Goal: Transaction & Acquisition: Purchase product/service

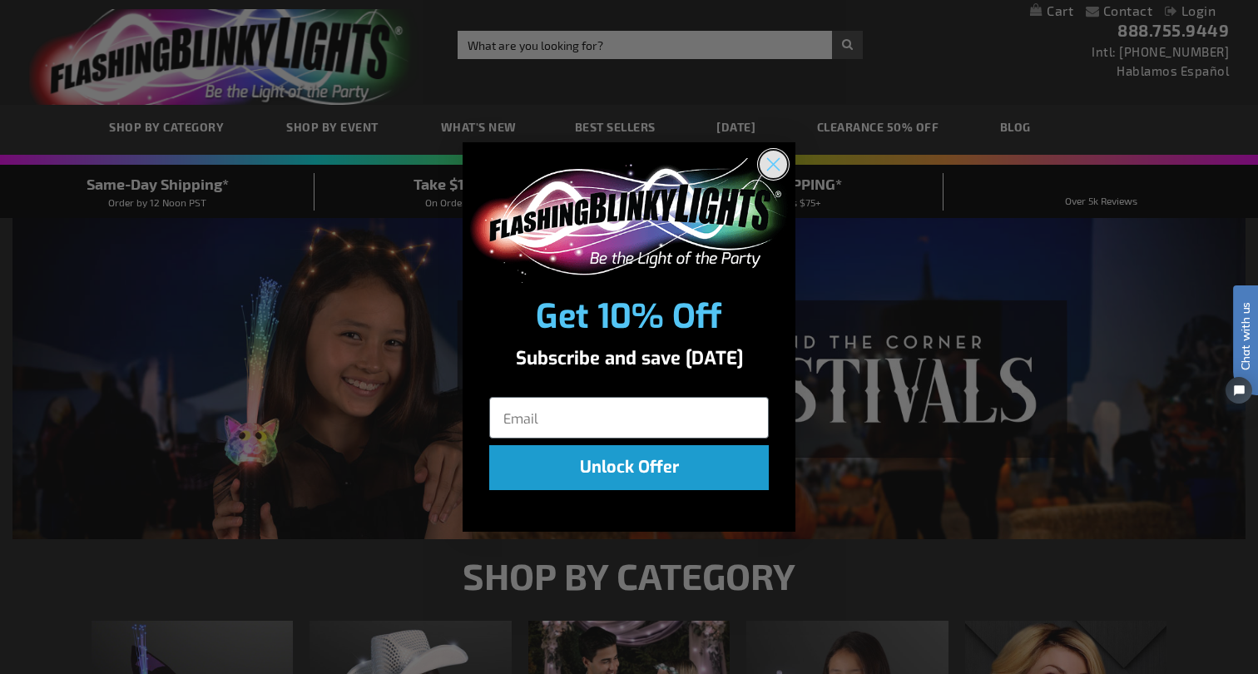
click at [776, 160] on circle "Close dialog" at bounding box center [773, 163] width 27 height 27
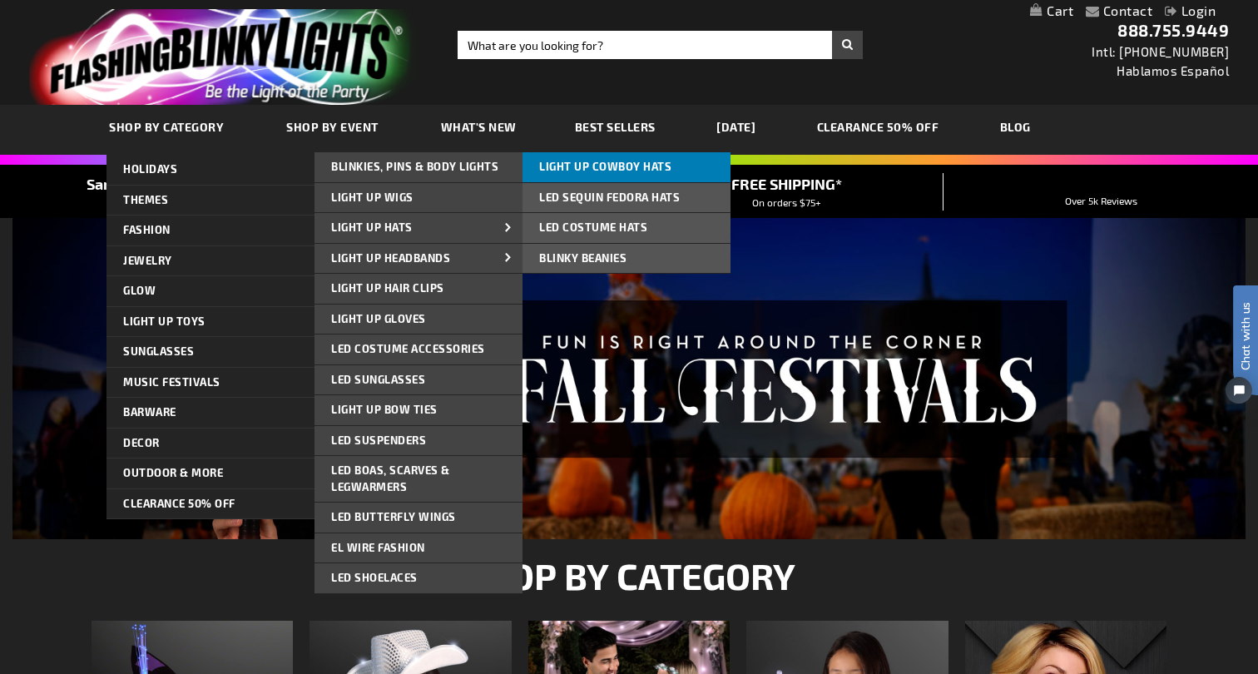
click at [577, 164] on span "Light Up Cowboy Hats" at bounding box center [605, 166] width 132 height 13
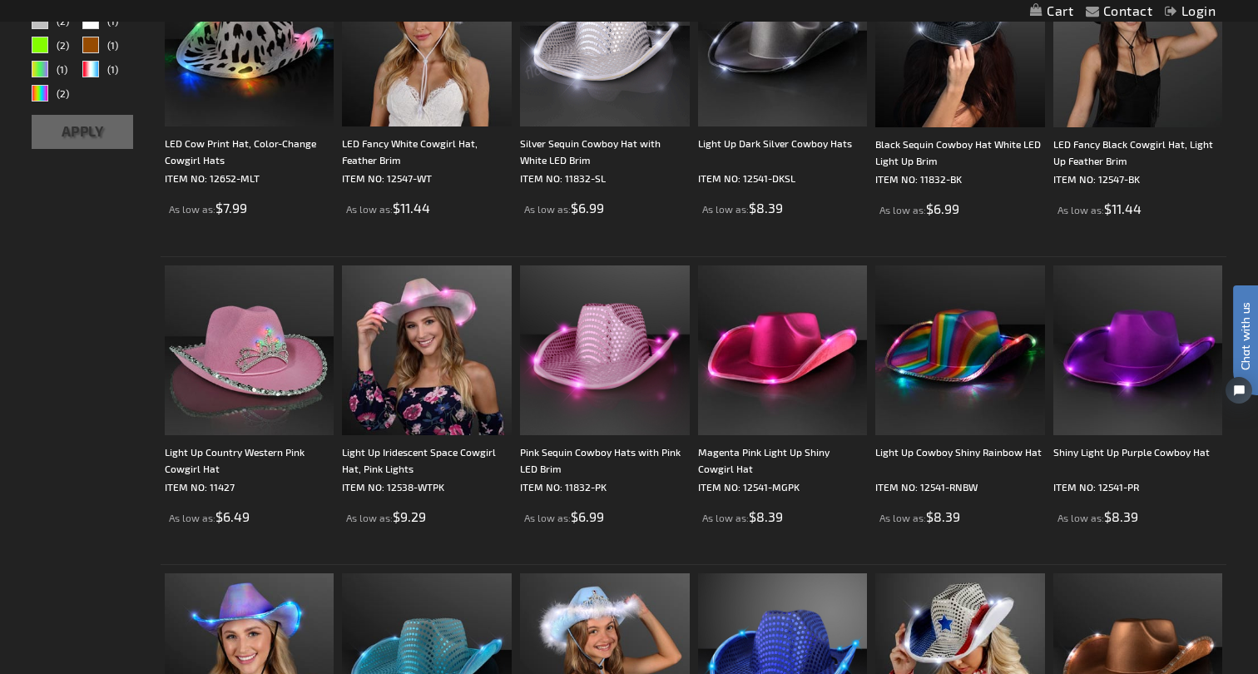
scroll to position [419, 0]
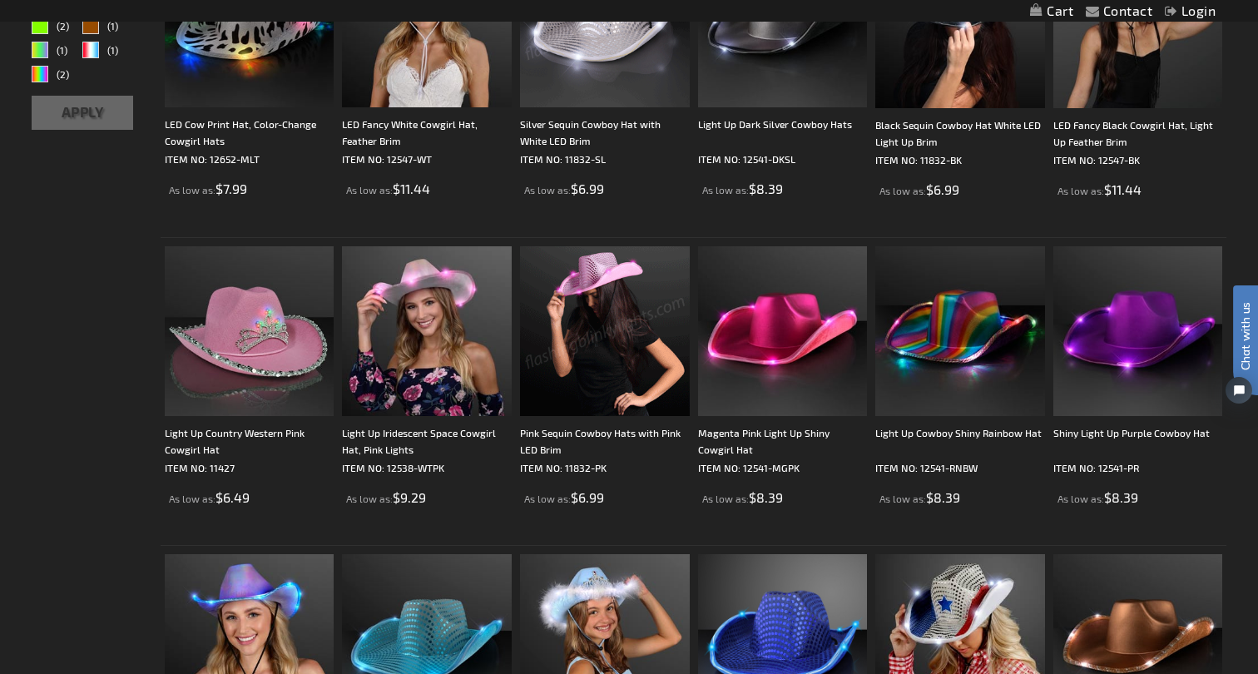
click at [601, 335] on img at bounding box center [605, 331] width 170 height 170
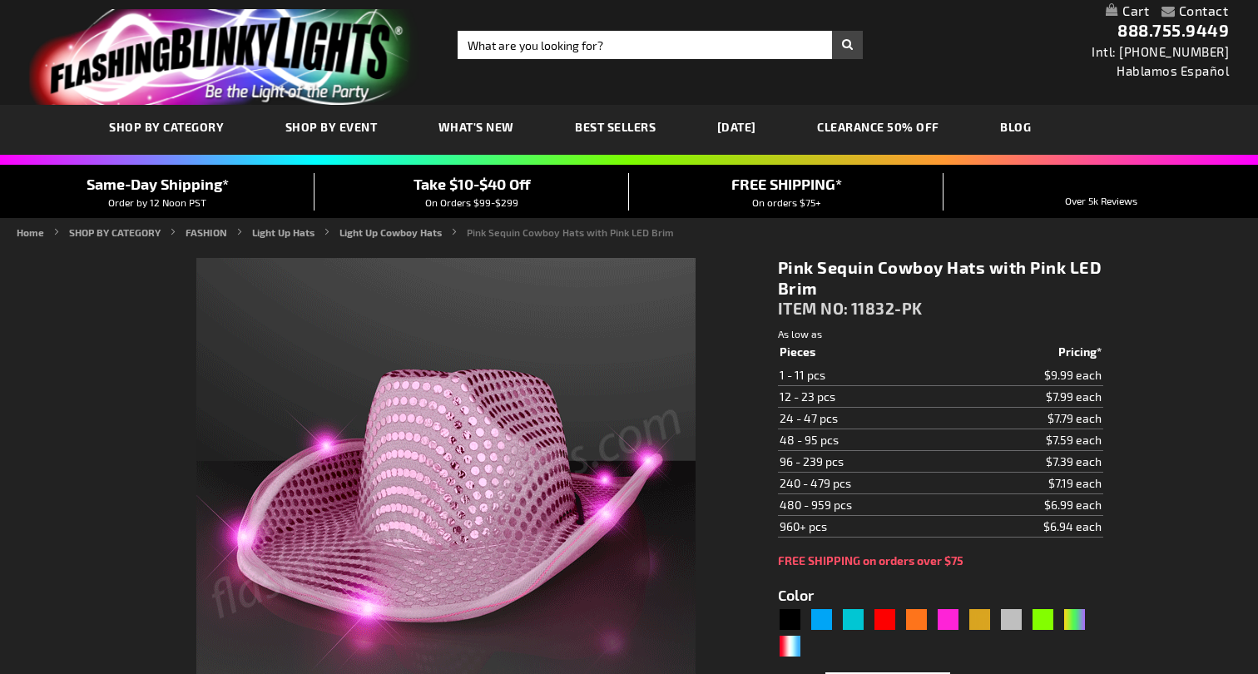
type input "5639"
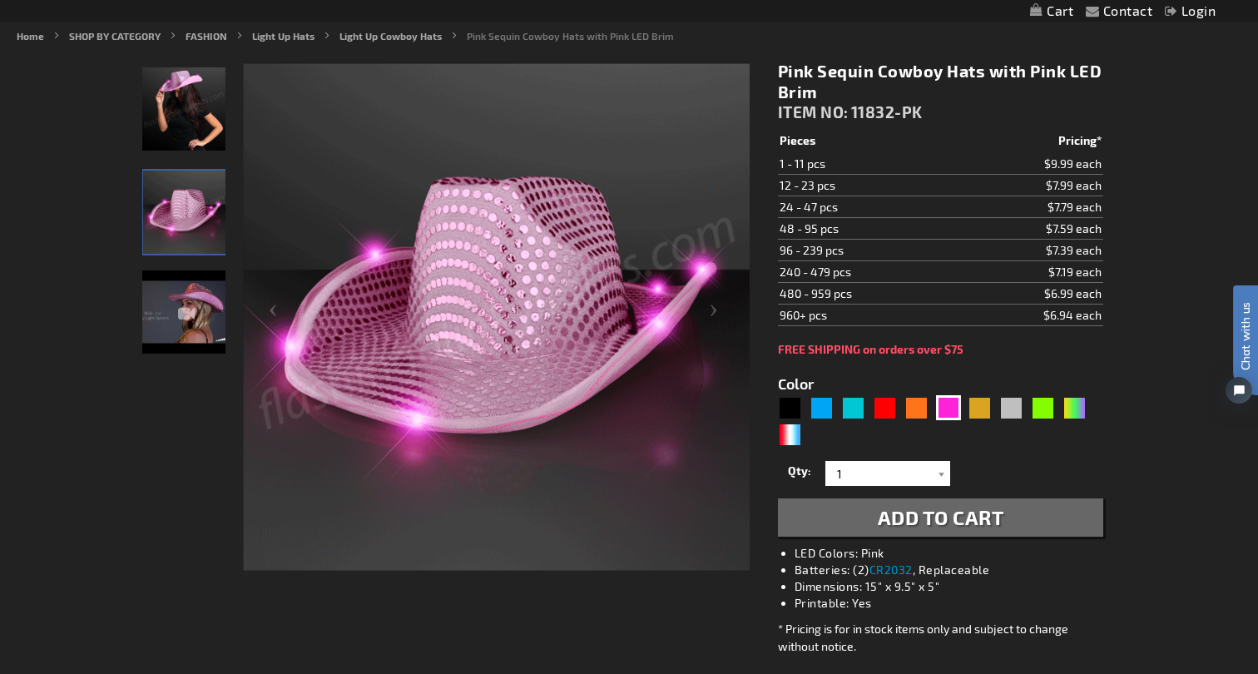
scroll to position [207, 0]
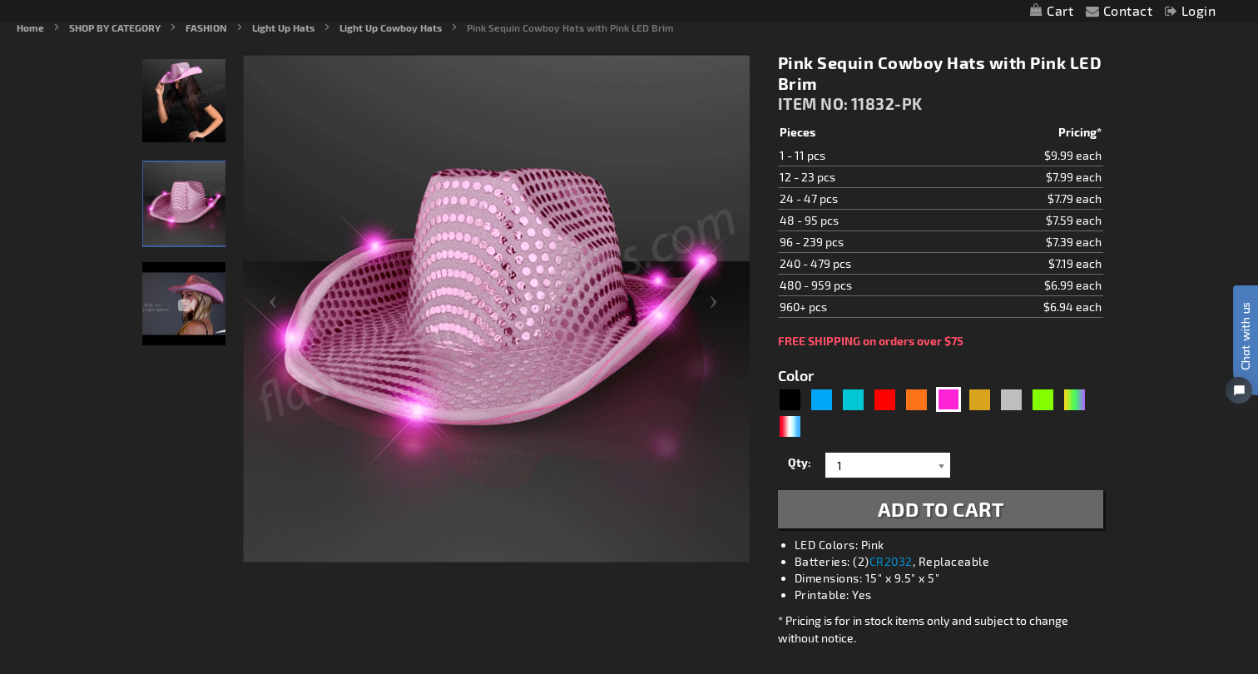
click at [942, 464] on div at bounding box center [942, 465] width 17 height 25
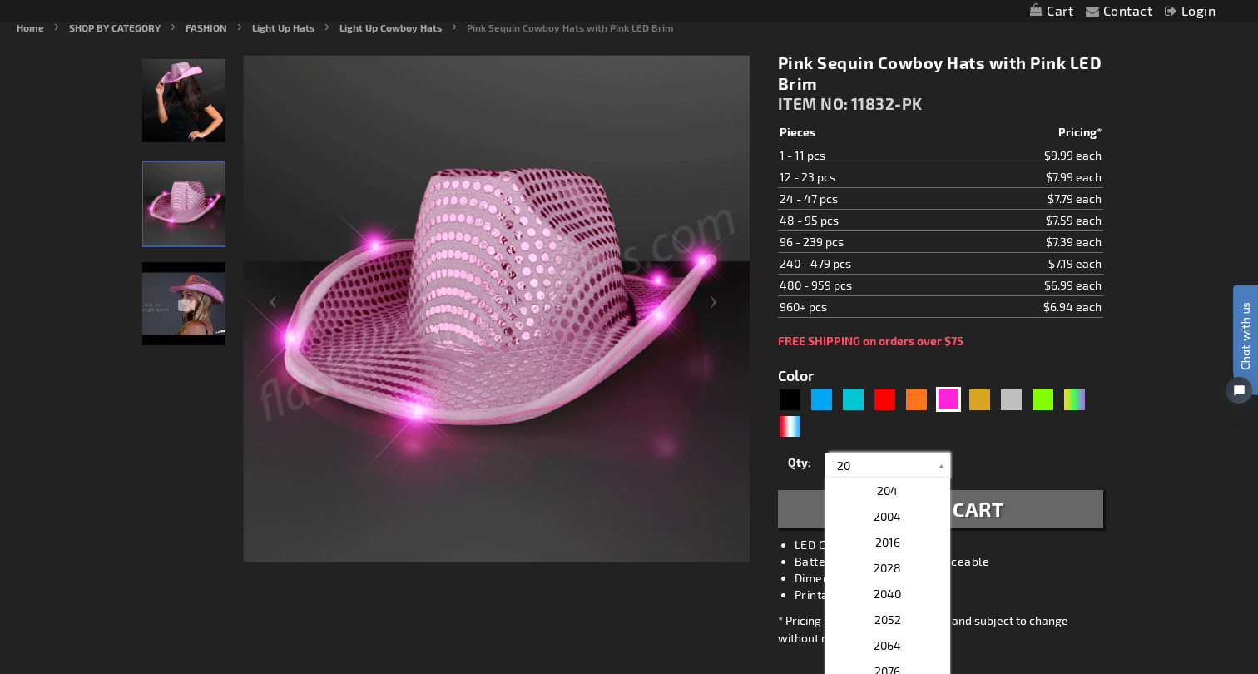
scroll to position [0, 0]
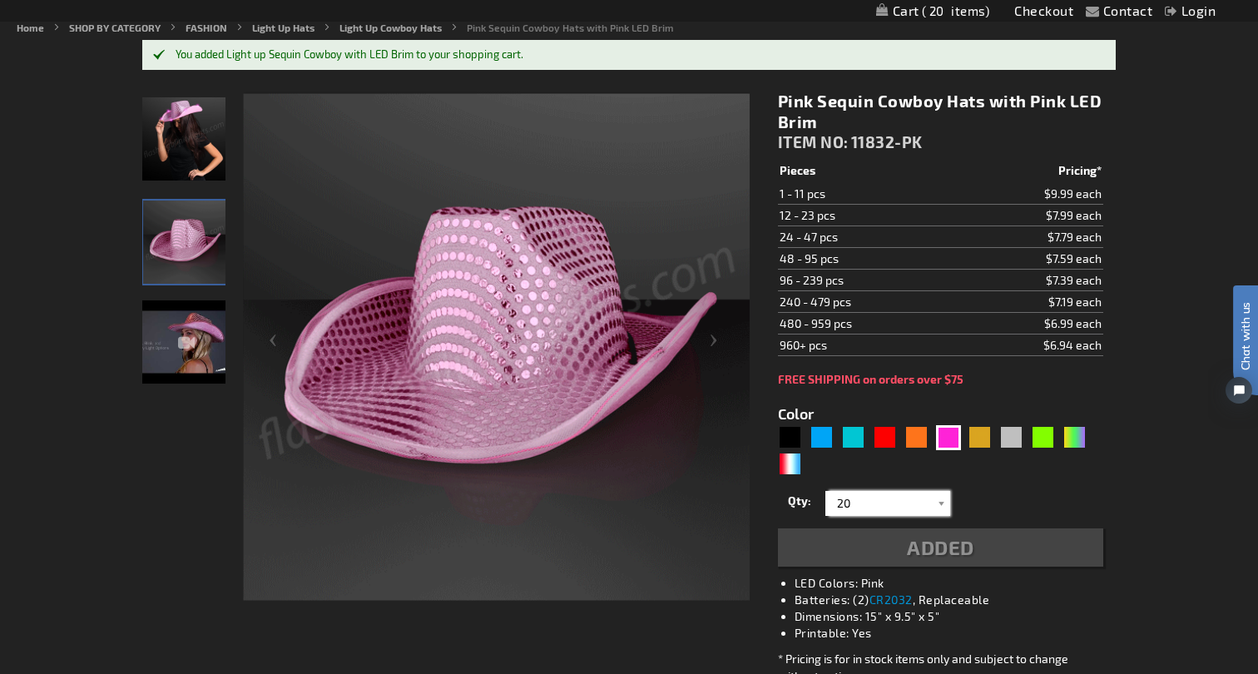
type input "20"
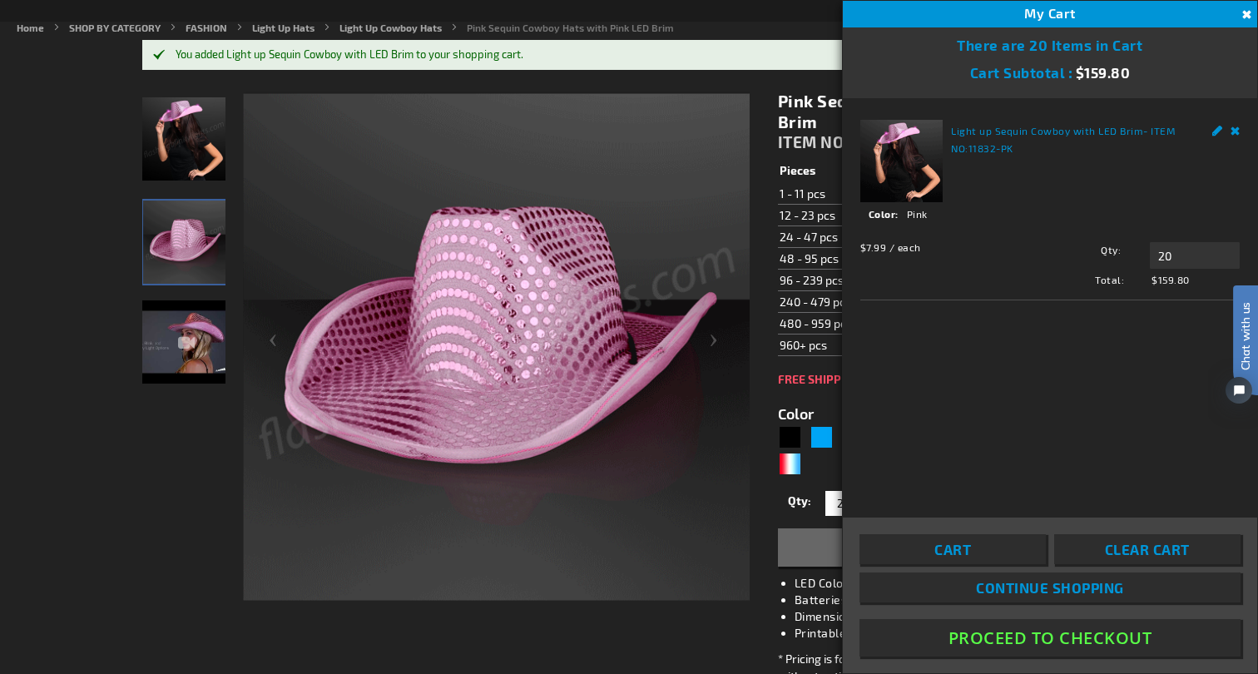
click at [1246, 14] on button "Close" at bounding box center [1245, 15] width 18 height 18
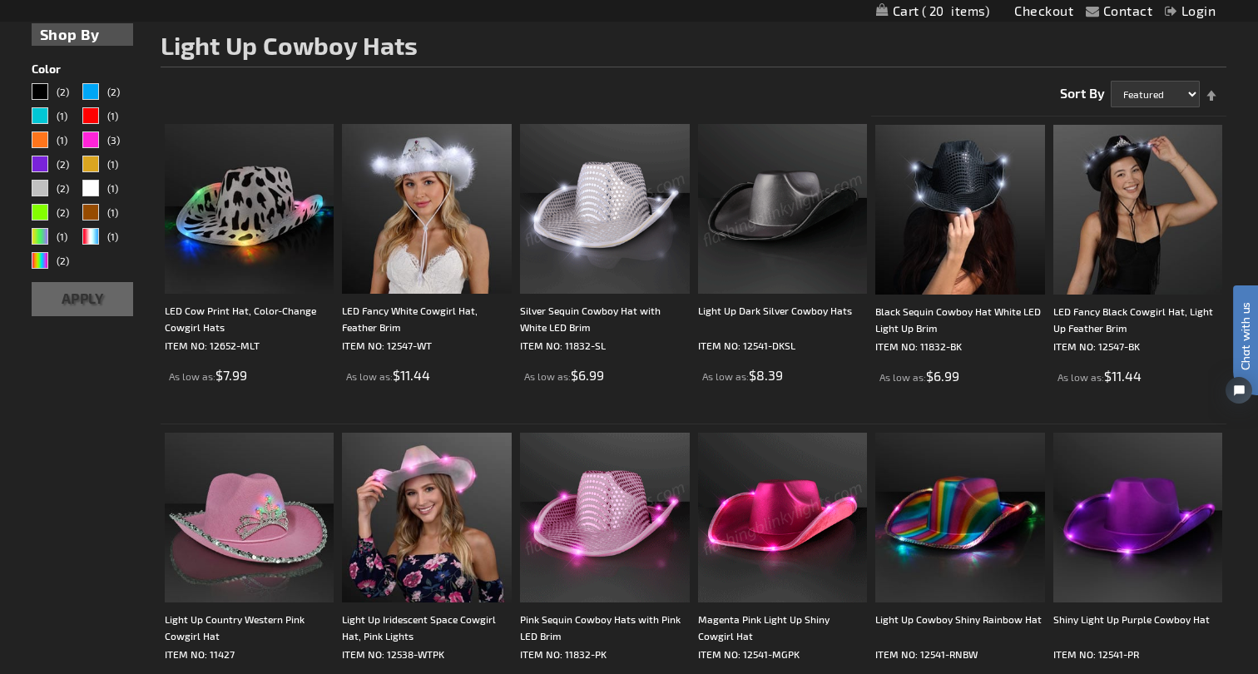
scroll to position [227, 0]
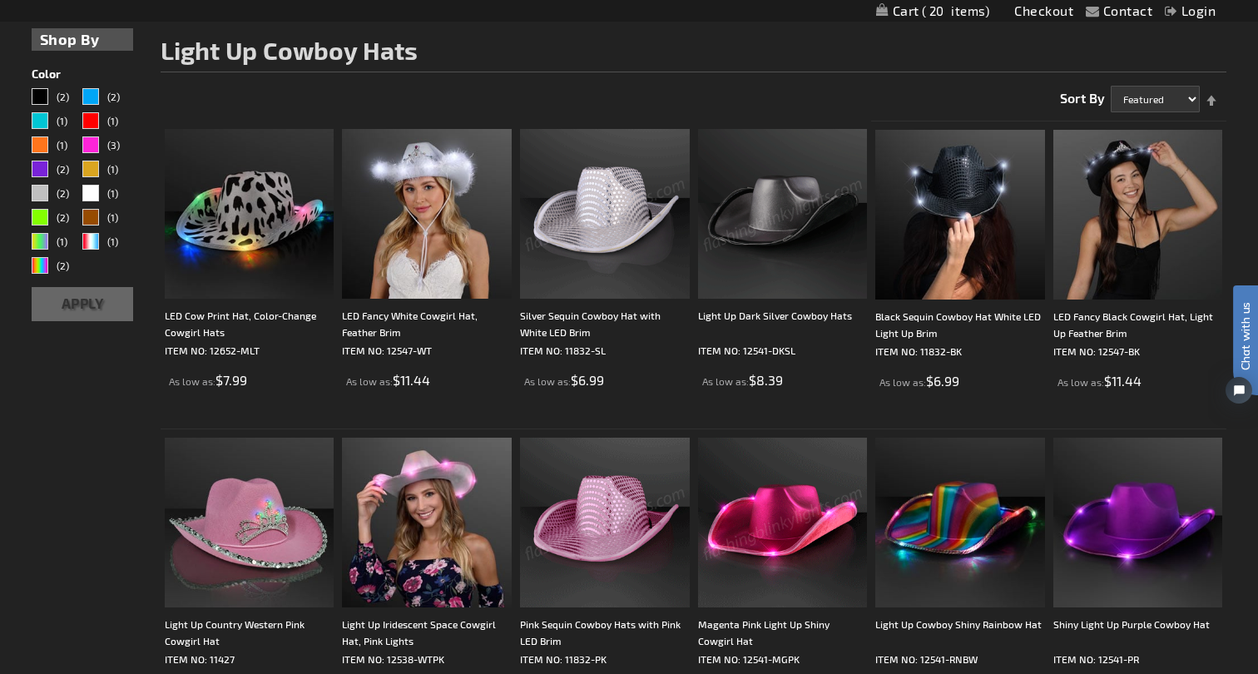
click at [598, 228] on img at bounding box center [605, 214] width 170 height 170
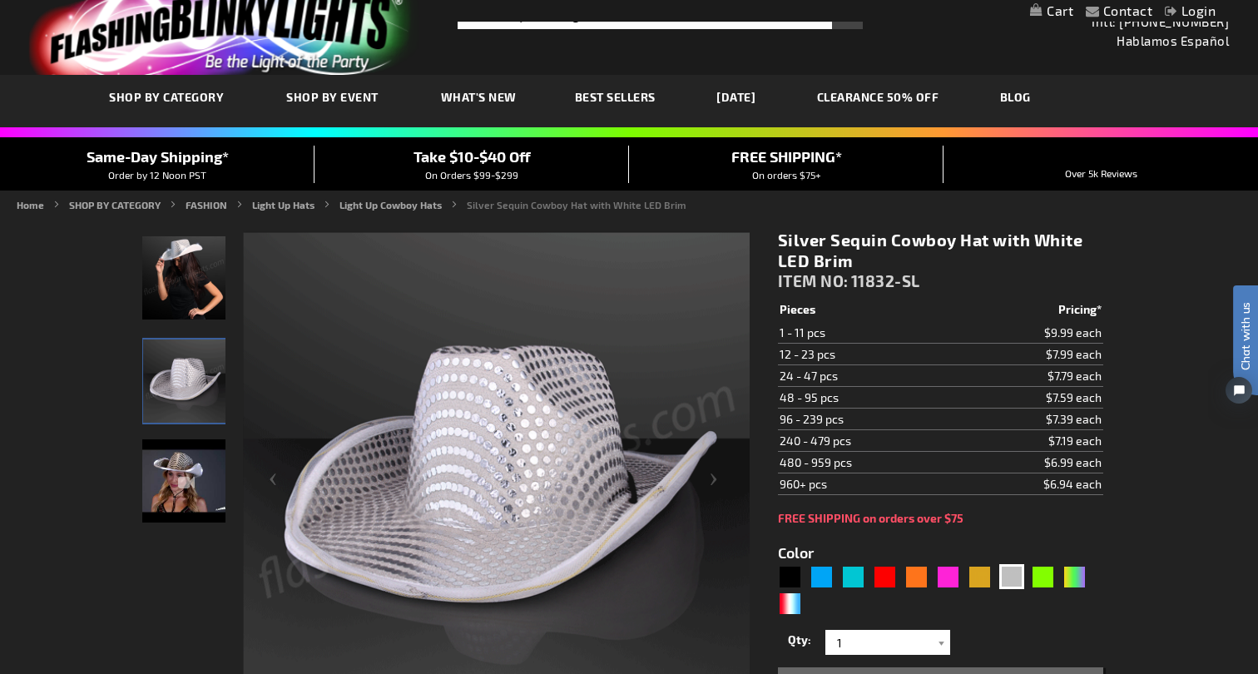
scroll to position [71, 0]
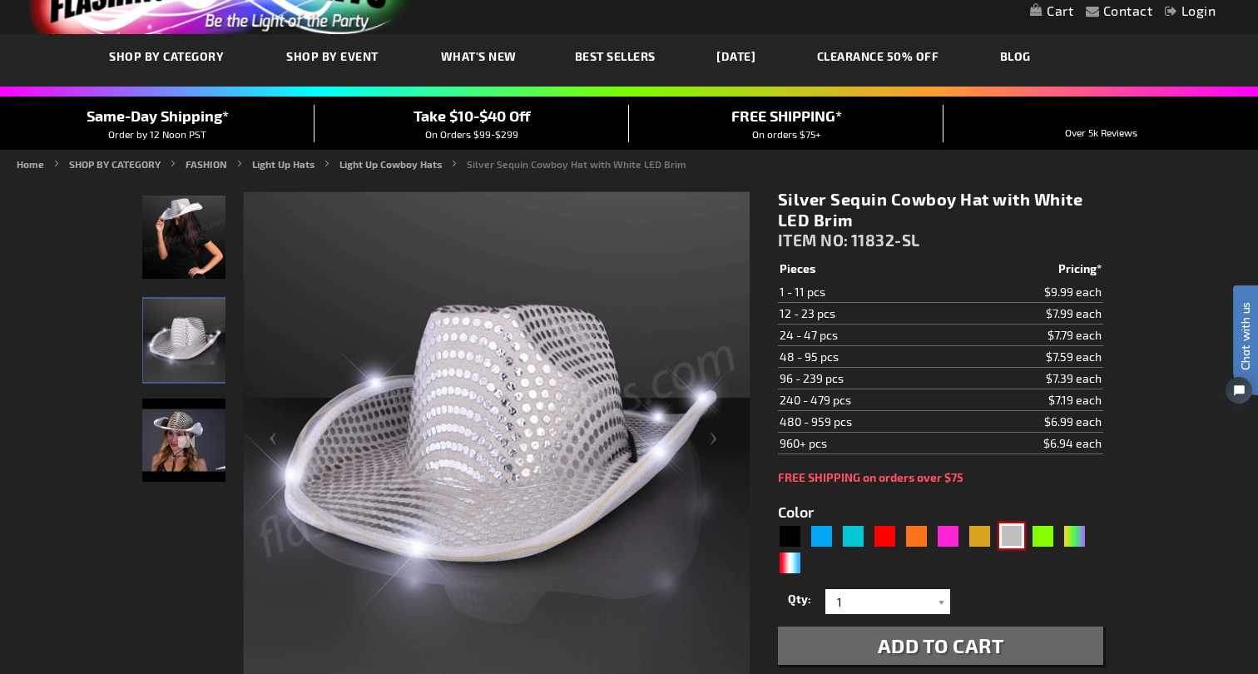
click at [1016, 538] on div "Silver" at bounding box center [1011, 535] width 25 height 25
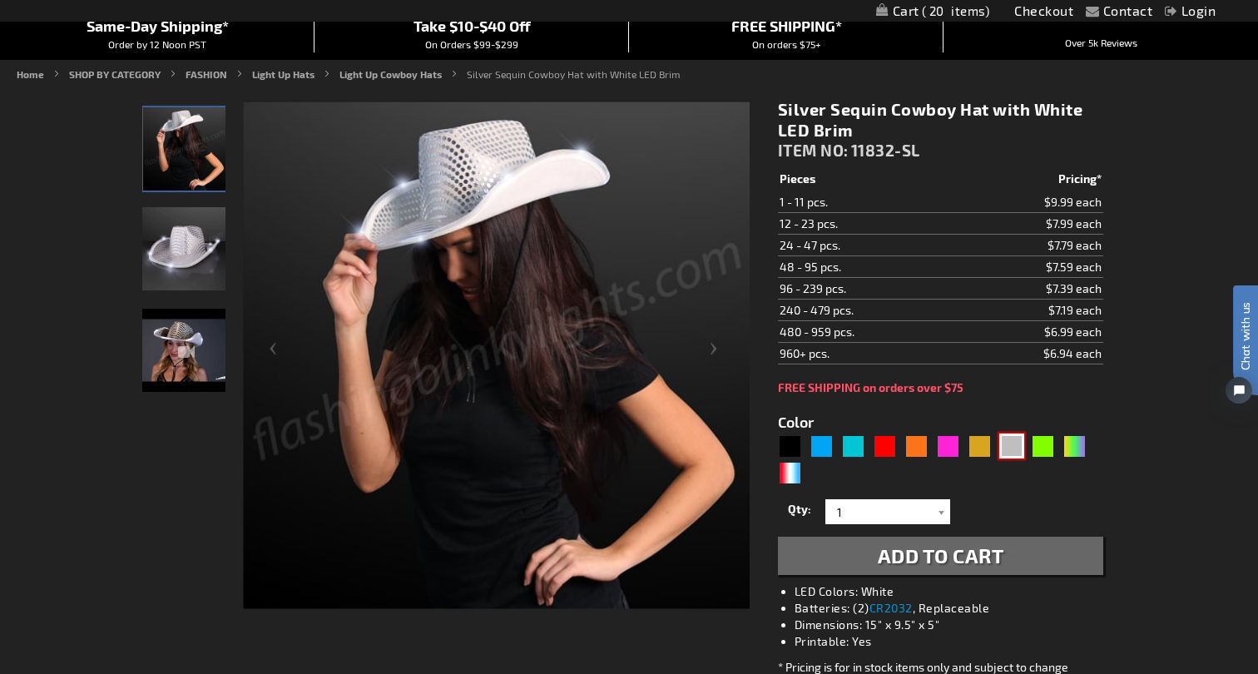
scroll to position [163, 0]
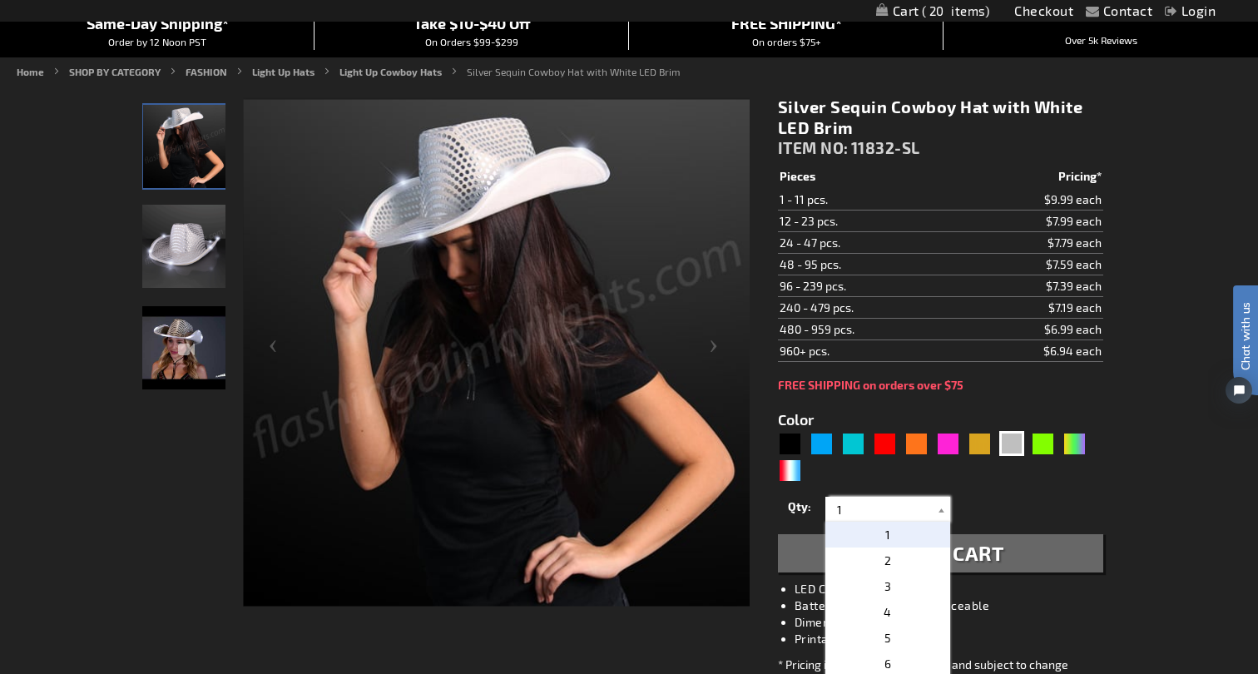
drag, startPoint x: 846, startPoint y: 512, endPoint x: 797, endPoint y: 514, distance: 49.2
click at [797, 514] on div "Qty 1 2 3 4 5 6 7 8 9 10 11 12 24 36 48 60 72 84 96 108 120 132 144 156 168" at bounding box center [940, 509] width 325 height 33
type input "2"
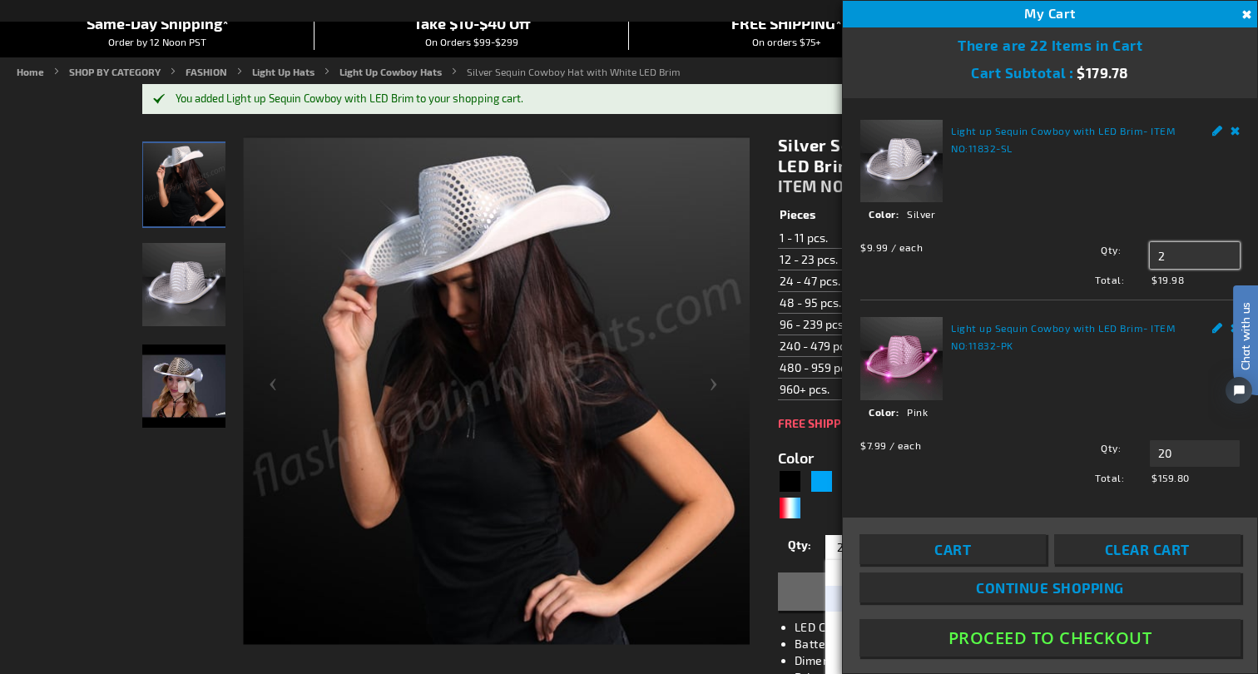
click at [1173, 257] on input "2" at bounding box center [1195, 255] width 90 height 27
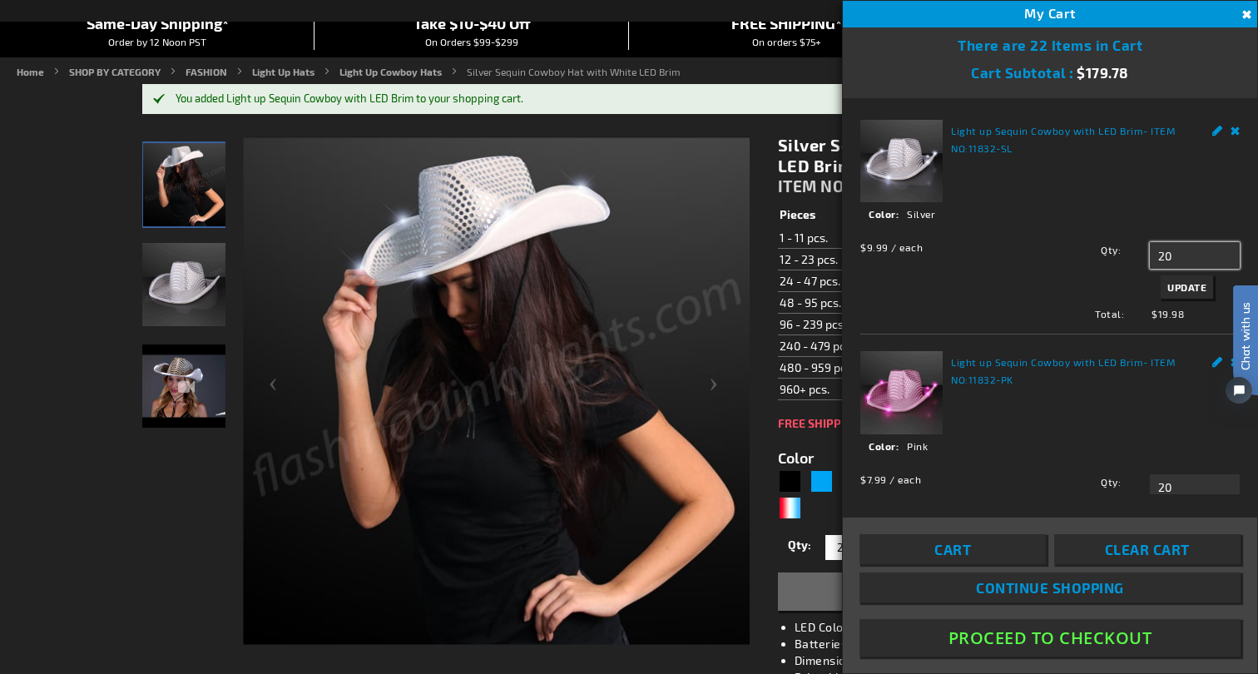
type input "20"
click at [1186, 289] on span "Update" at bounding box center [1187, 287] width 39 height 12
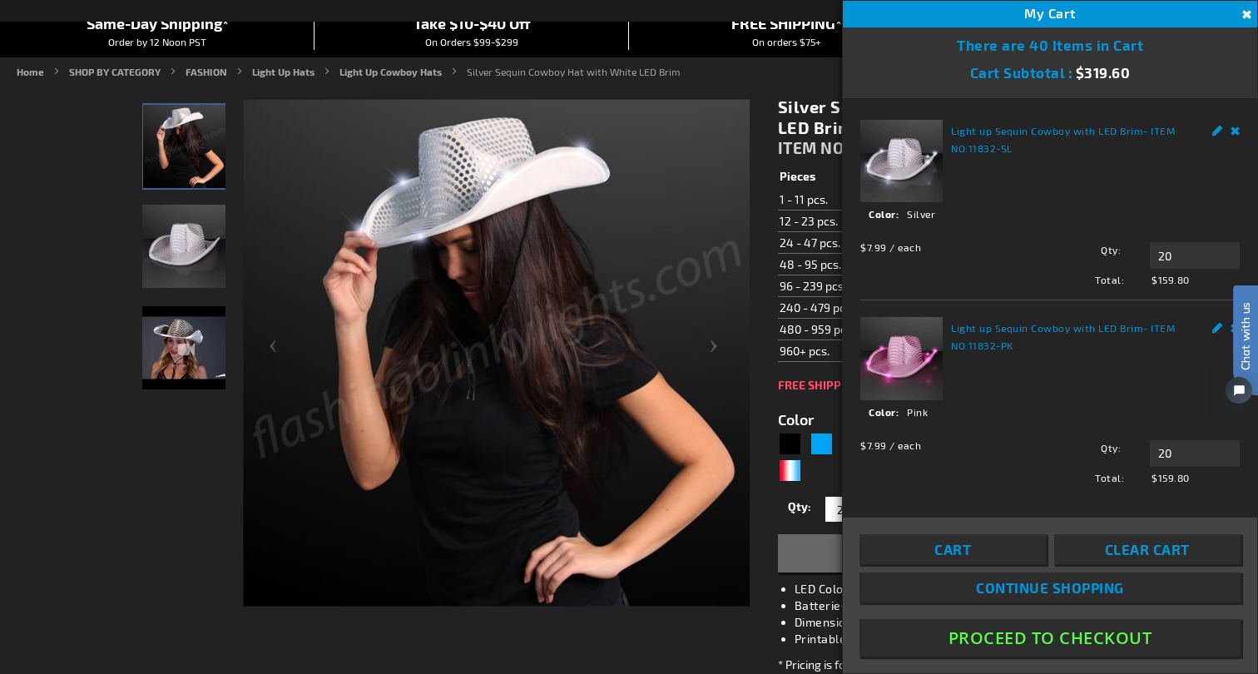
scroll to position [18, 0]
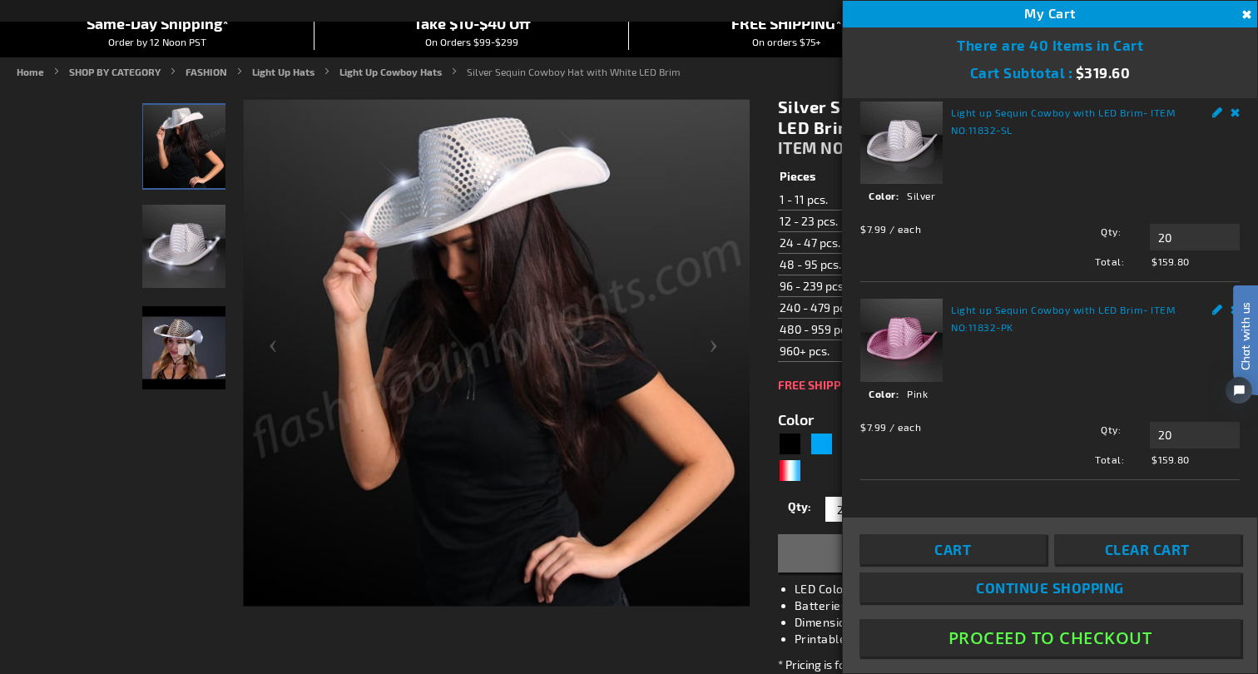
click at [1026, 590] on span "Continue Shopping" at bounding box center [1050, 587] width 148 height 17
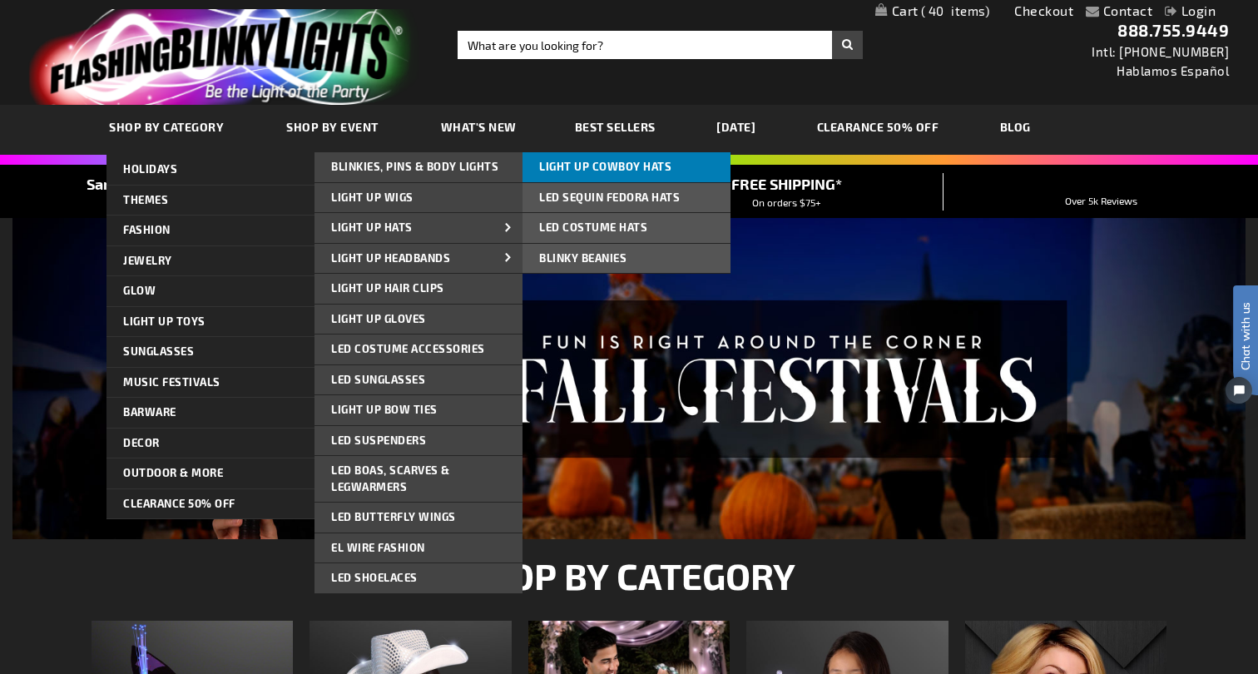
click at [569, 167] on span "Light Up Cowboy Hats" at bounding box center [605, 166] width 132 height 13
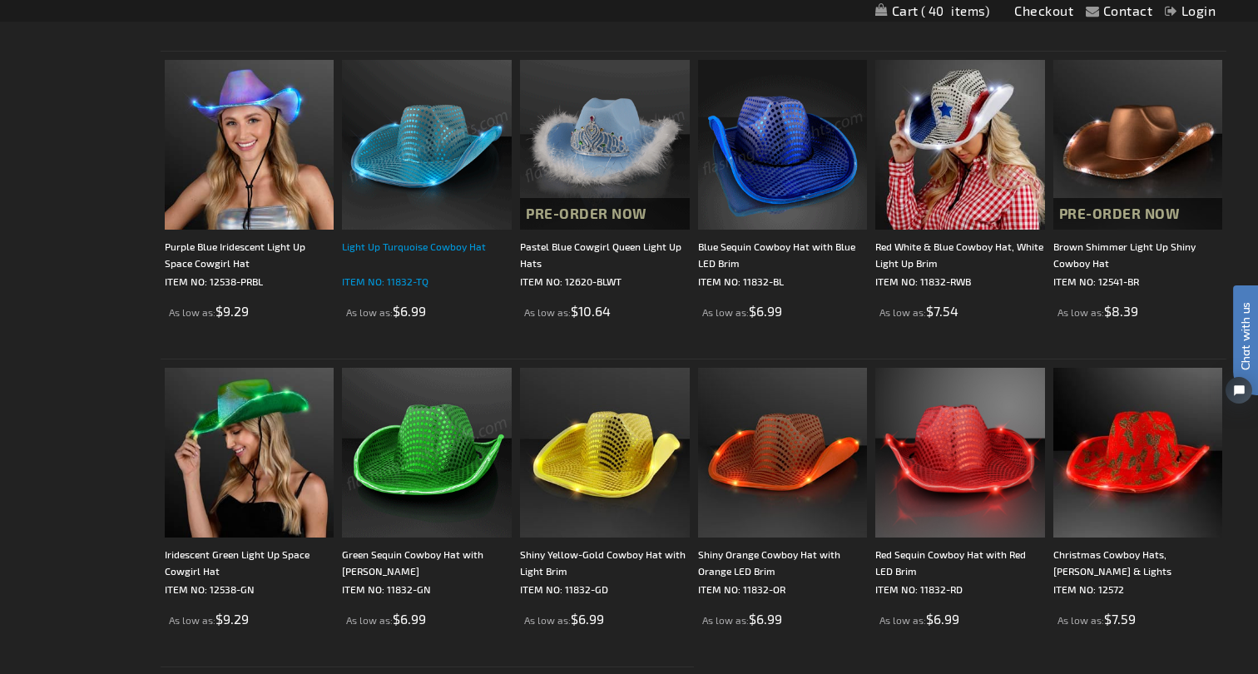
scroll to position [900, 0]
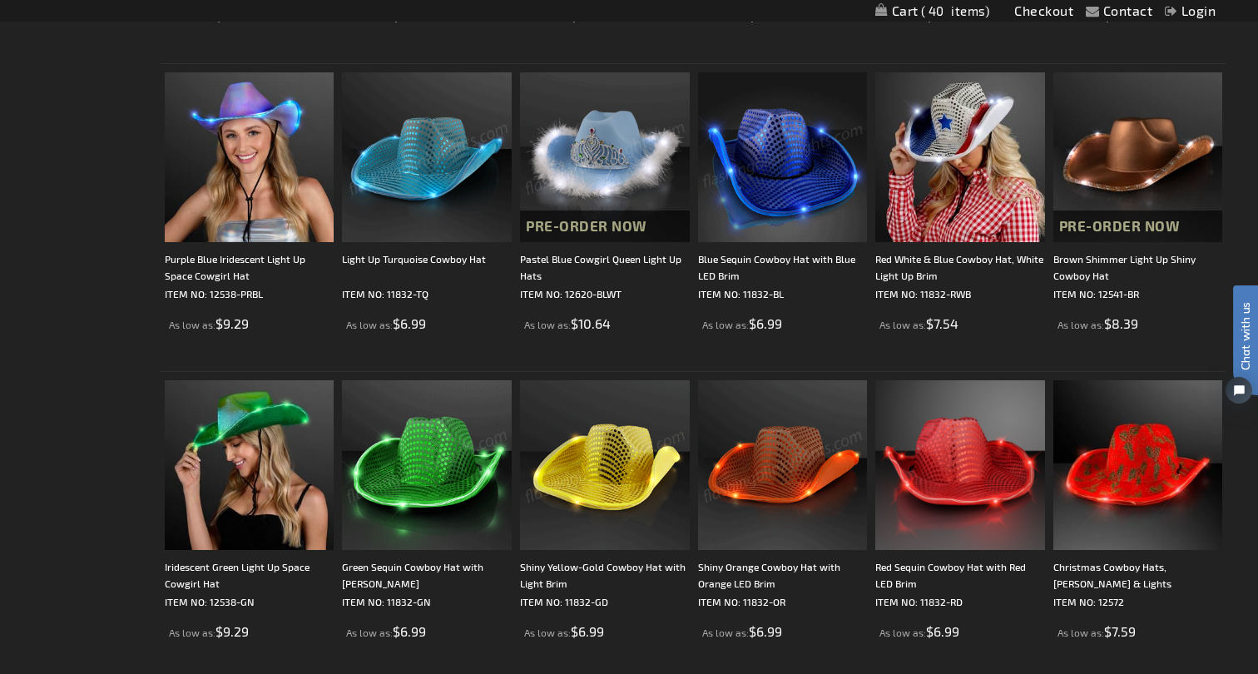
click at [789, 468] on img at bounding box center [783, 465] width 170 height 170
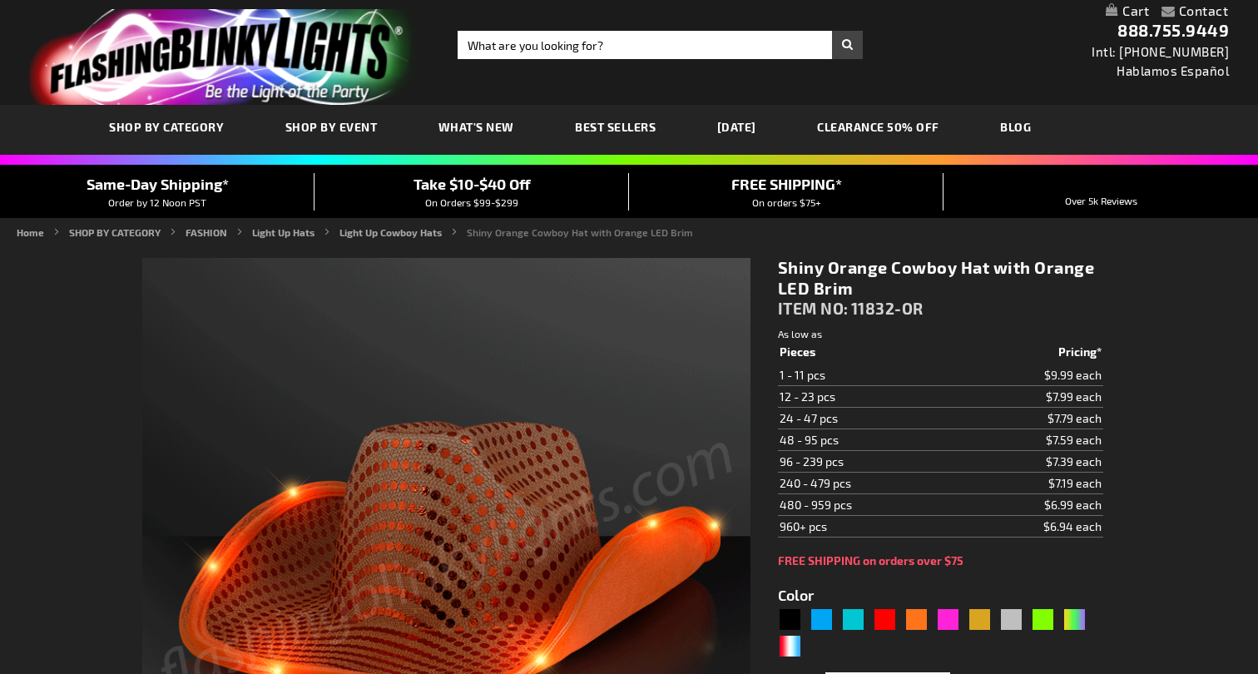
type input "5637"
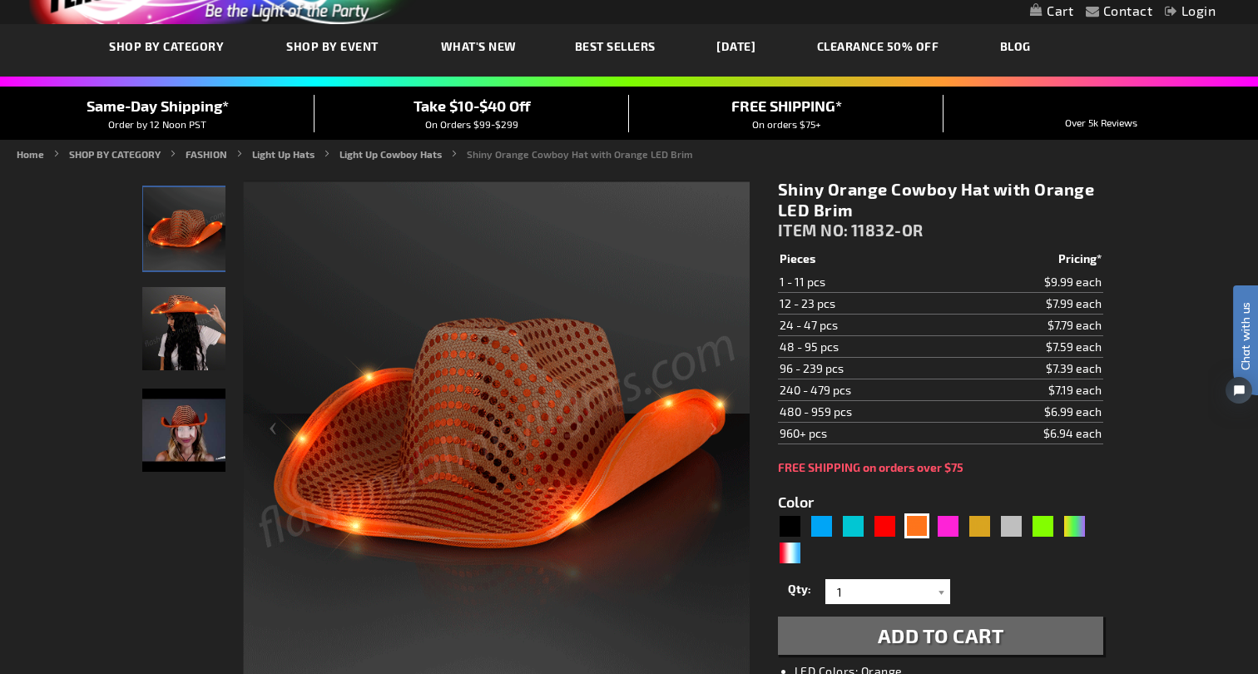
scroll to position [123, 0]
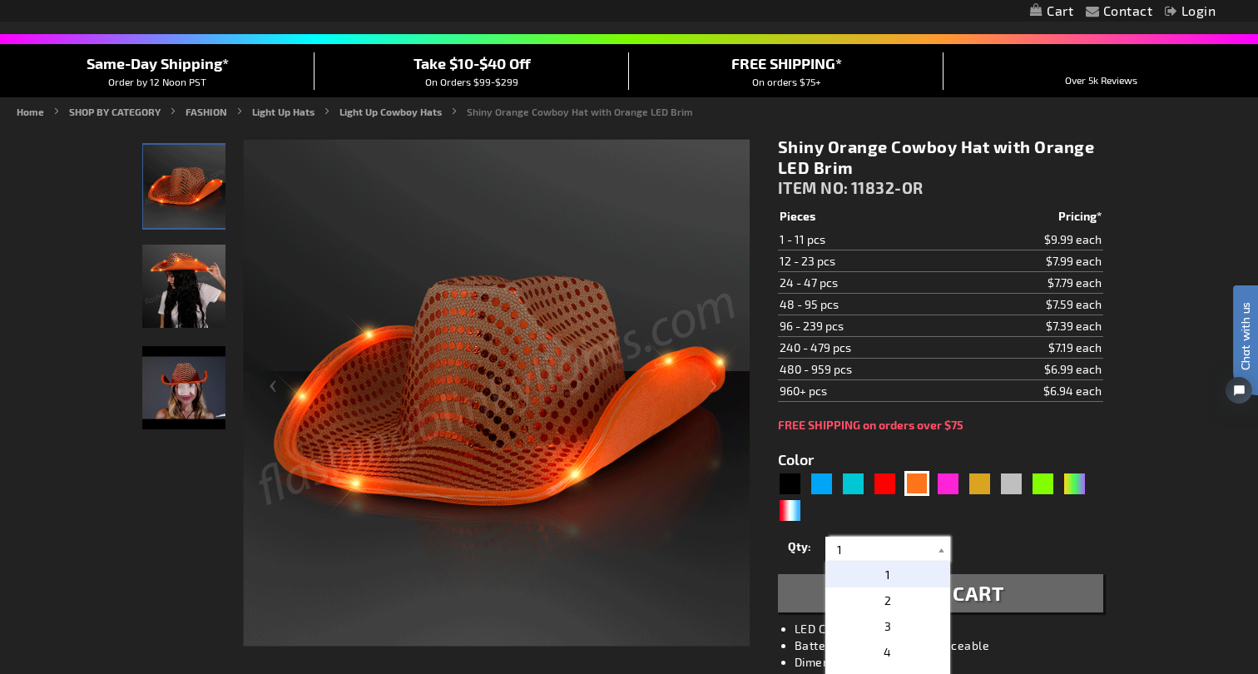
drag, startPoint x: 846, startPoint y: 549, endPoint x: 826, endPoint y: 554, distance: 20.6
click at [826, 554] on div "1 2 3 4 5 6 7 8 9 10 11 12 24 36 48 60 72 84 96 108 120 1" at bounding box center [888, 549] width 125 height 25
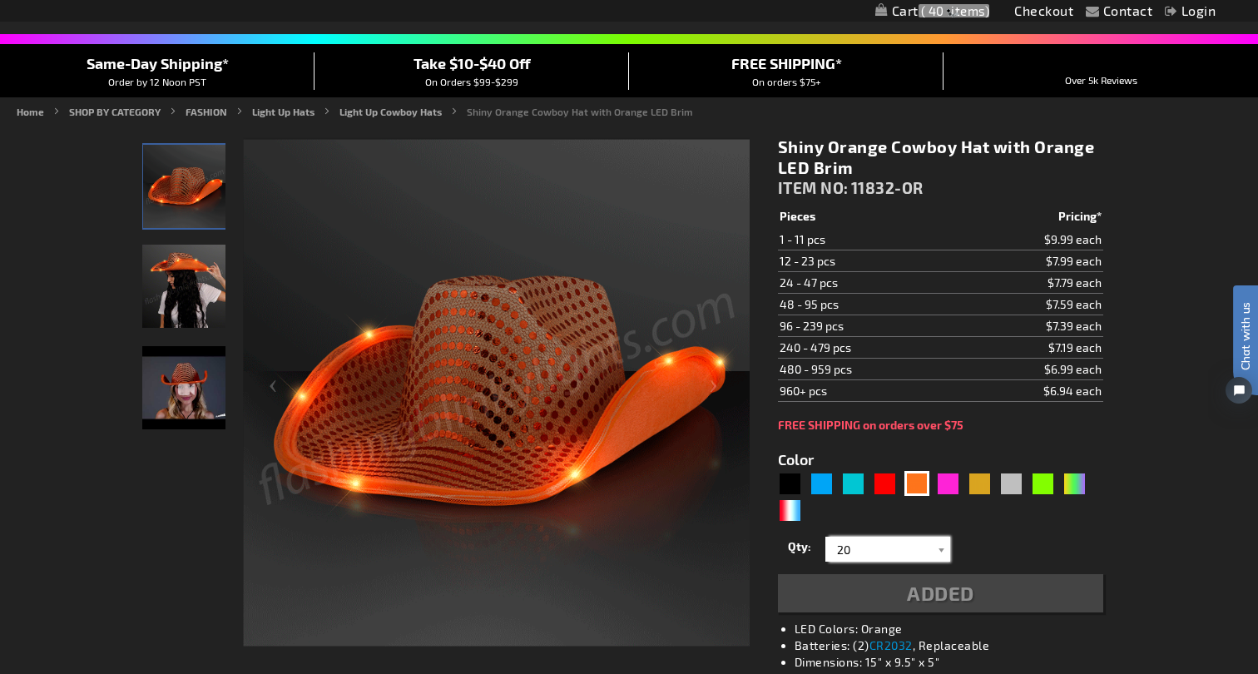
type input "20"
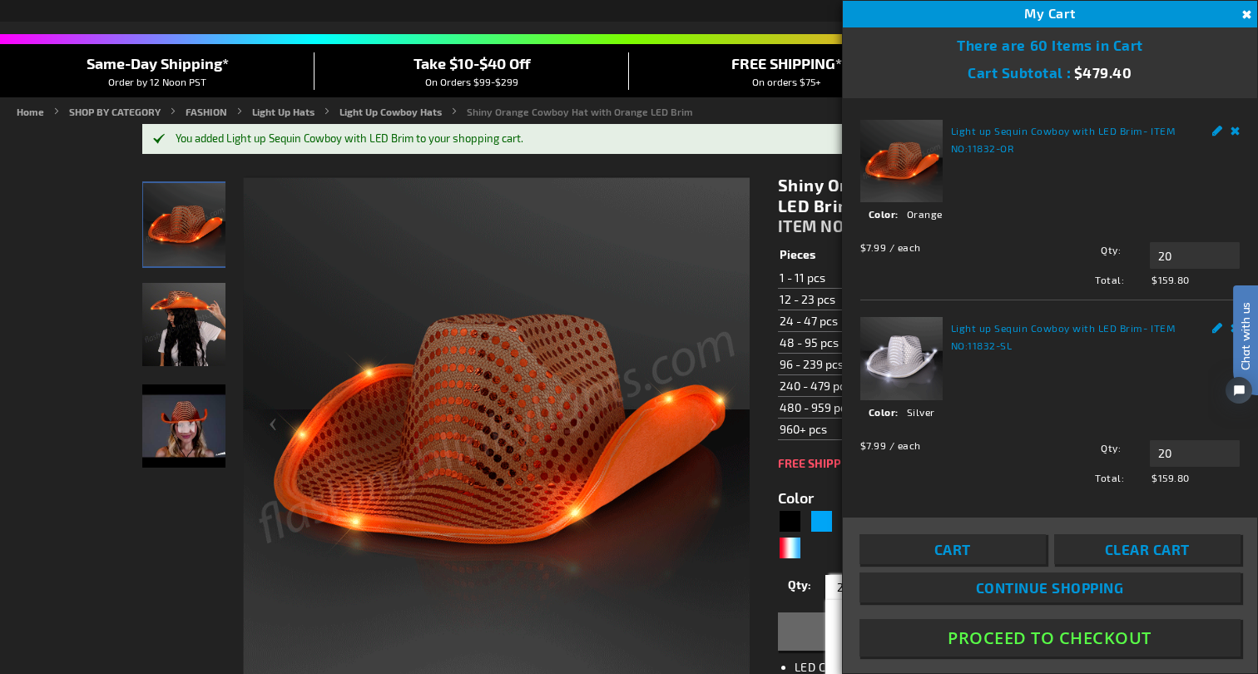
click at [680, 548] on img at bounding box center [496, 430] width 507 height 507
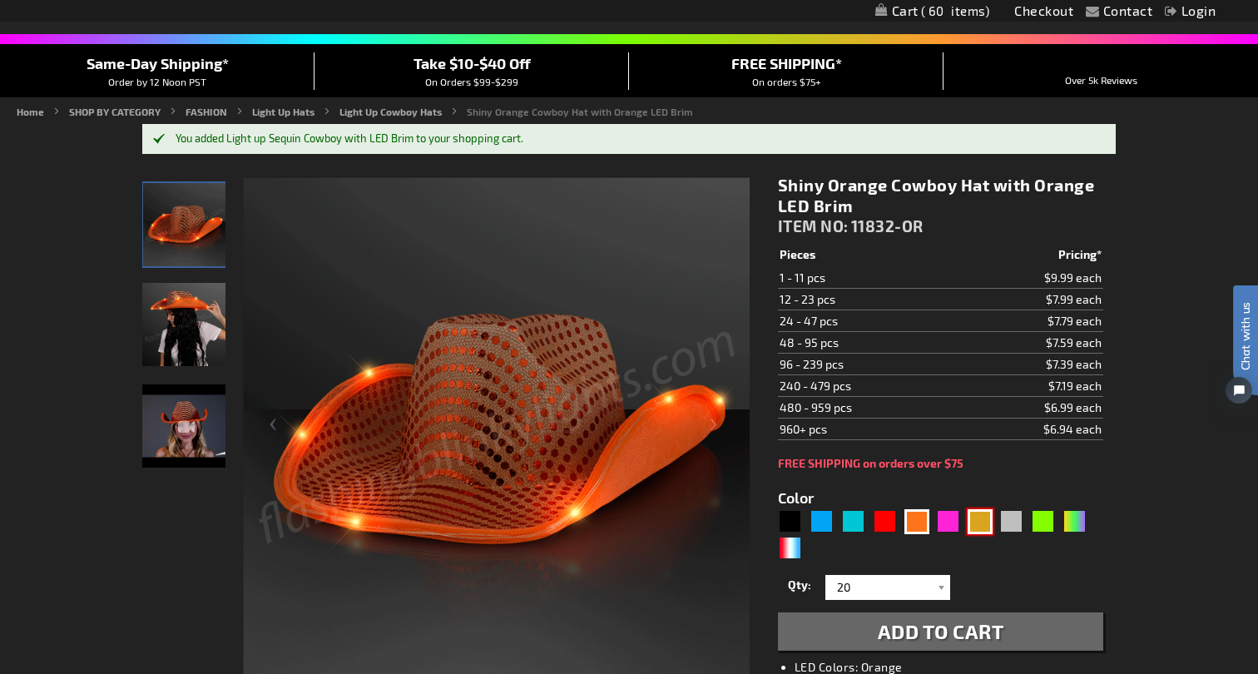
click at [978, 522] on div "Gold" at bounding box center [980, 521] width 25 height 25
type input "5633"
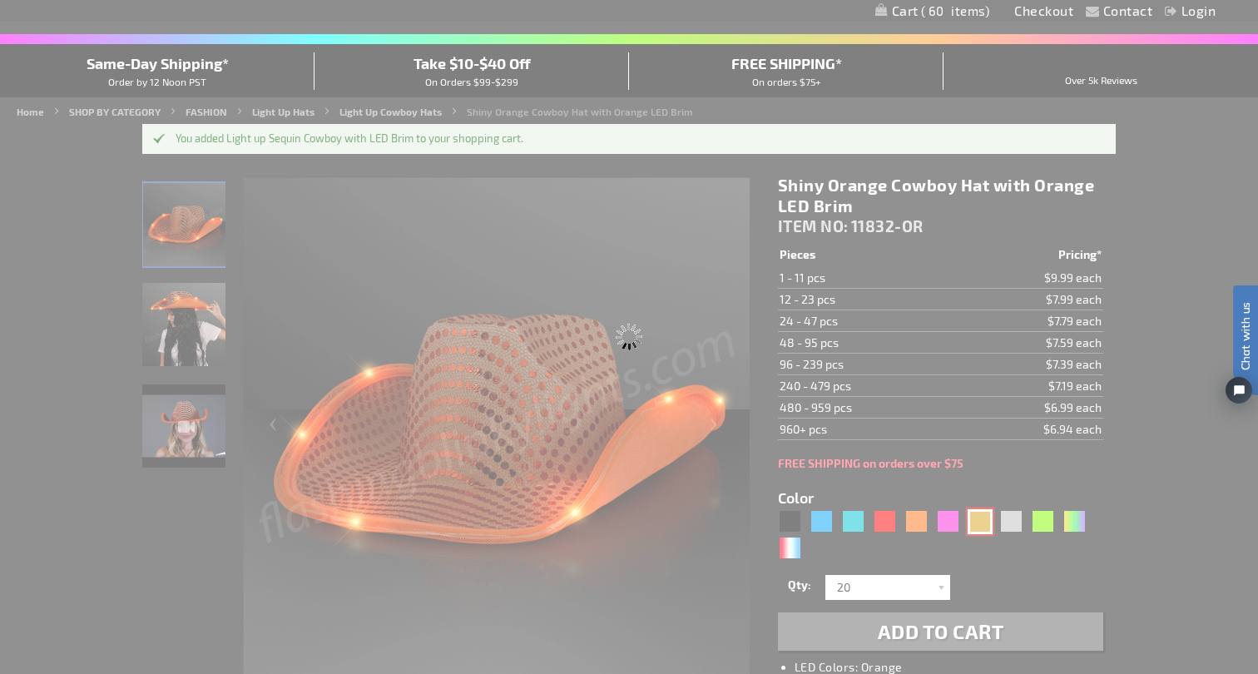
type input "11832-GD"
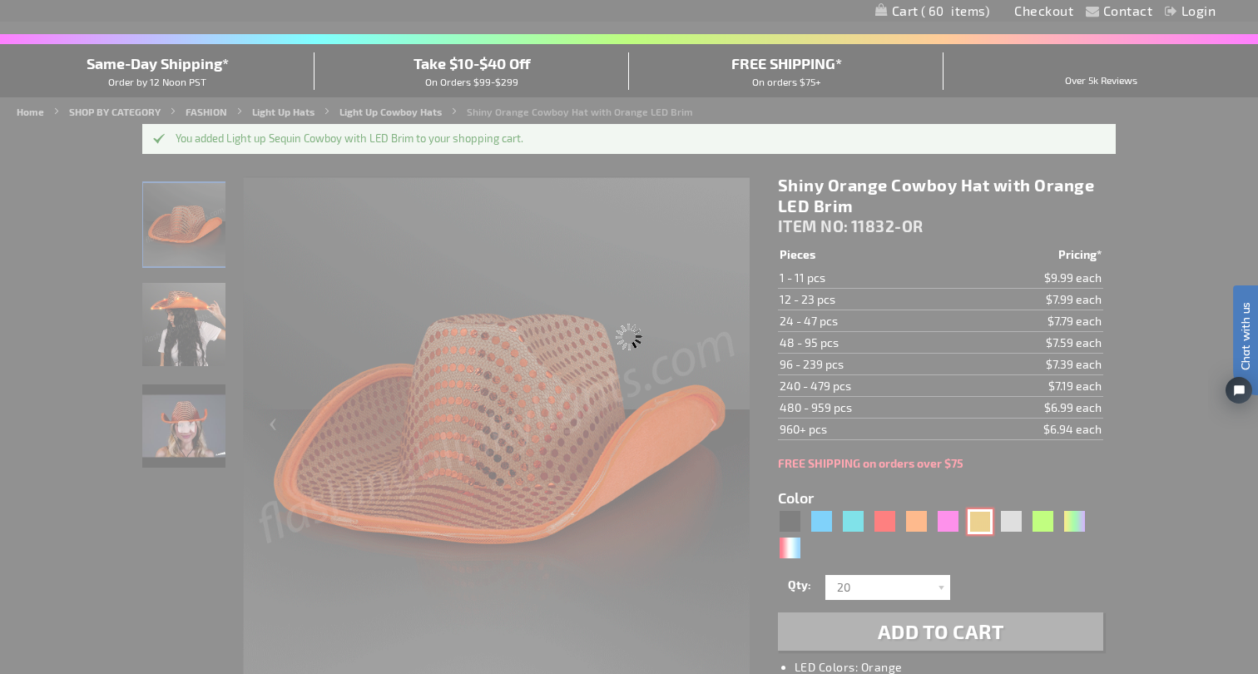
type input "Customize - Shiny Yellow-Gold Cowboy Hat with Light Brim - ITEM NO: 11832-GD"
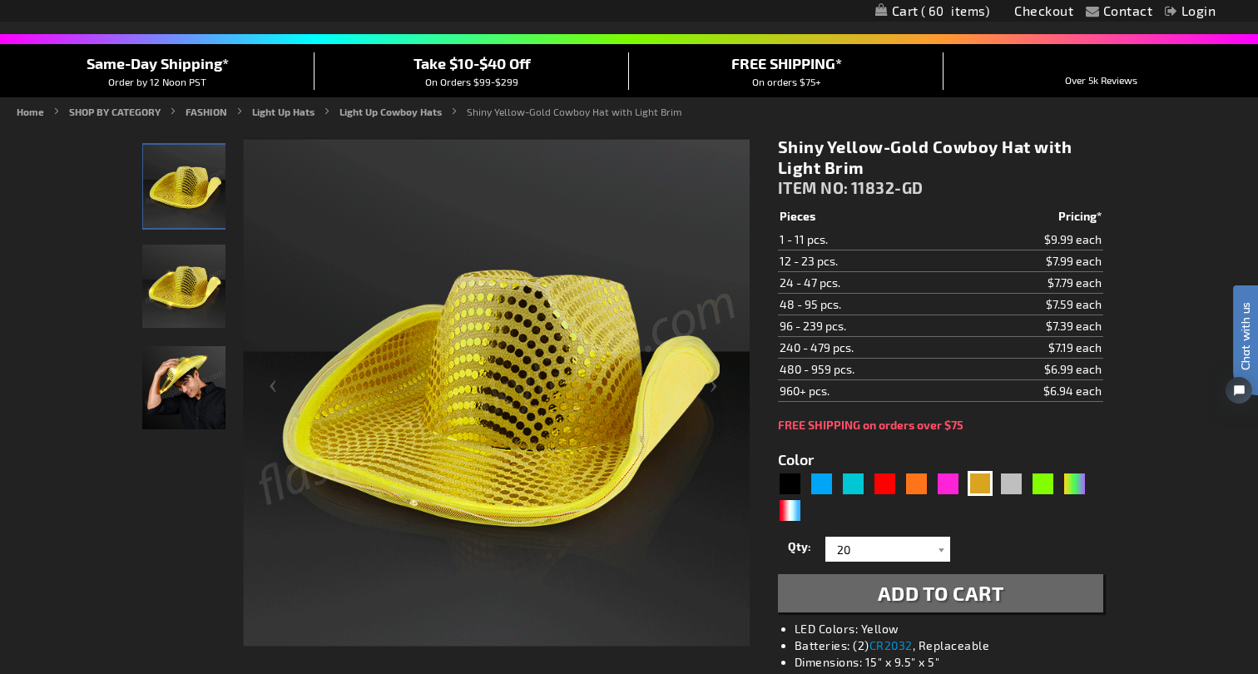
click at [948, 591] on span "Add to Cart" at bounding box center [941, 593] width 126 height 24
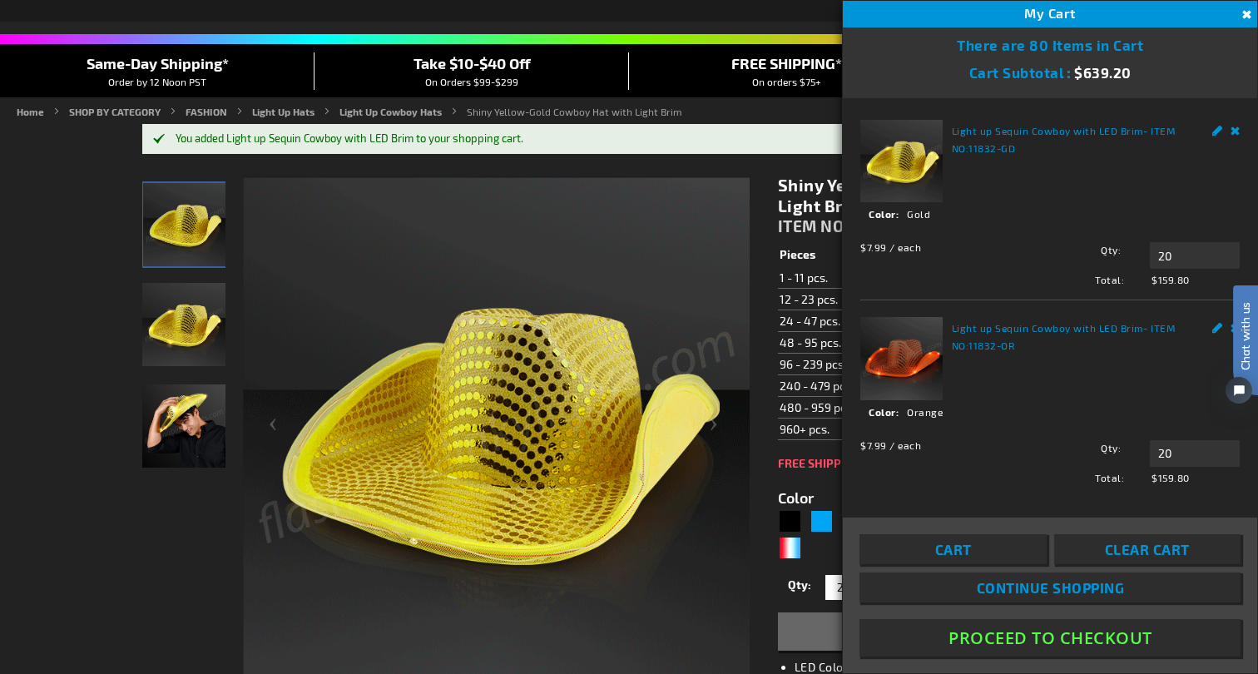
click at [649, 610] on img at bounding box center [496, 430] width 507 height 507
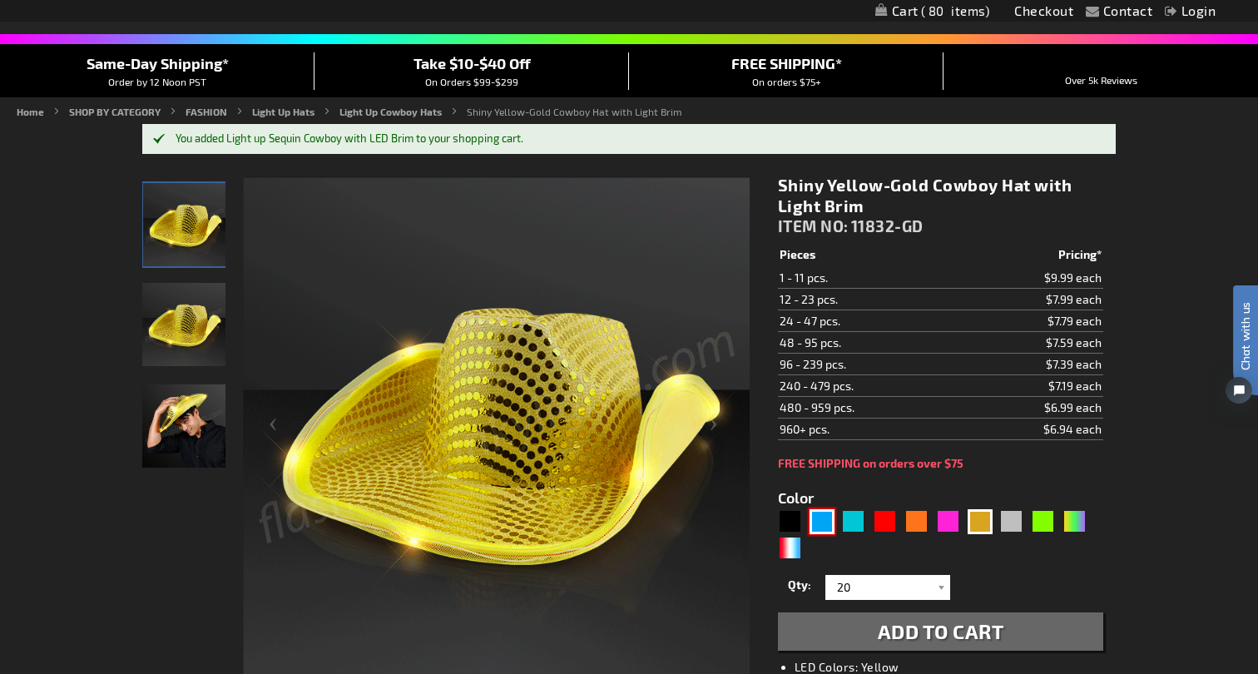
click at [819, 523] on div "Blue" at bounding box center [822, 521] width 25 height 25
type input "5629"
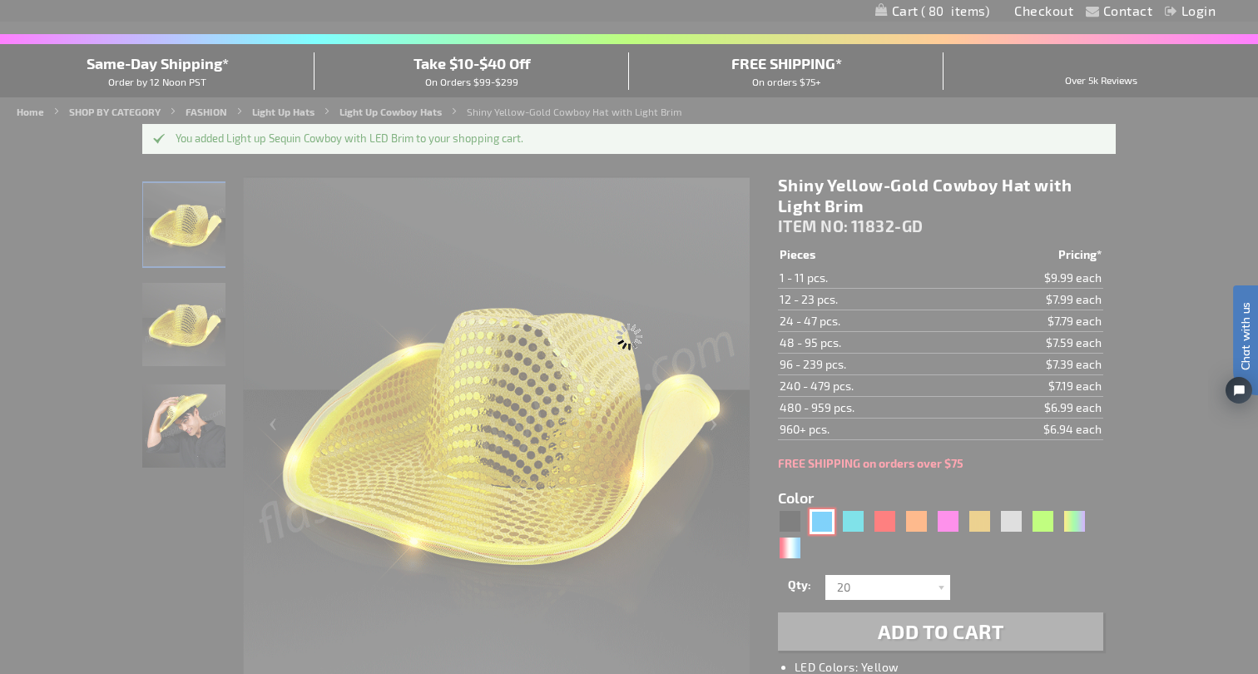
type input "11832-BL"
type input "Customize - Blue Sequin Cowboy Hat with Blue LED Brim - ITEM NO: 11832-BL"
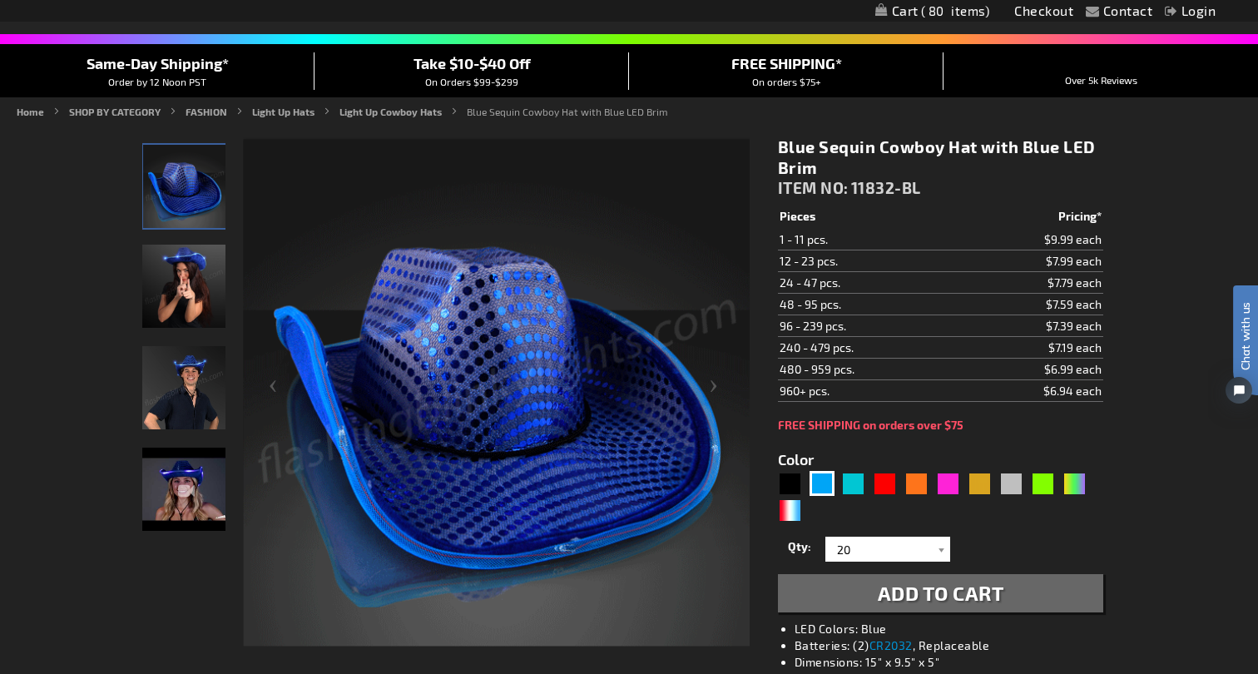
click at [956, 593] on span "Add to Cart" at bounding box center [941, 593] width 126 height 24
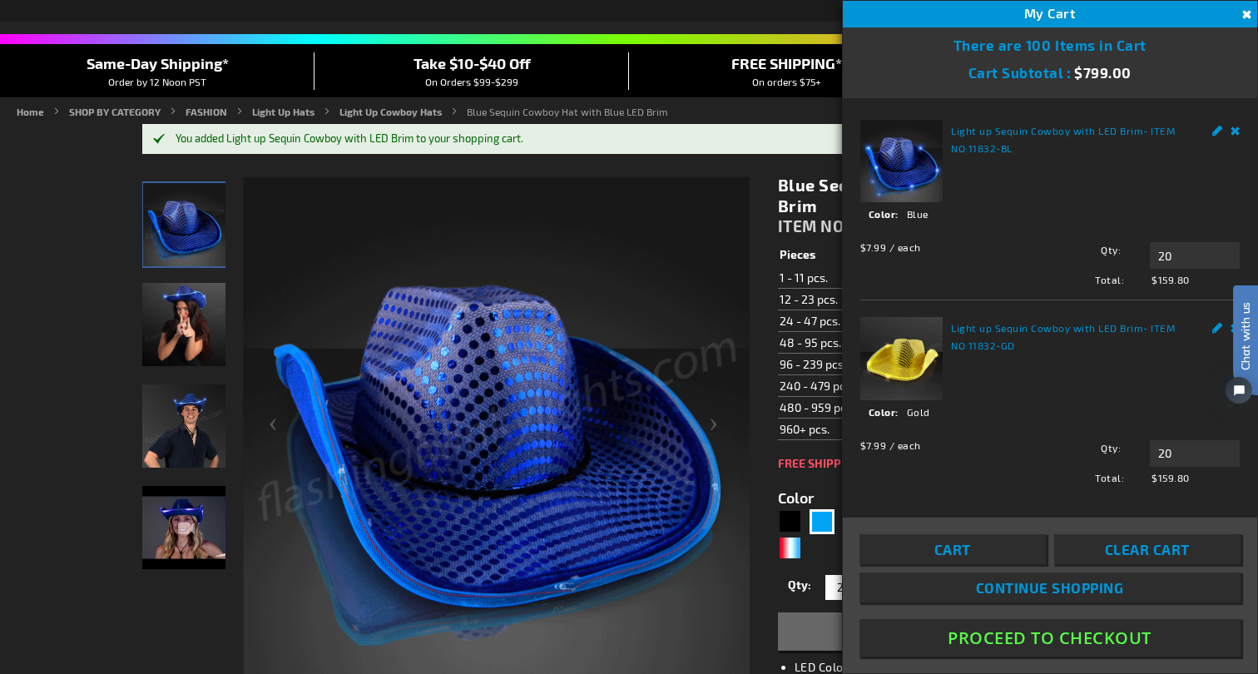
click at [678, 614] on img at bounding box center [496, 430] width 507 height 507
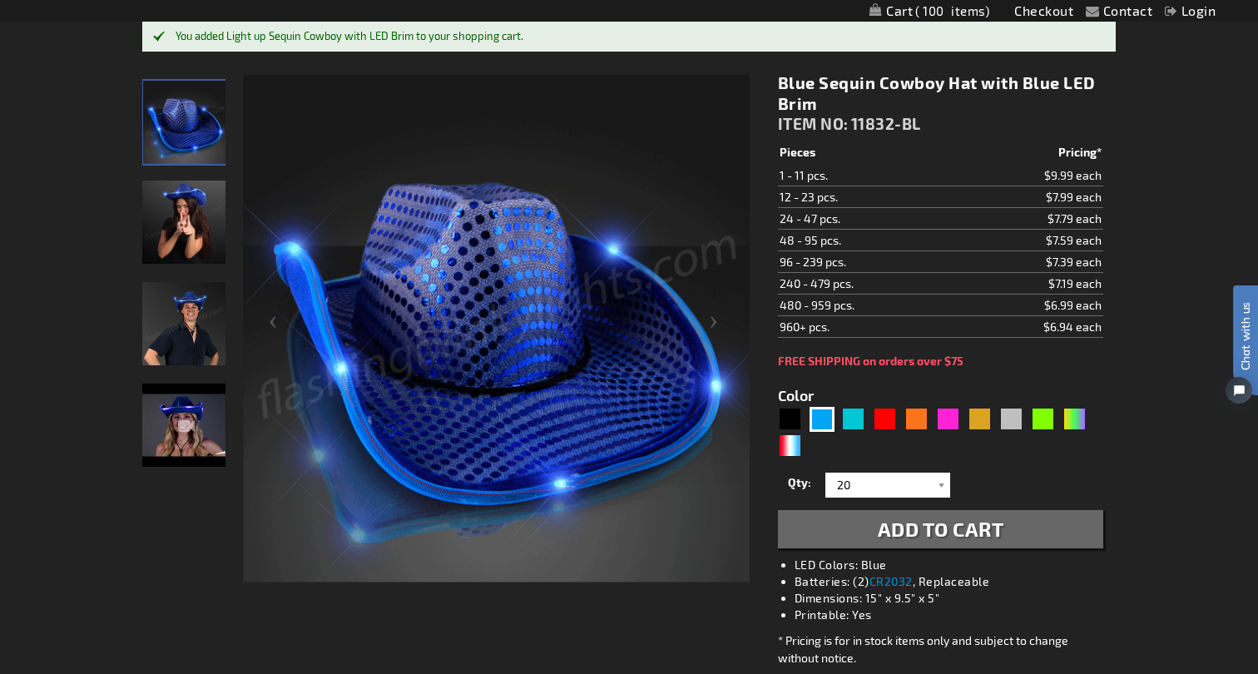
scroll to position [244, 0]
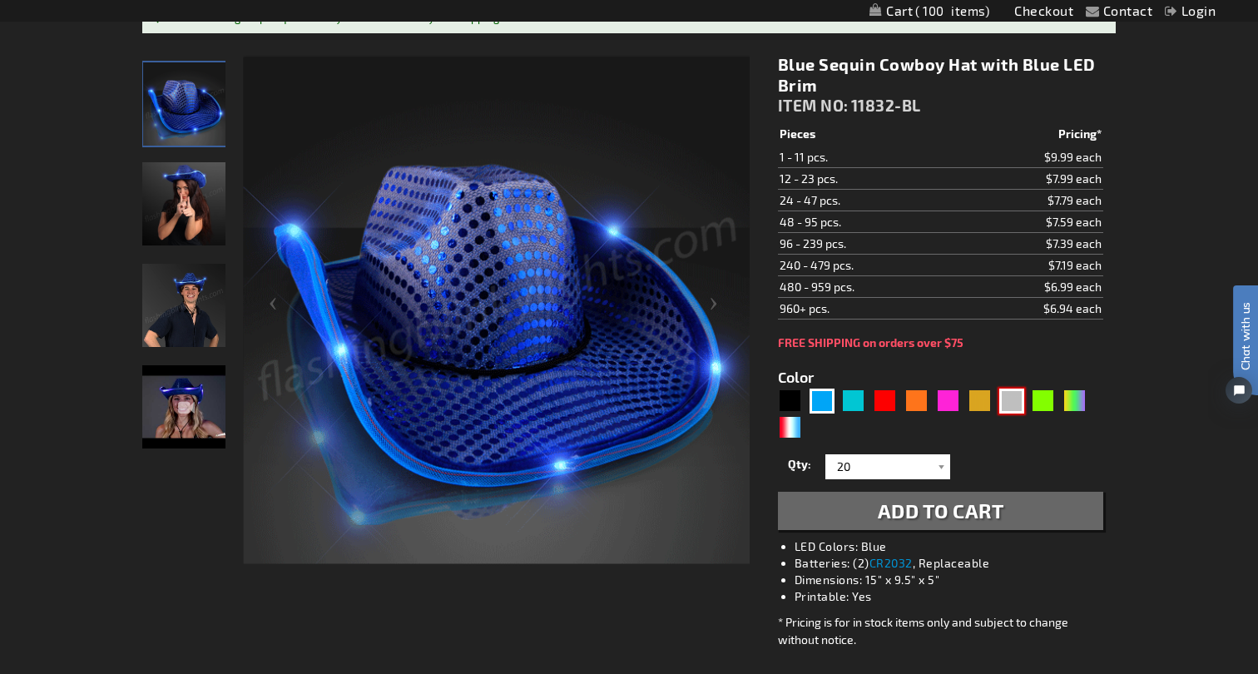
click at [1012, 403] on div "Silver" at bounding box center [1011, 401] width 25 height 25
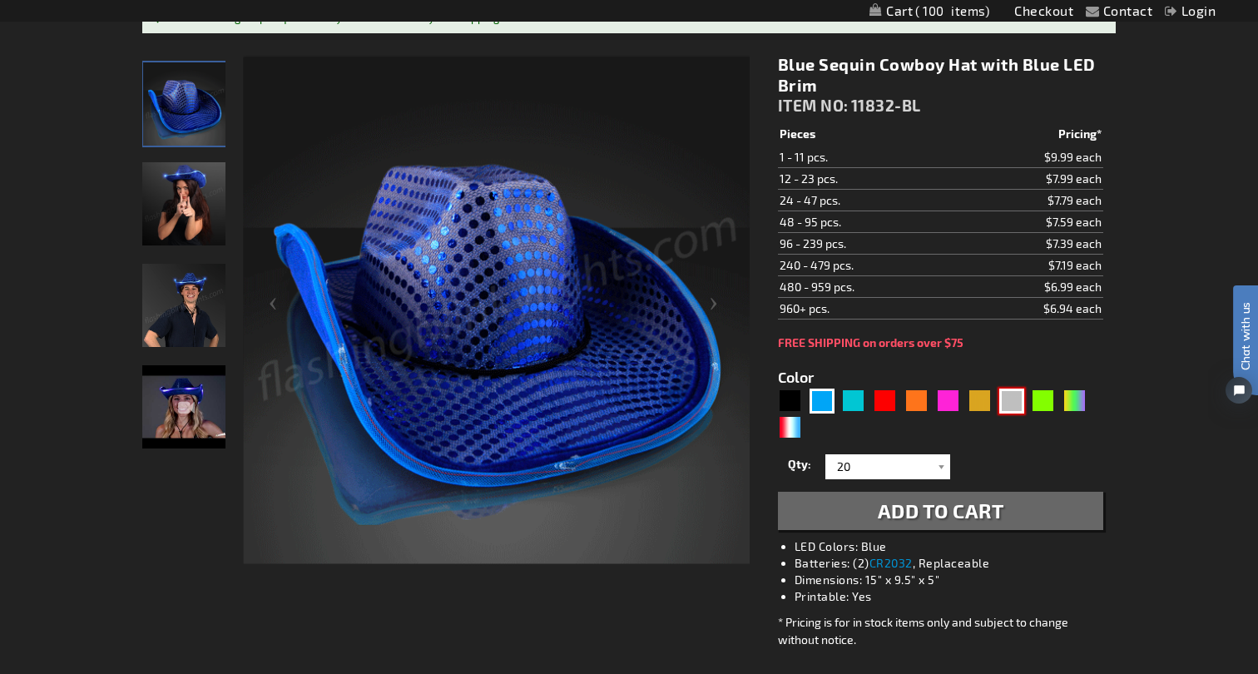
type input "5644"
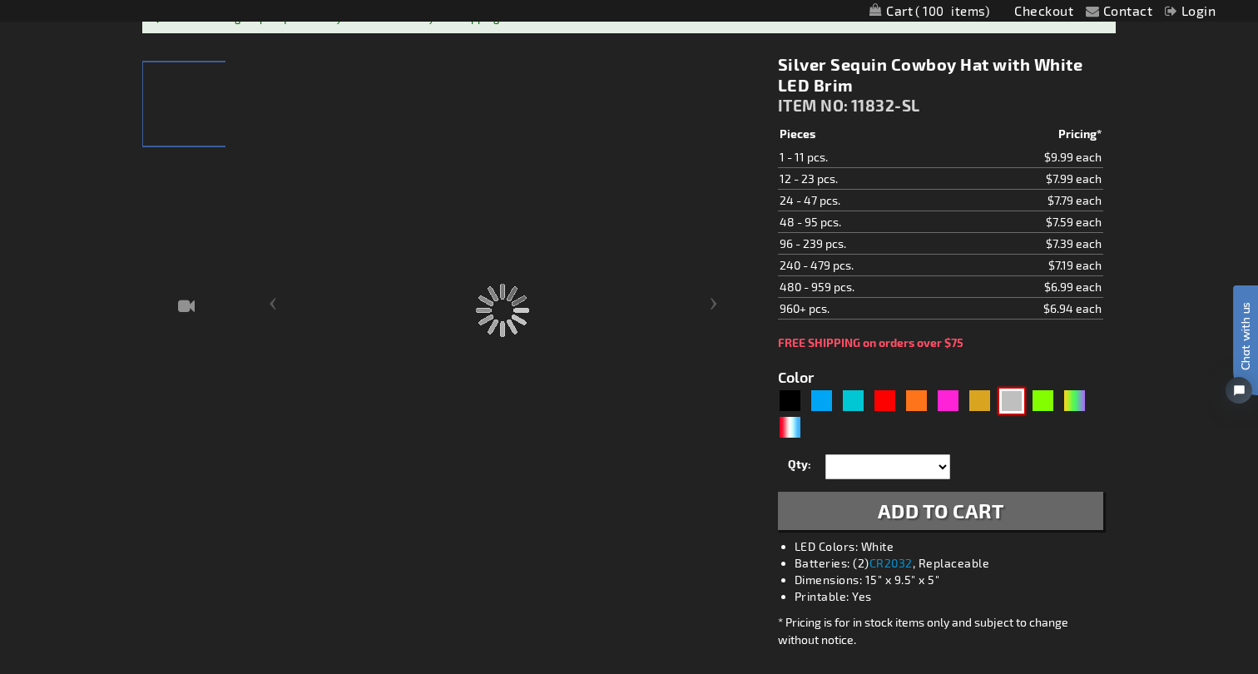
type input "11832-SL"
type input "Customize - Silver Sequin Cowboy Hat with White LED Brim - ITEM NO: 11832-SL"
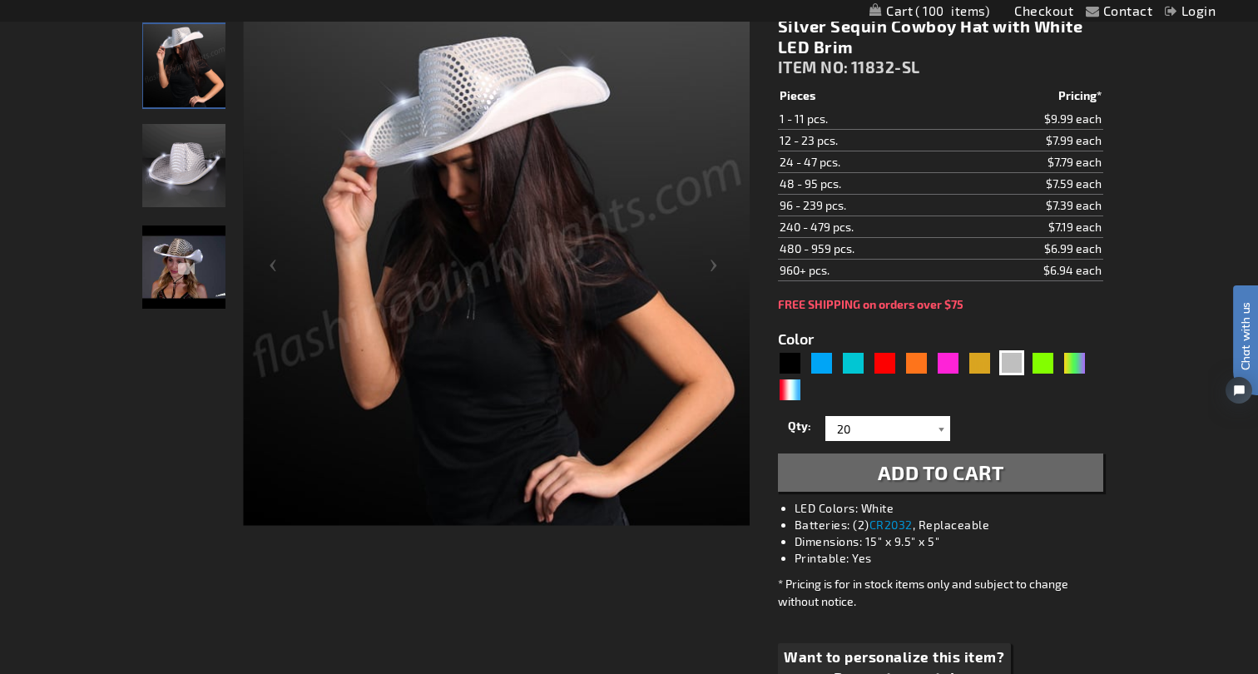
click at [944, 429] on div at bounding box center [942, 428] width 17 height 25
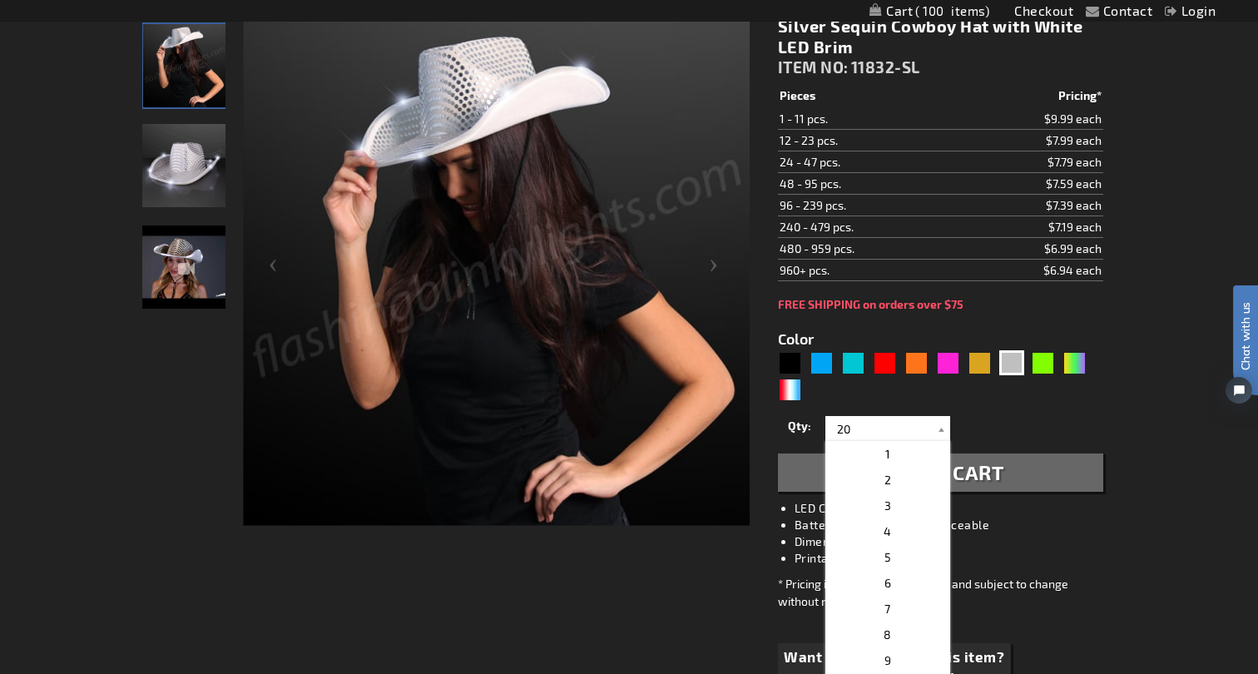
click at [1110, 443] on div "Silver Sequin Cowboy Hat with White LED Brim ITEM NO: 11832-SL $6.99 Pieces Pri…" at bounding box center [941, 368] width 350 height 730
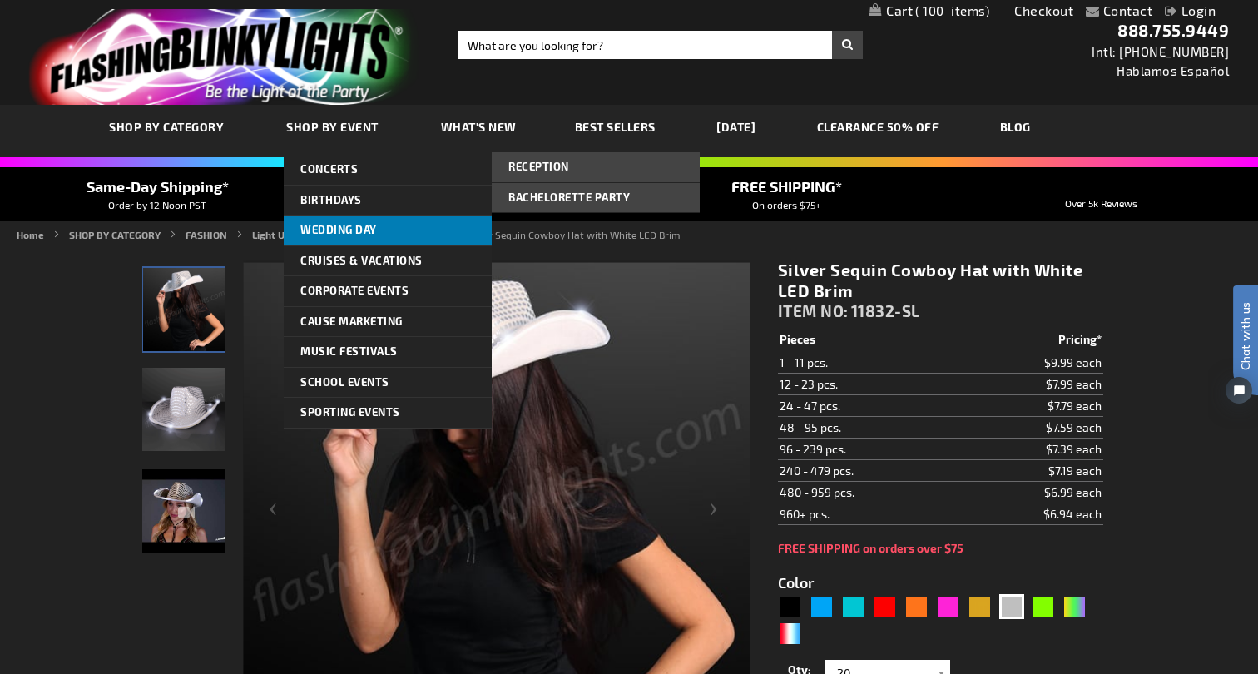
click at [324, 231] on span "Wedding Day" at bounding box center [338, 229] width 77 height 13
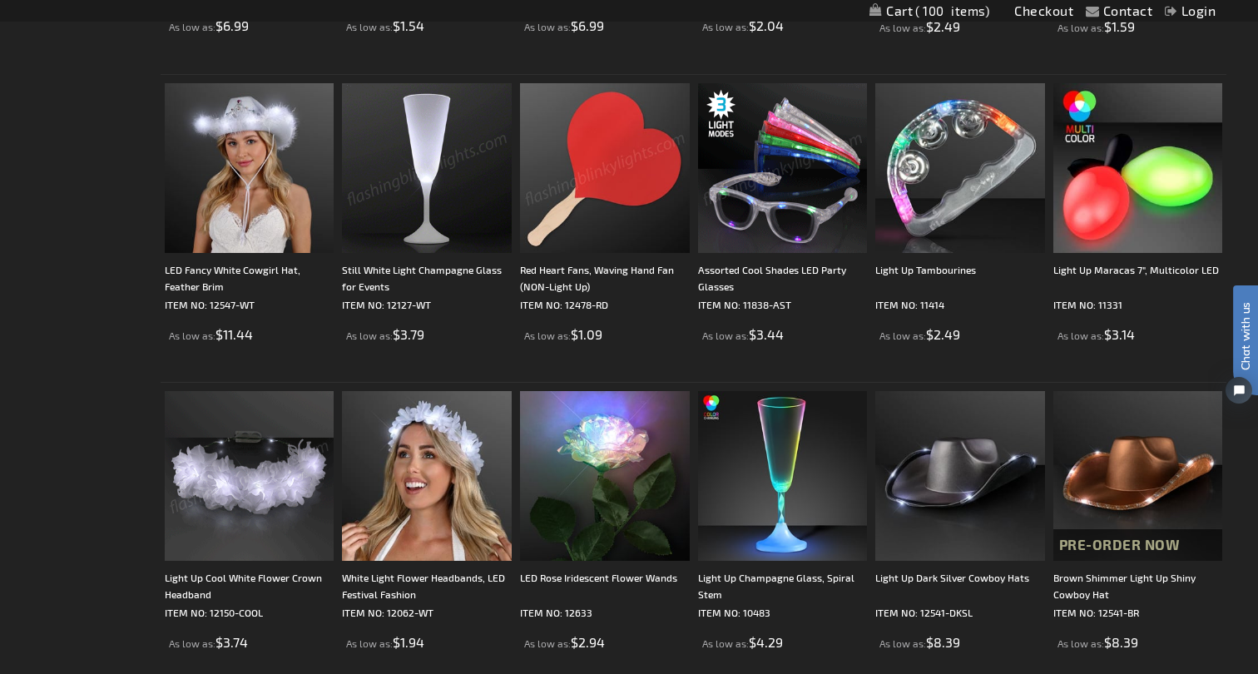
scroll to position [854, 0]
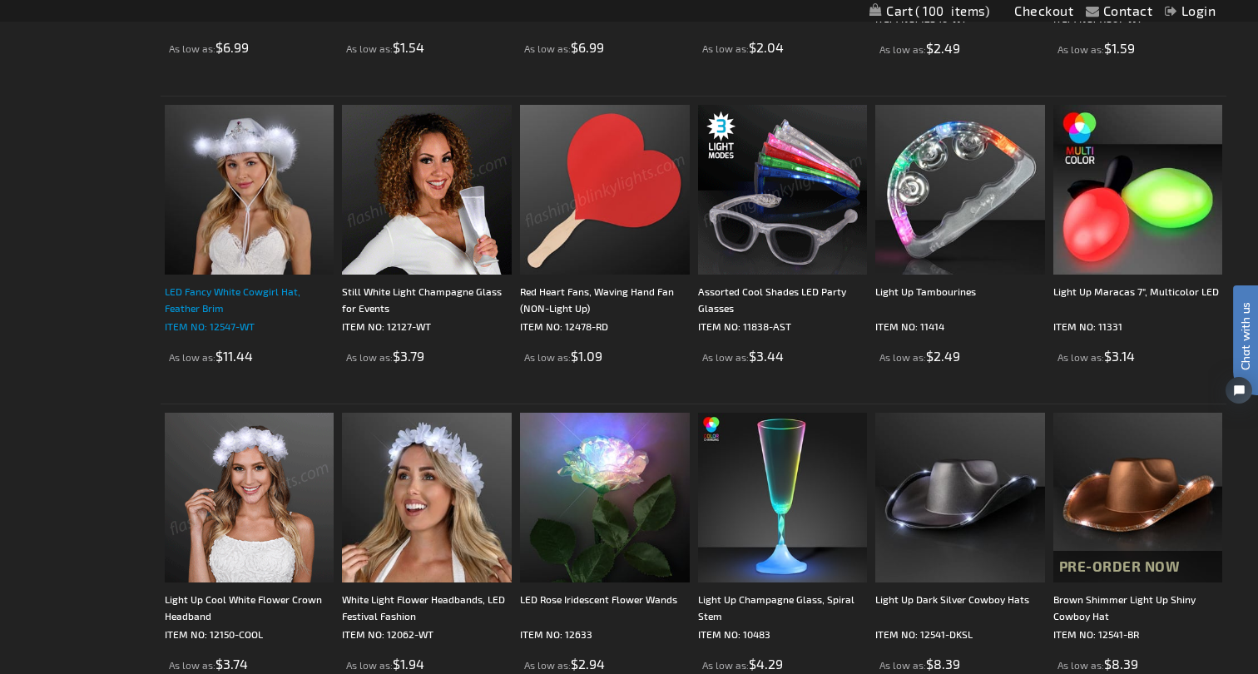
click at [286, 290] on div "LED Fancy White Cowgirl Hat, Feather Brim" at bounding box center [250, 299] width 170 height 33
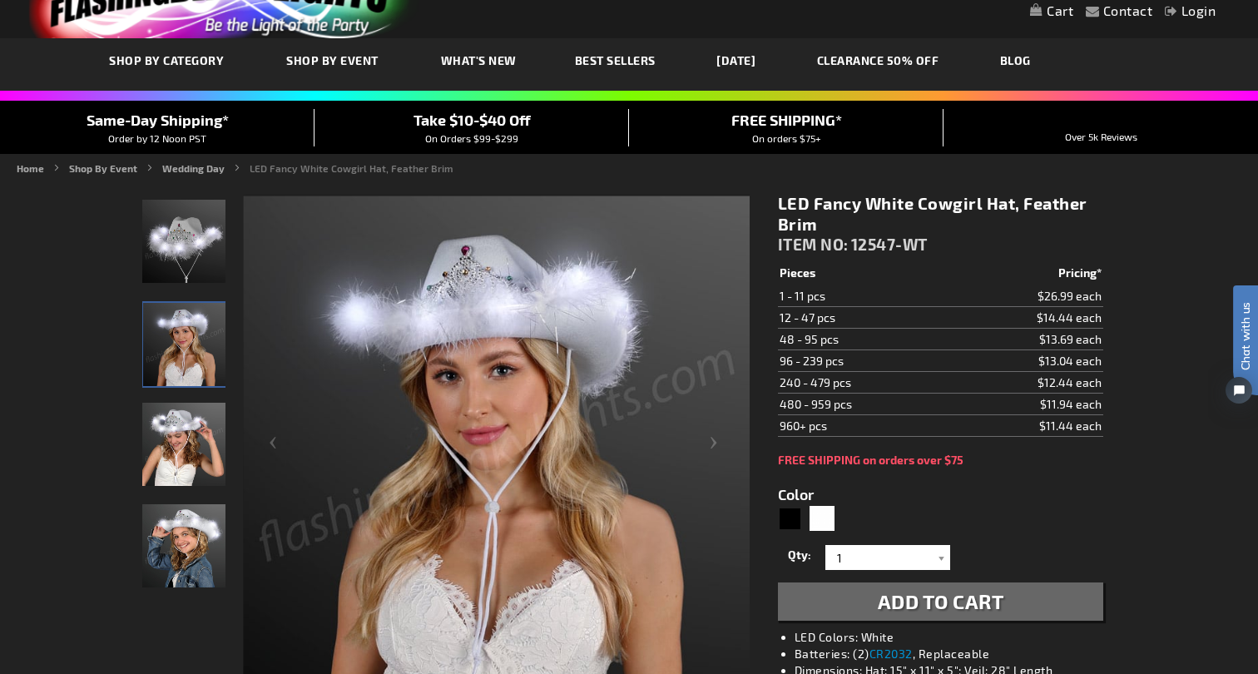
scroll to position [143, 0]
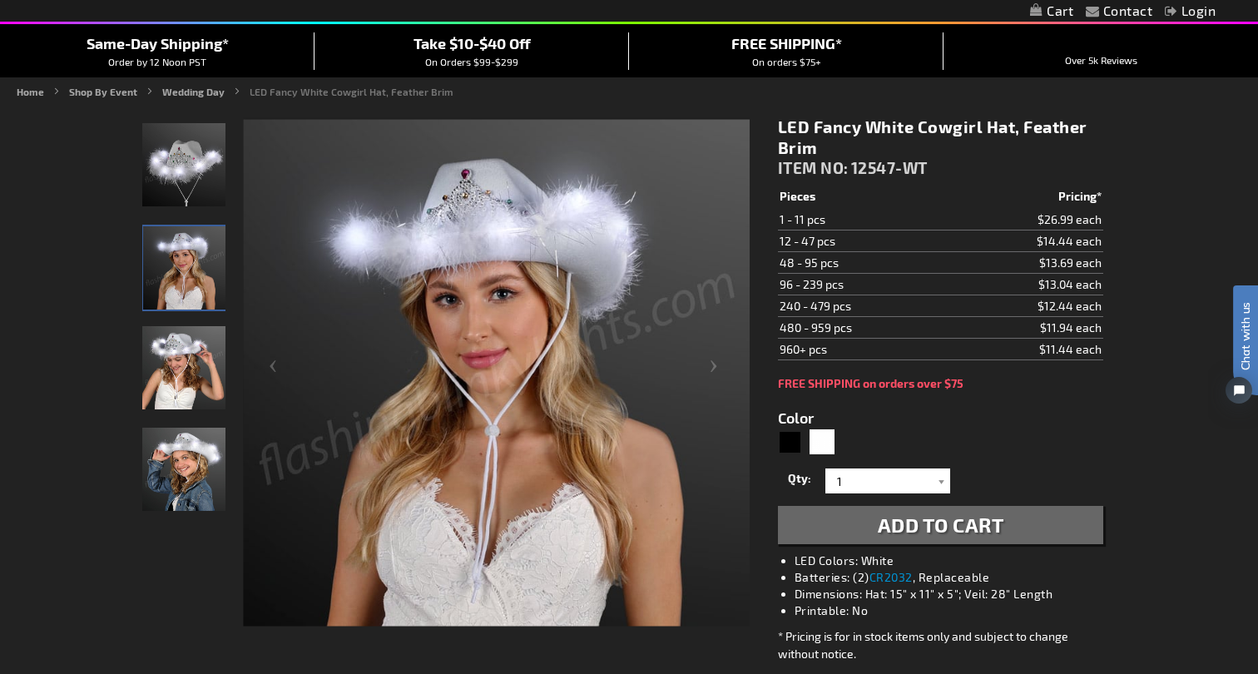
click at [984, 523] on span "Add to Cart" at bounding box center [941, 525] width 126 height 24
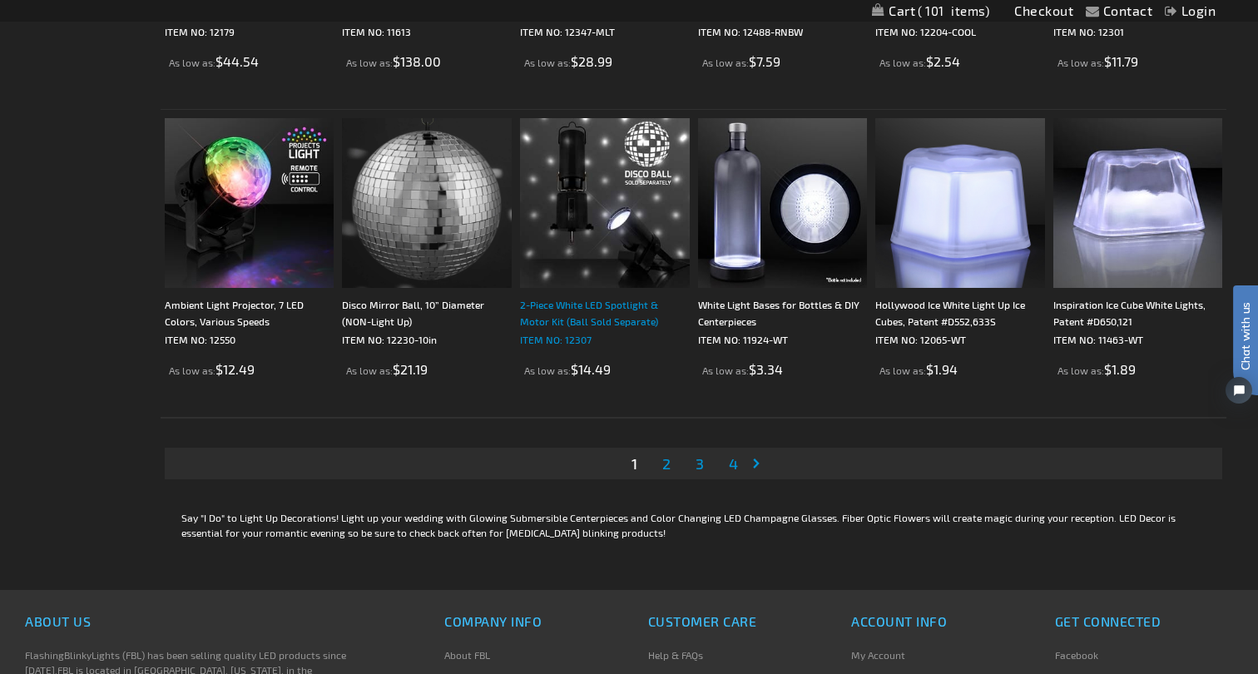
scroll to position [3307, 0]
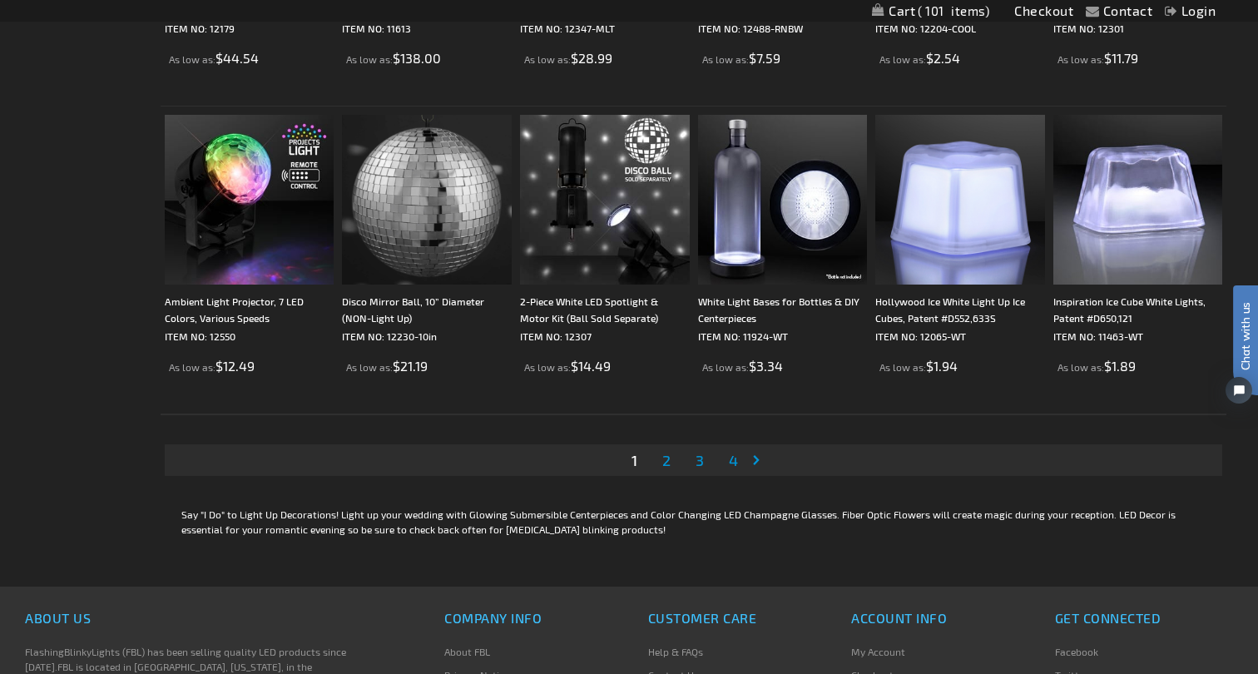
click at [669, 457] on span "2" at bounding box center [666, 460] width 8 height 18
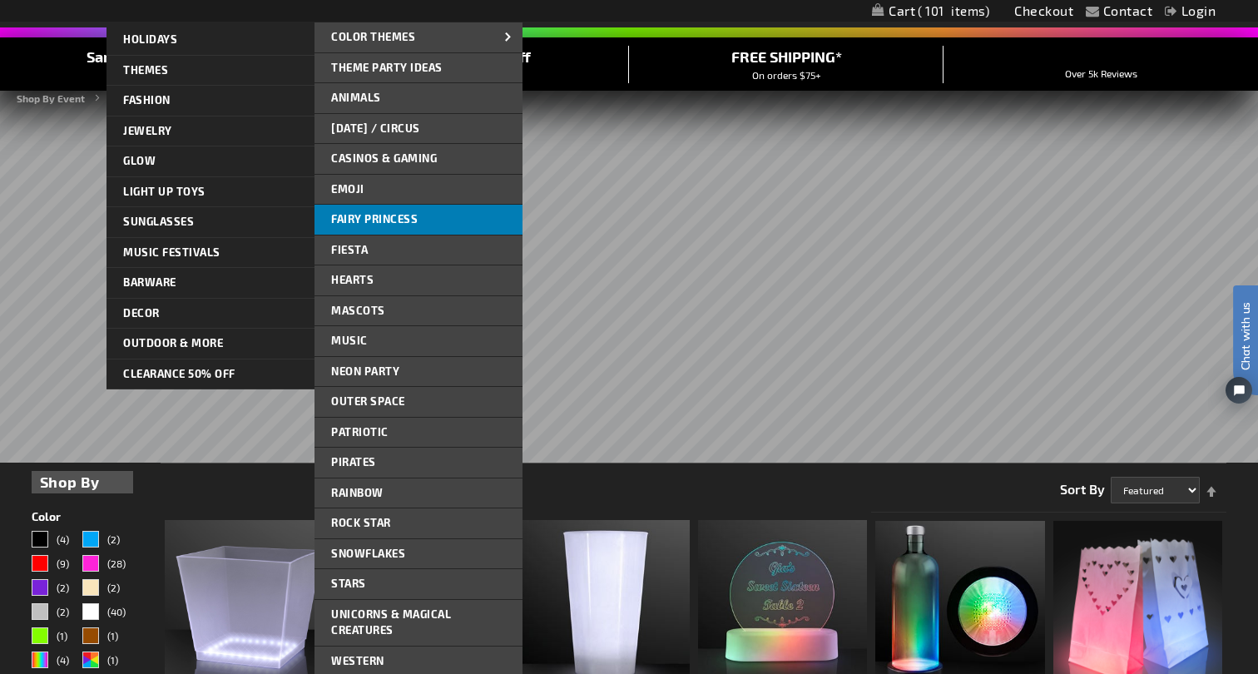
scroll to position [93, 0]
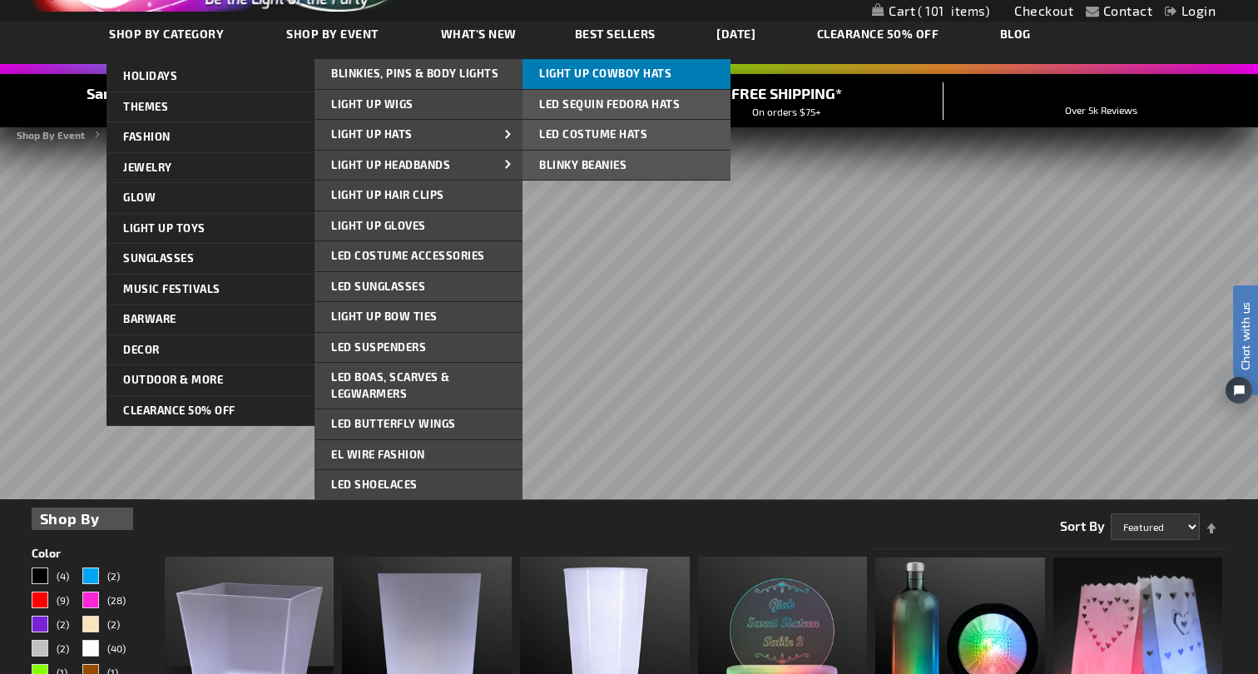
click at [558, 73] on span "Light Up Cowboy Hats" at bounding box center [605, 73] width 132 height 13
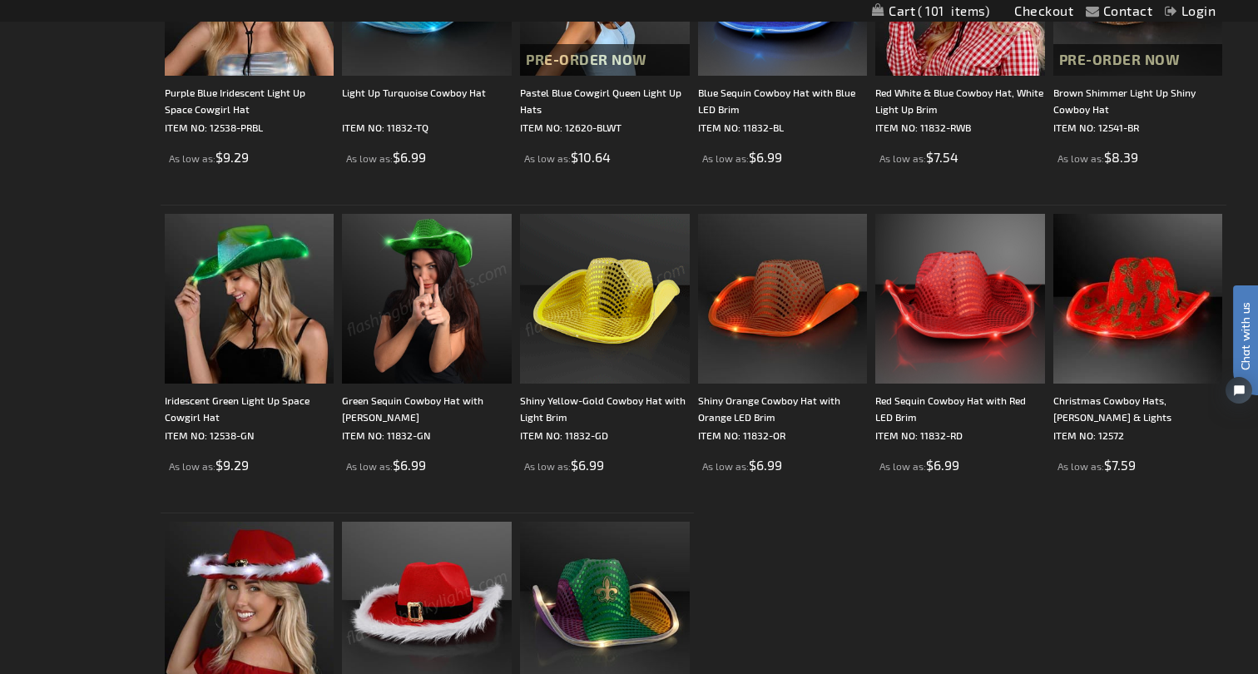
scroll to position [1077, 0]
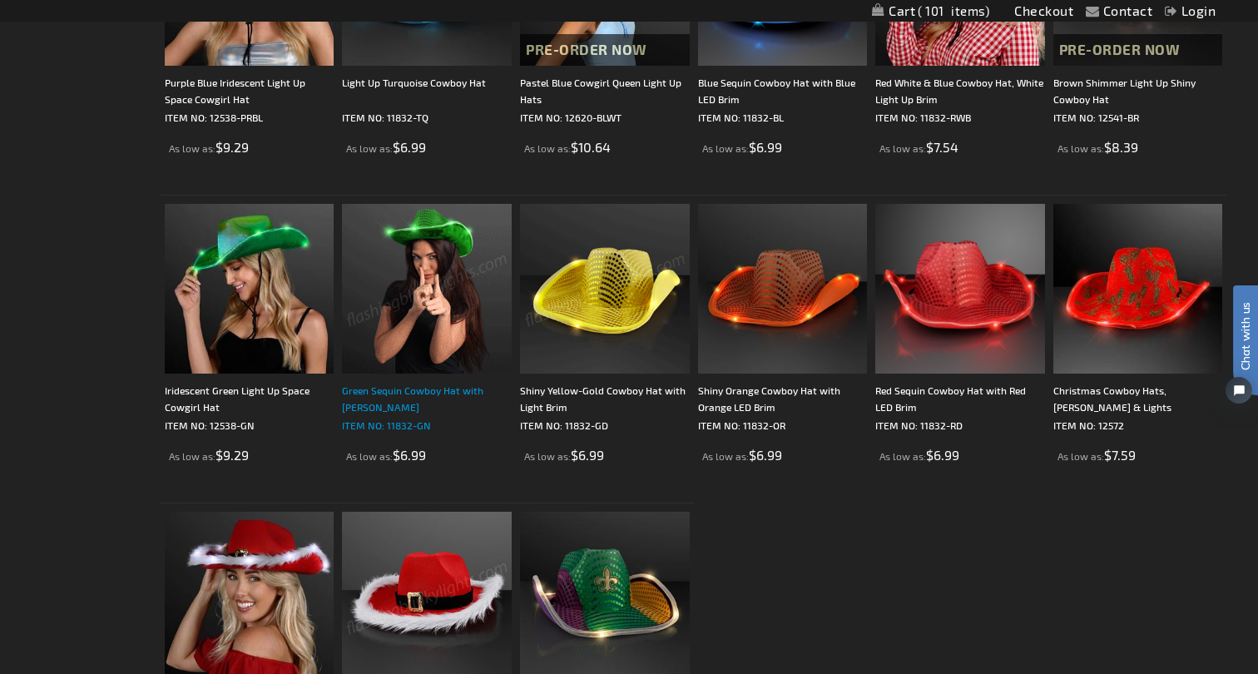
click at [424, 391] on div "Green Sequin Cowboy Hat with [PERSON_NAME]" at bounding box center [427, 398] width 170 height 33
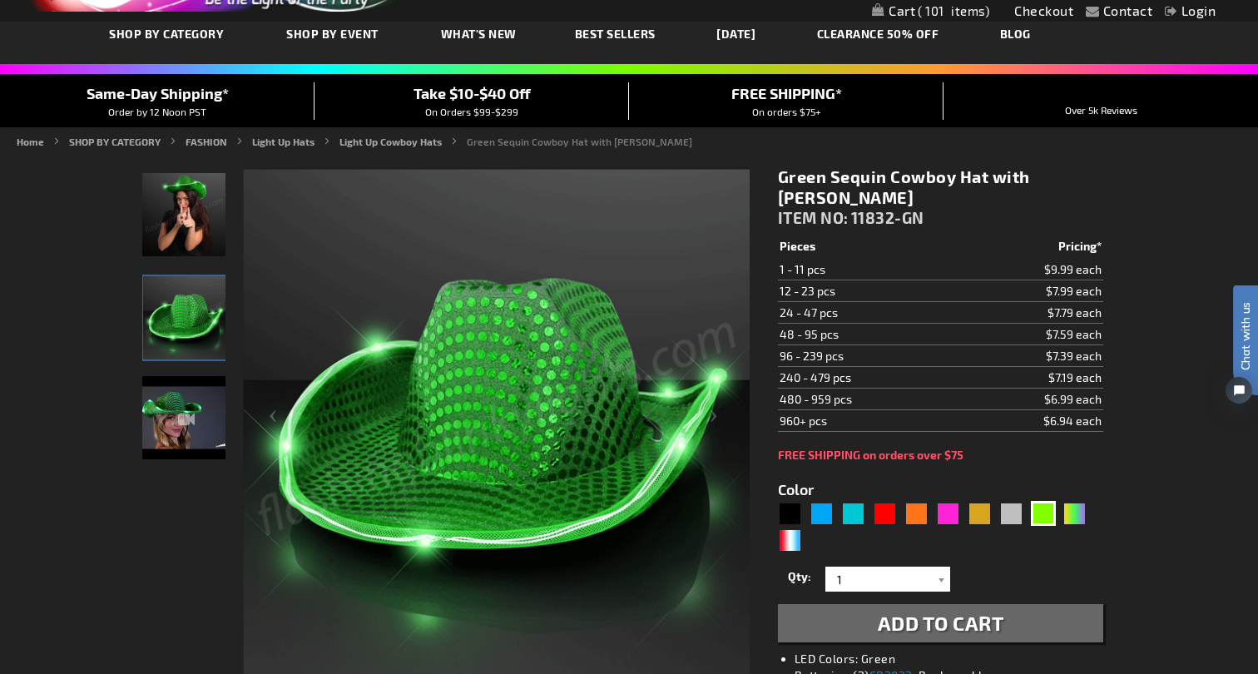
scroll to position [99, 0]
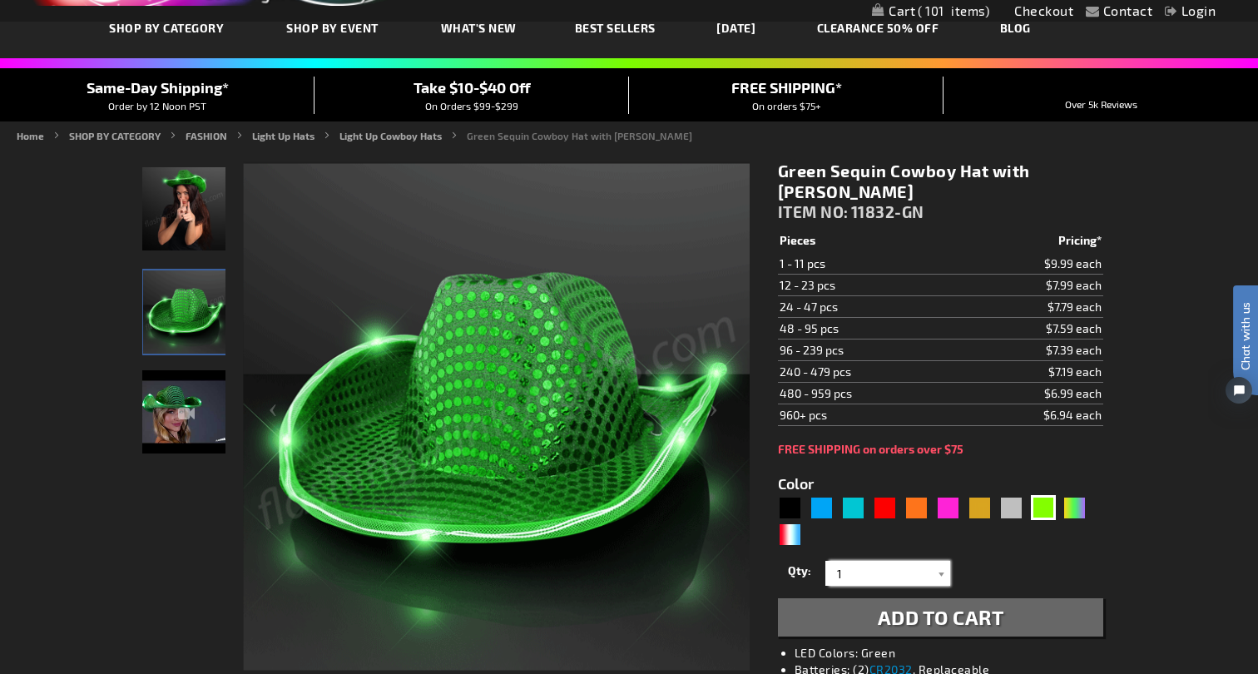
click at [843, 575] on input "1" at bounding box center [890, 573] width 121 height 25
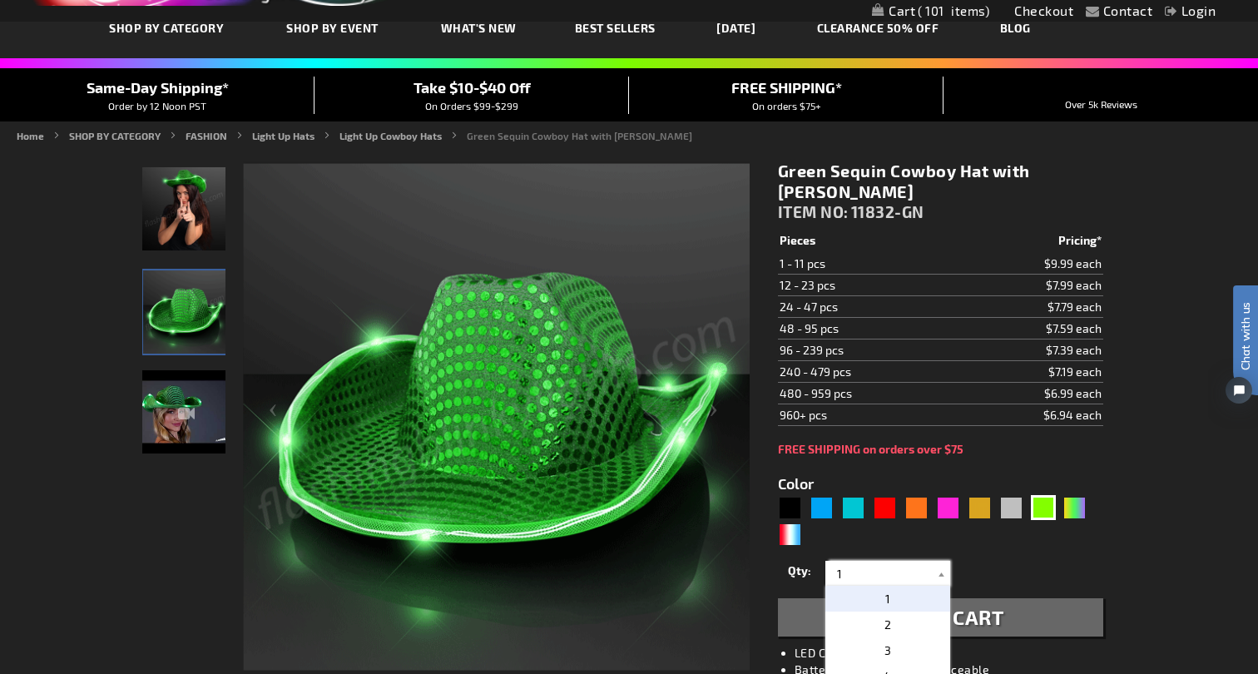
drag, startPoint x: 843, startPoint y: 575, endPoint x: 825, endPoint y: 577, distance: 18.4
click at [826, 577] on div "1 2 3 4 5 6 7 8 9 10 11 12 24 36 48 60 72 84 96 108 120 1" at bounding box center [888, 573] width 125 height 25
type input "2"
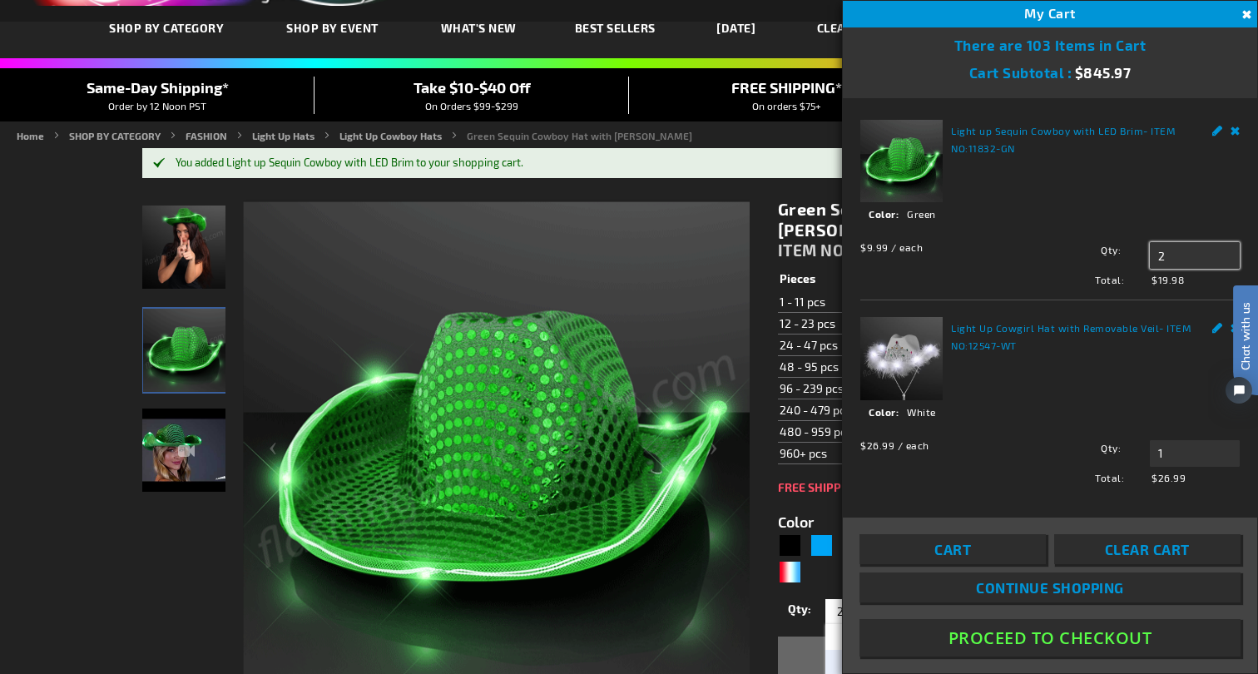
click at [1179, 259] on input "2" at bounding box center [1195, 255] width 90 height 27
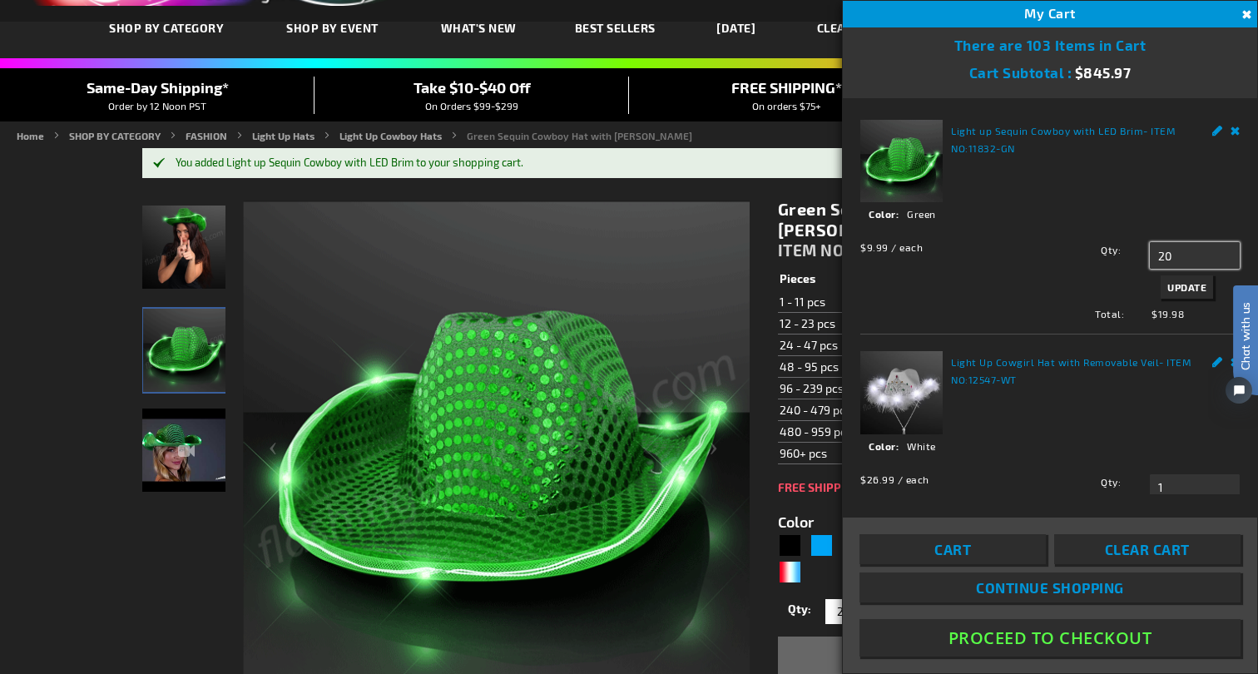
type input "20"
click at [1195, 287] on span "Update" at bounding box center [1187, 287] width 39 height 12
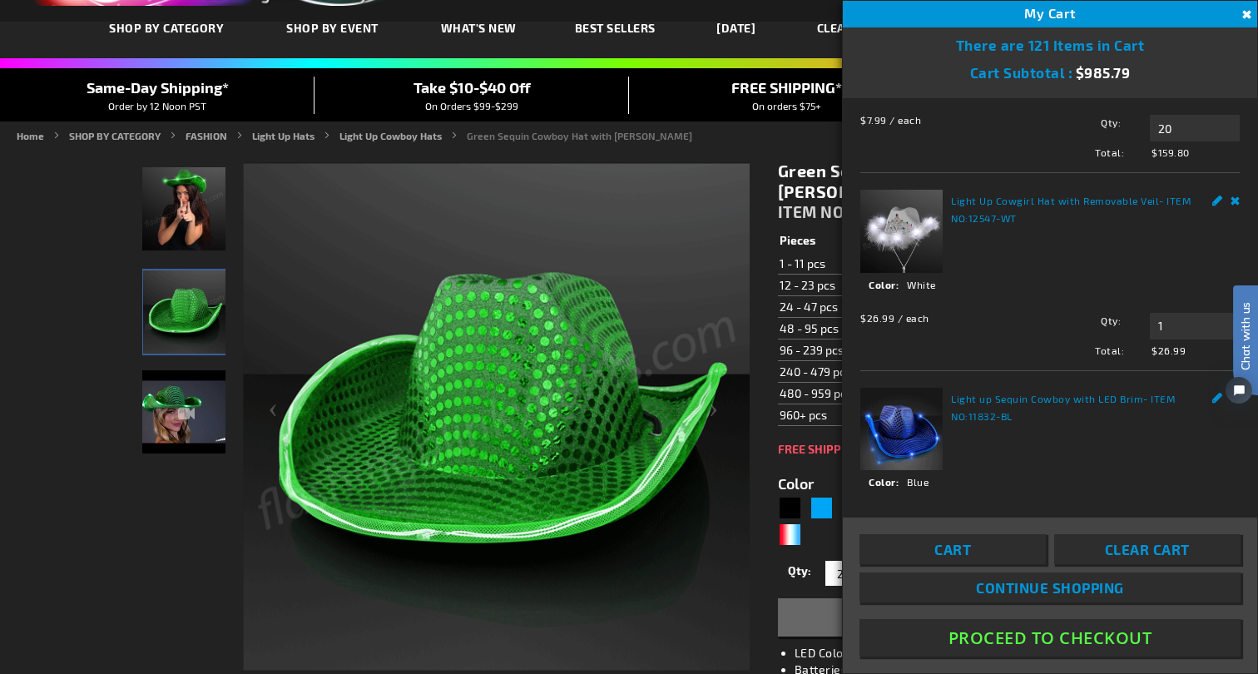
scroll to position [129, 0]
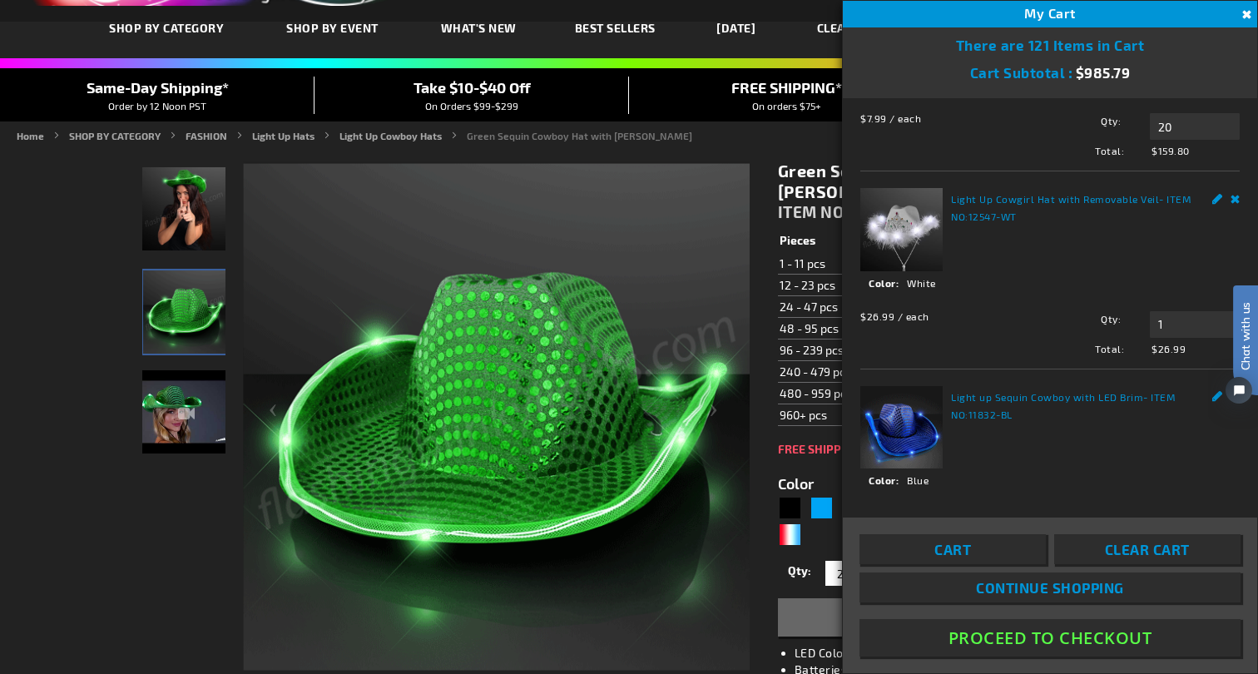
click html "Chat with us"
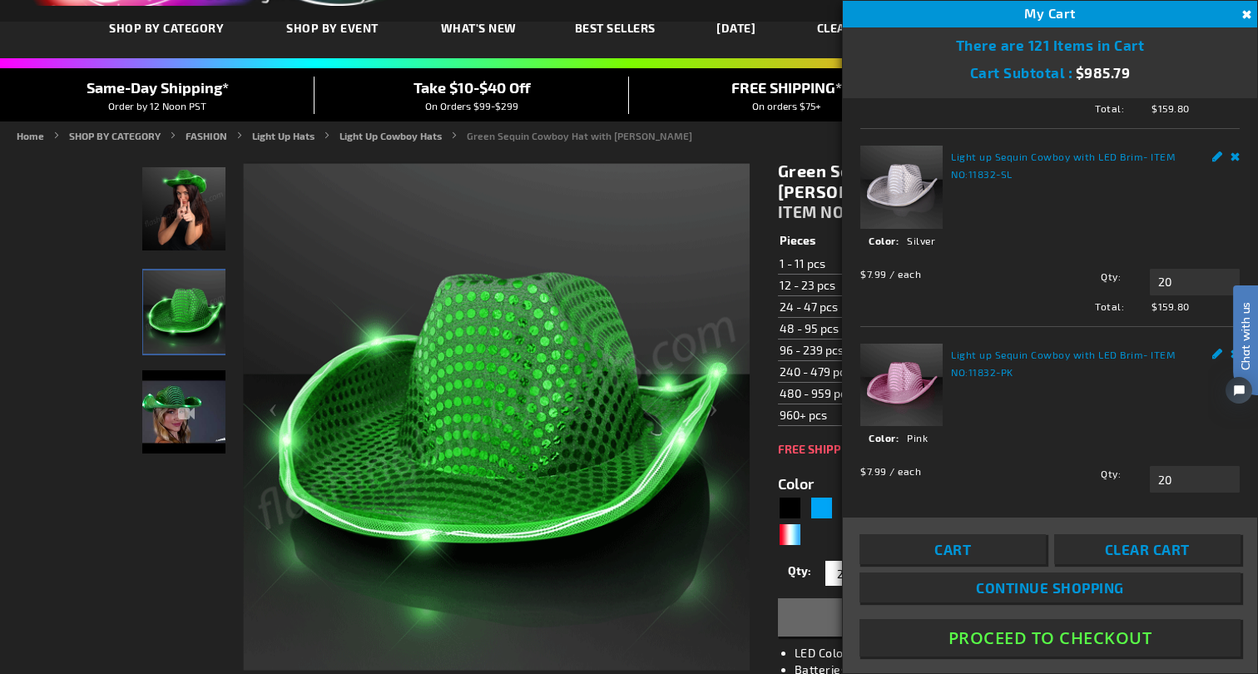
scroll to position [885, 0]
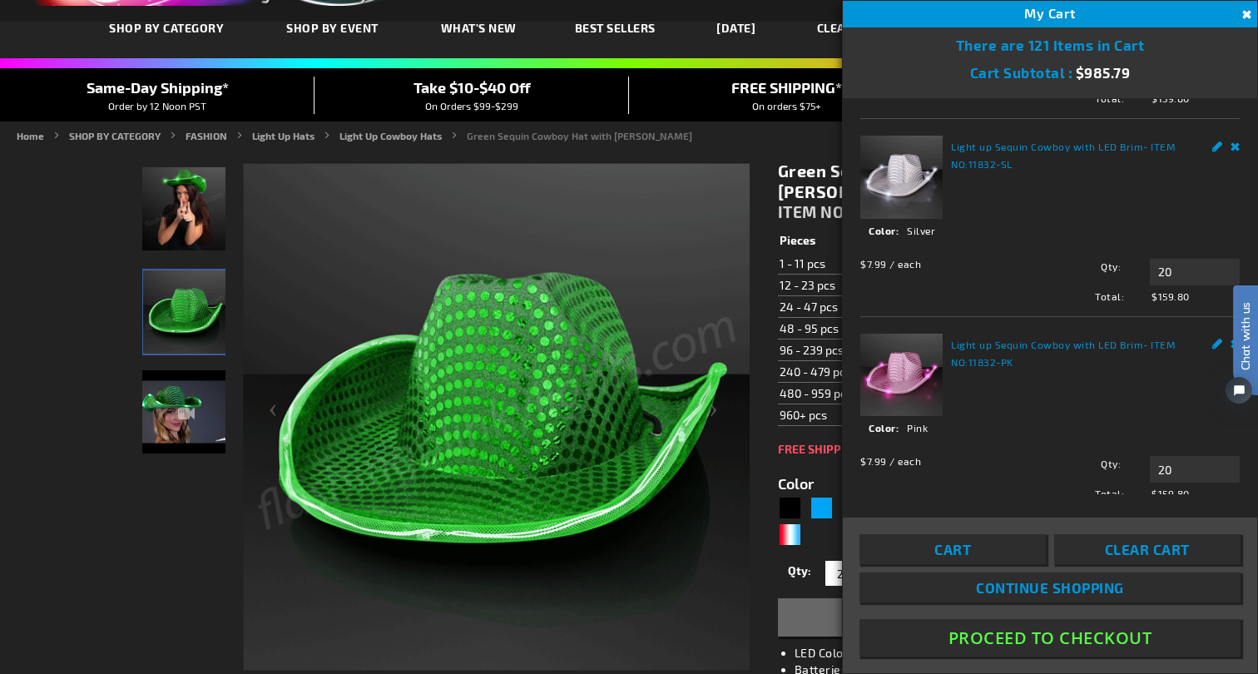
click html "Chat with us"
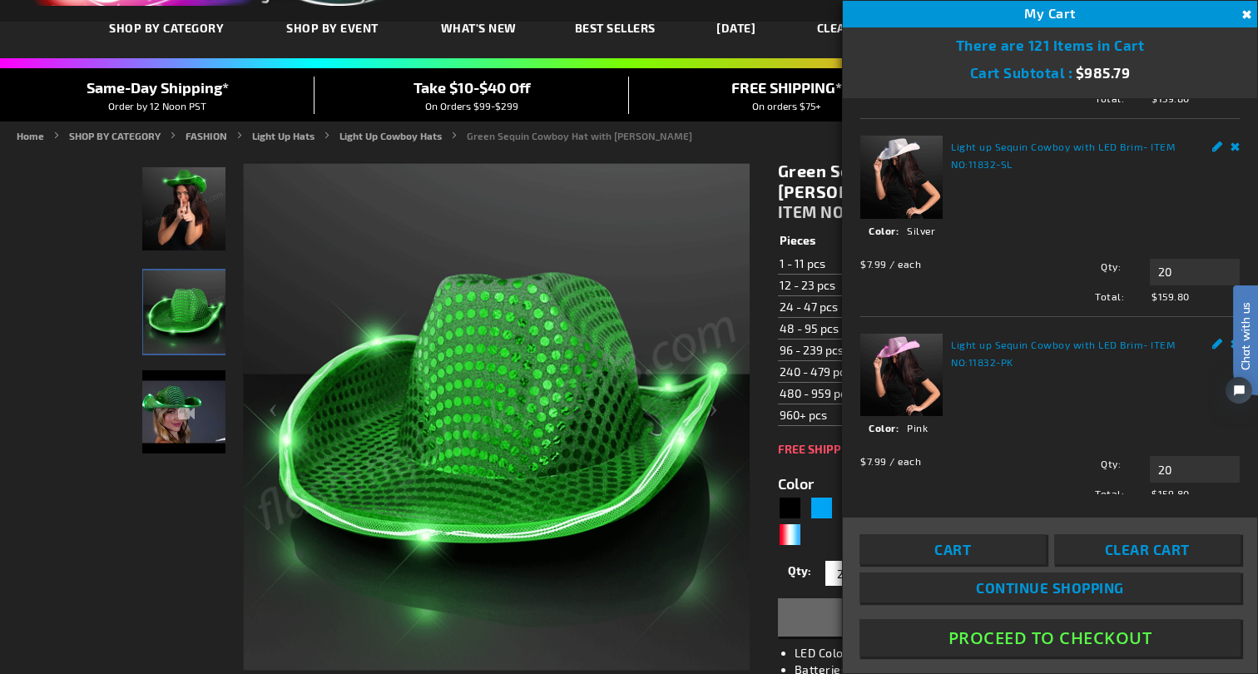
click html "Chat with us"
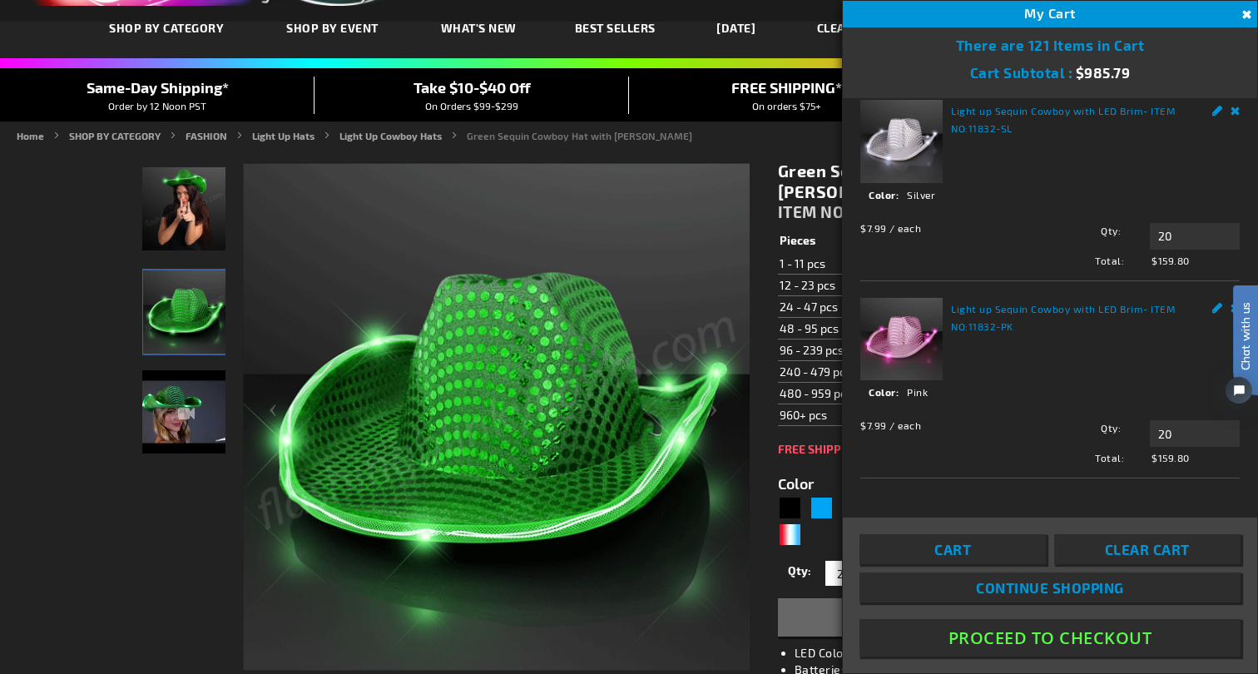
scroll to position [916, 0]
drag, startPoint x: 1181, startPoint y: 327, endPoint x: 1105, endPoint y: 327, distance: 75.7
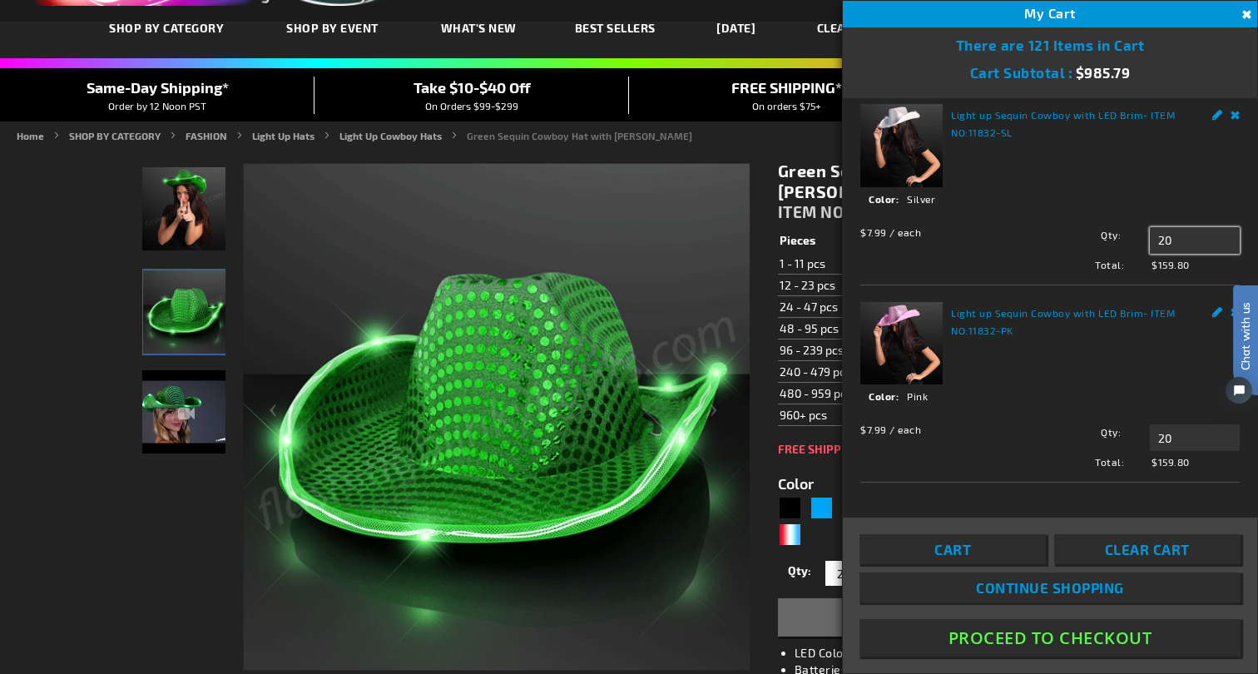
click at [1105, 254] on div "Qty 20 Update" at bounding box center [1135, 240] width 209 height 27
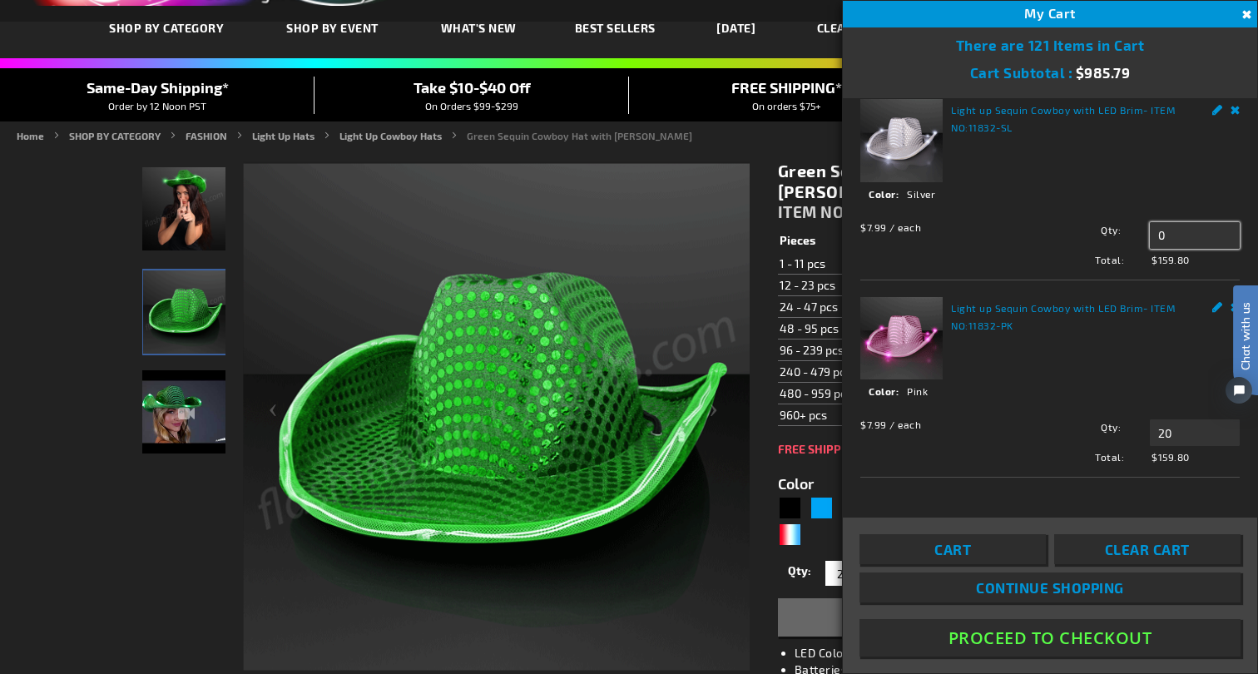
scroll to position [942, 0]
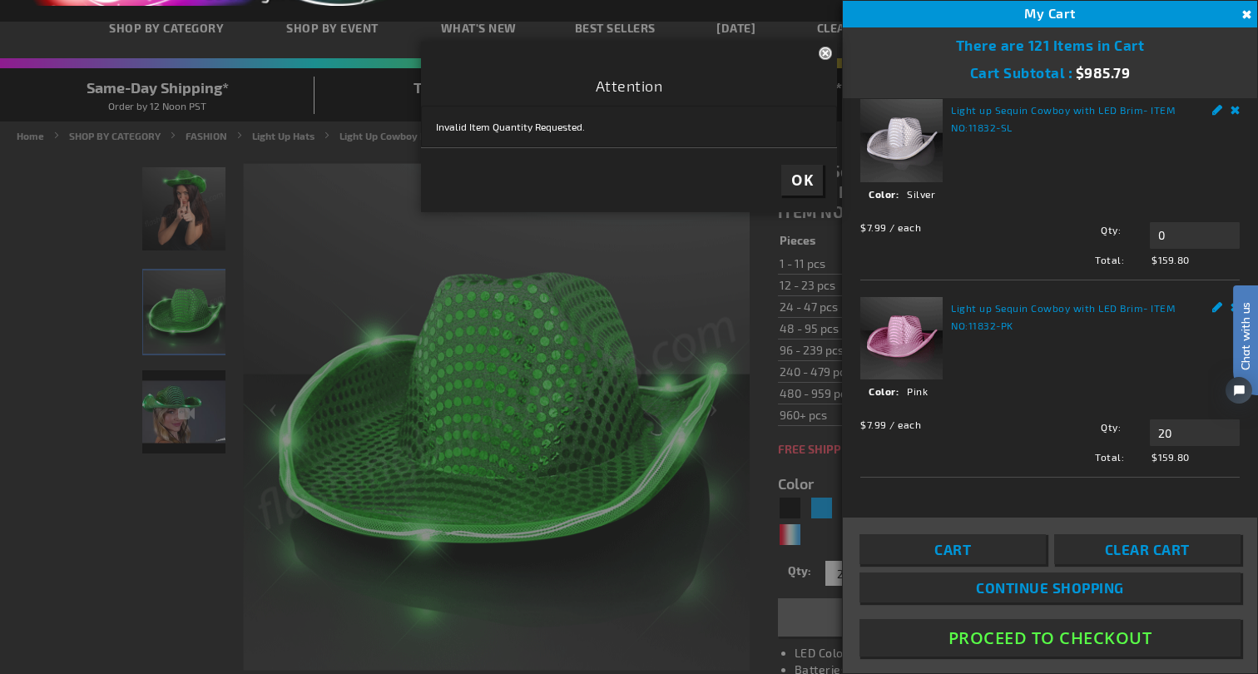
type input "20"
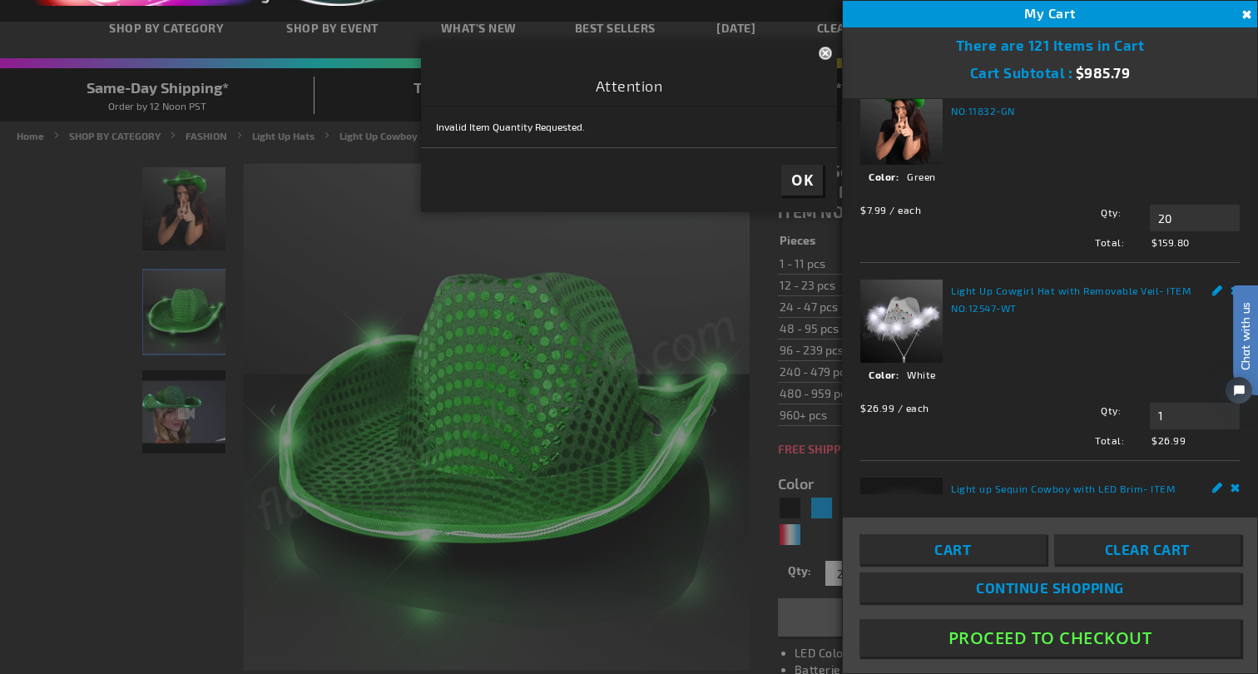
scroll to position [46, 0]
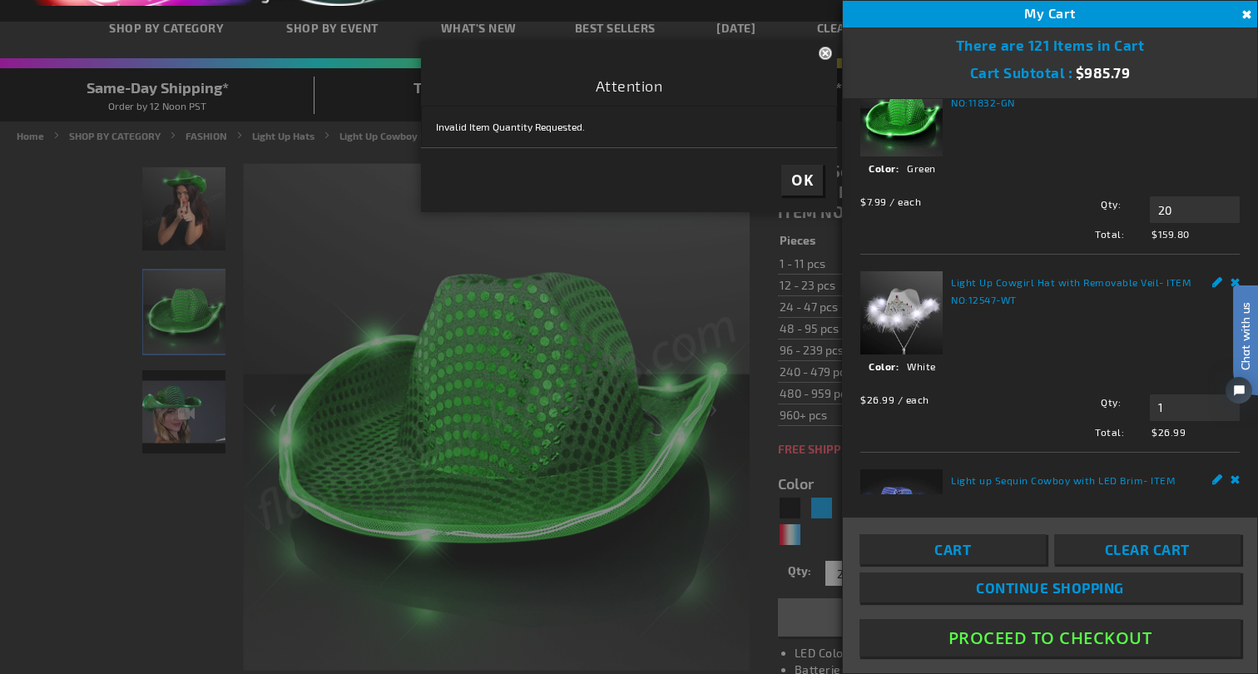
click at [895, 314] on img at bounding box center [901, 312] width 82 height 82
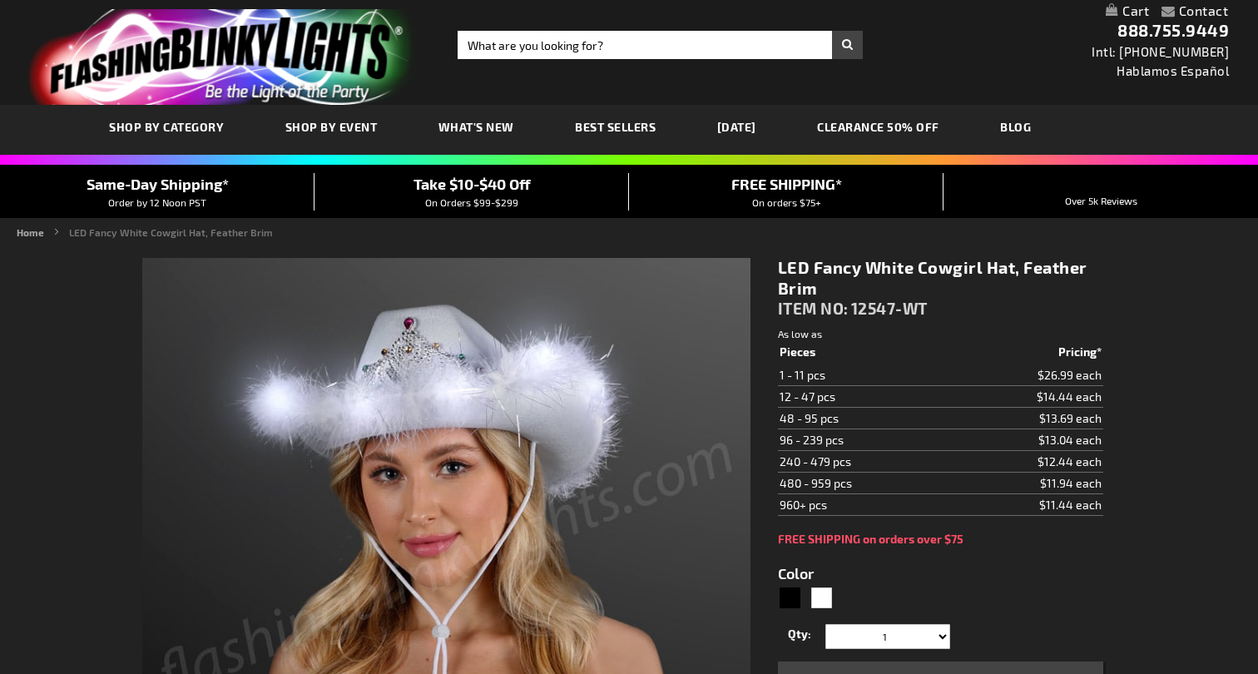
type input "5646"
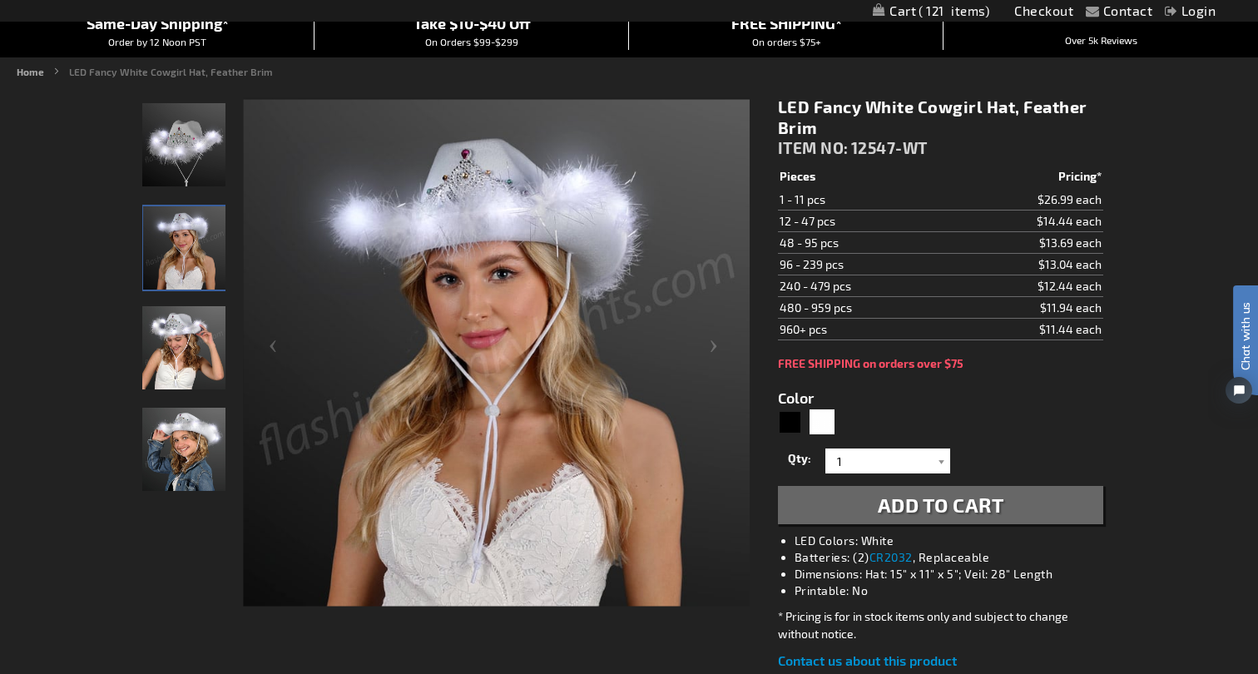
scroll to position [150, 0]
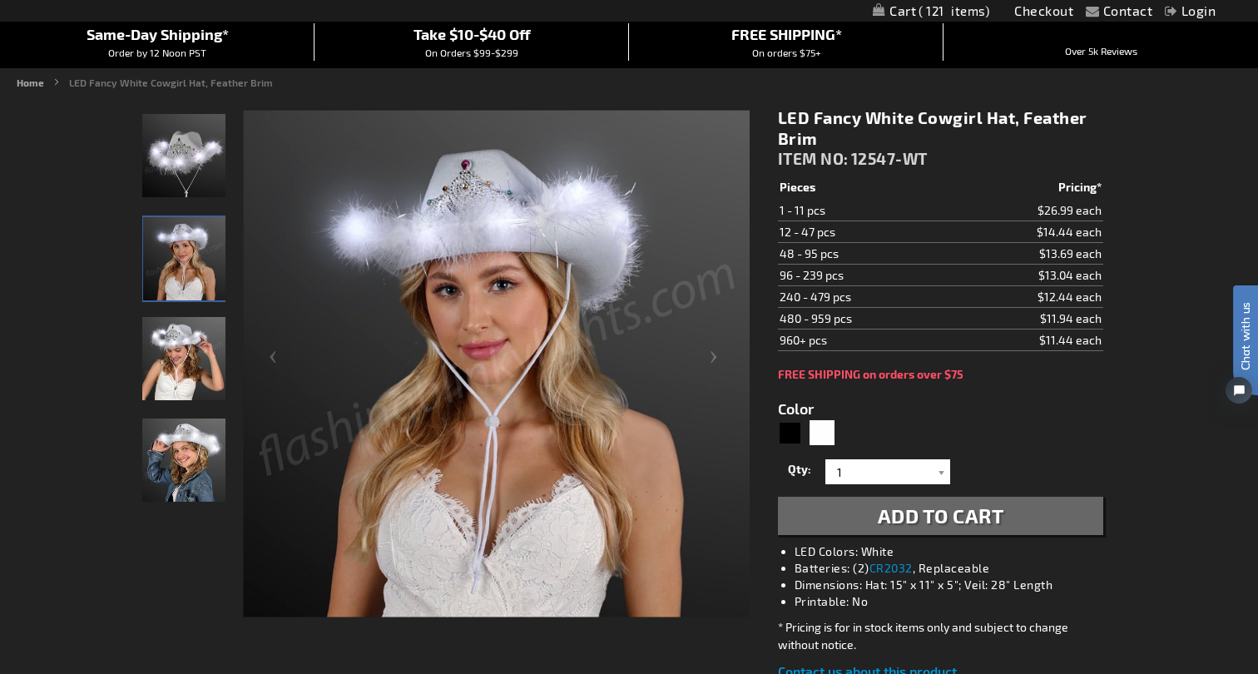
click at [189, 454] on img "LED Fancy White Cowgirl Hat, Feather Brim" at bounding box center [183, 460] width 83 height 83
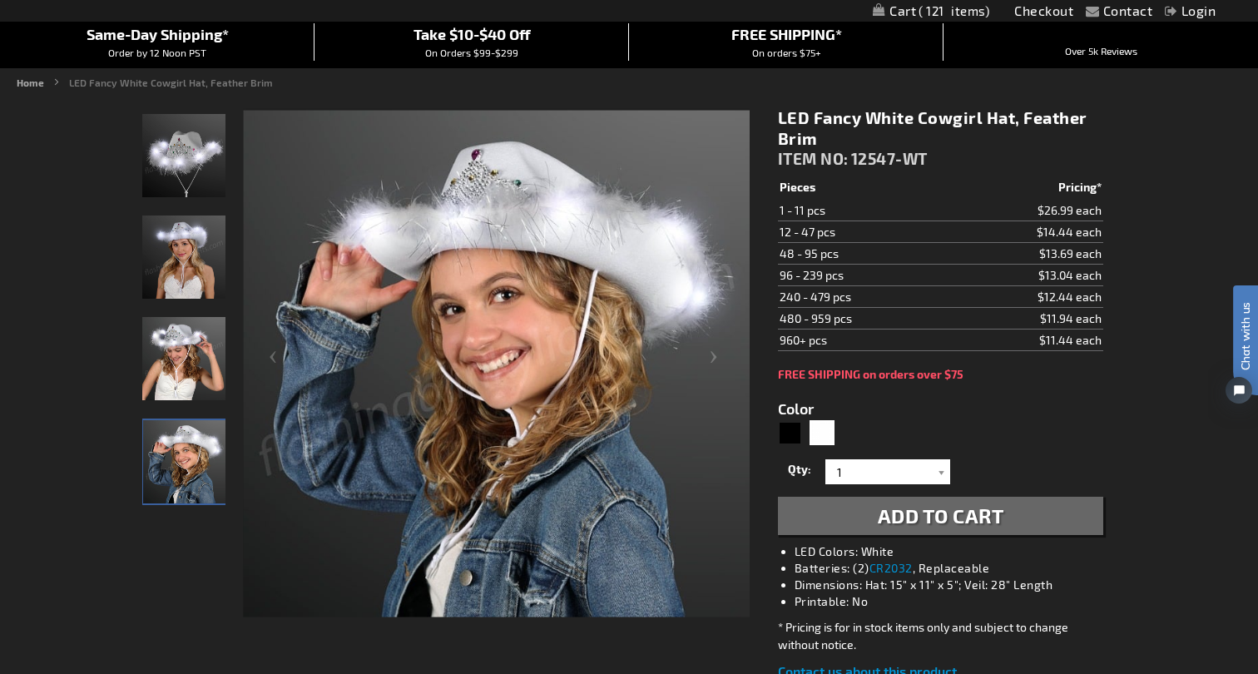
click at [181, 359] on img "LED Fancy White Cowgirl Hat, Feather Brim" at bounding box center [183, 358] width 83 height 83
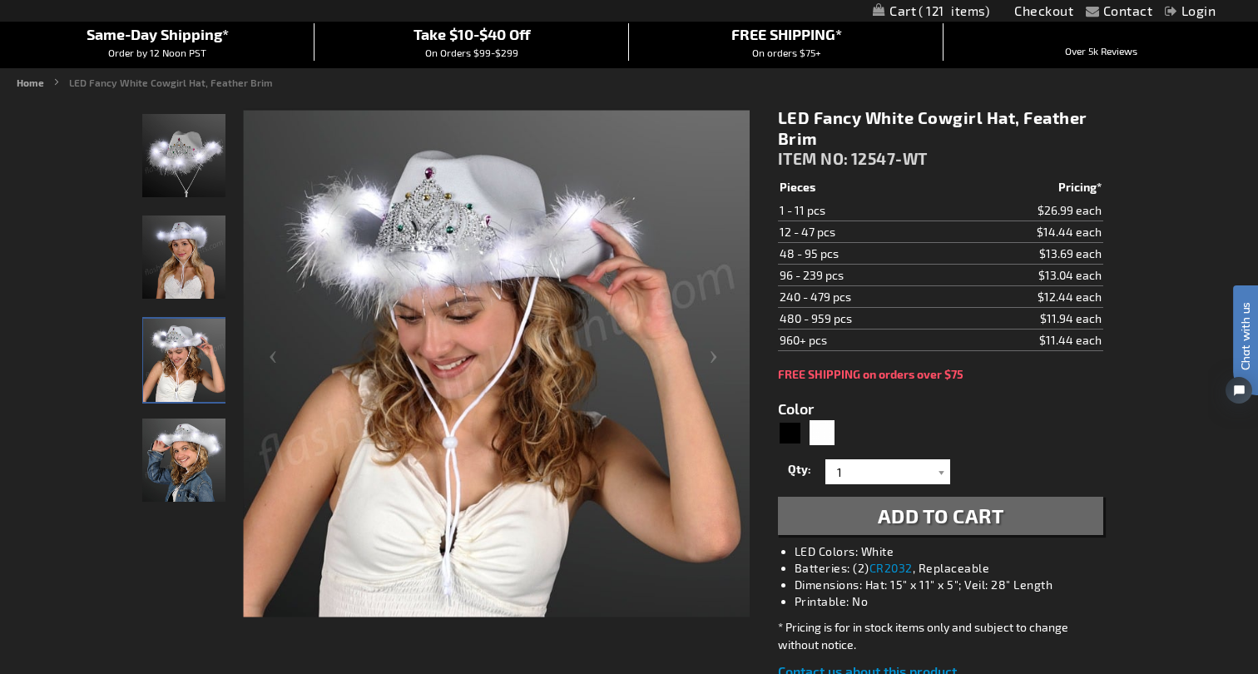
click at [189, 272] on img "LED Fancy White Cowgirl Hat, Feather Brim" at bounding box center [183, 257] width 83 height 83
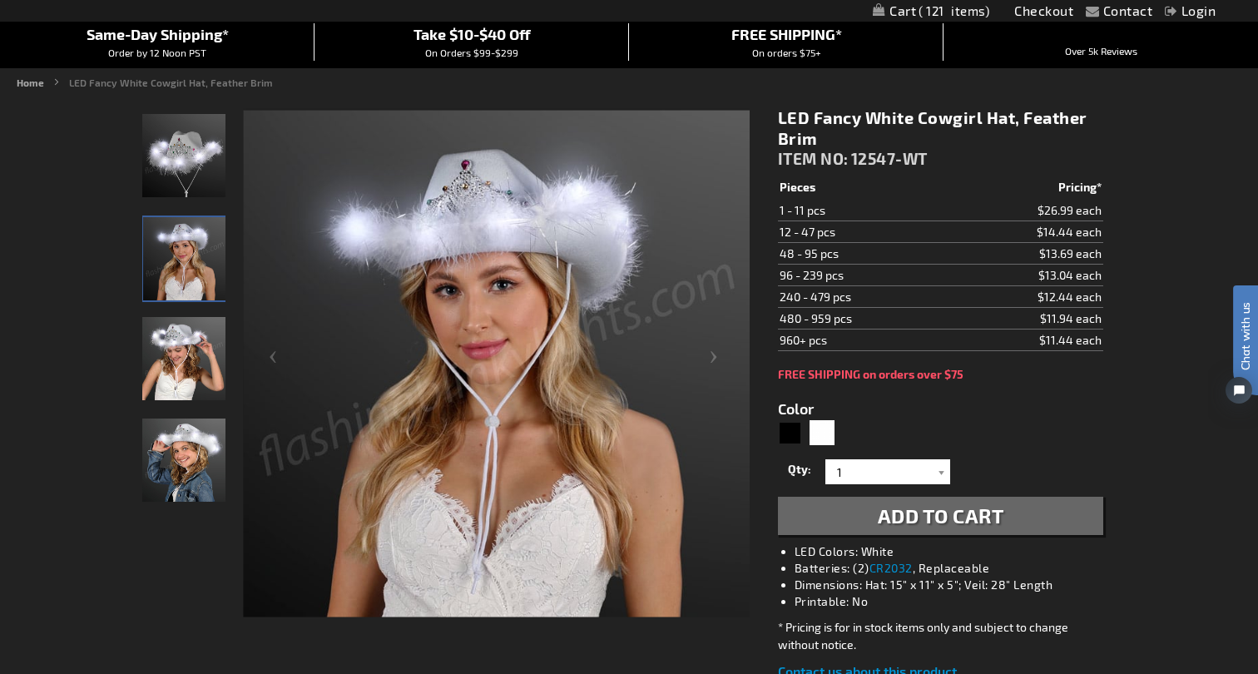
click at [189, 146] on img "LED Fancy White Cowgirl Hat, Feather Brim" at bounding box center [183, 155] width 83 height 83
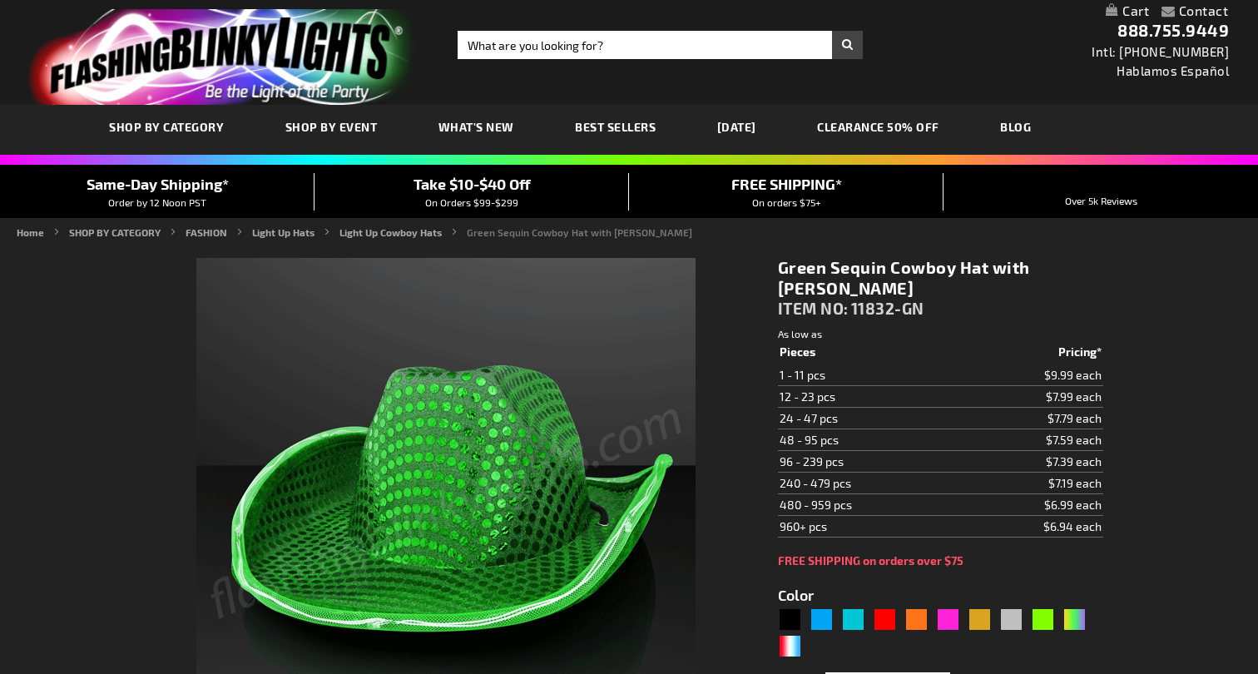
type input "5648"
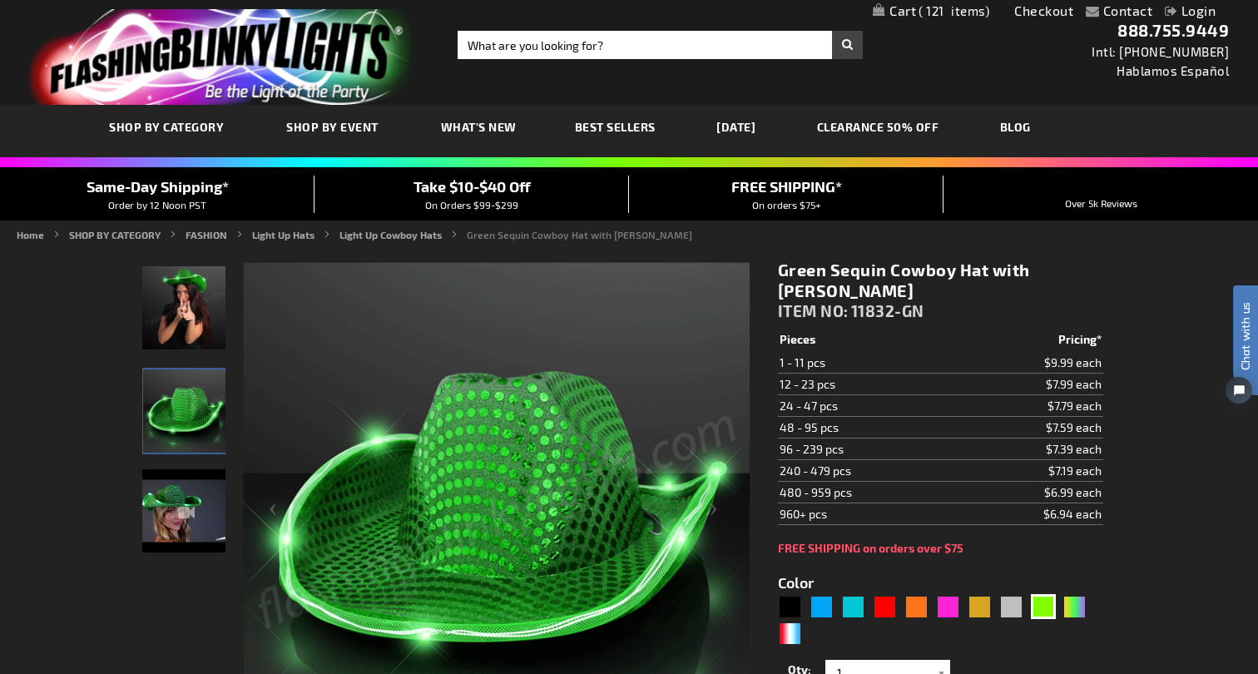
click at [962, 13] on span "121" at bounding box center [954, 10] width 71 height 15
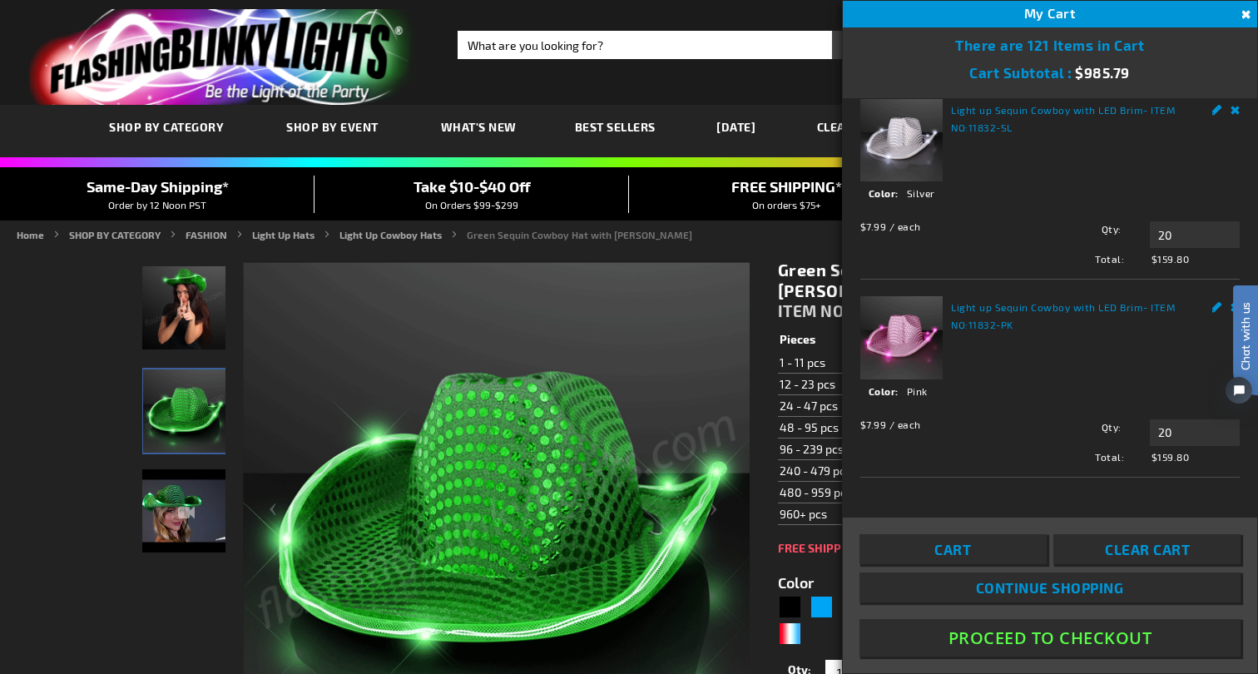
scroll to position [826, 0]
click at [1175, 248] on input "20" at bounding box center [1195, 234] width 90 height 27
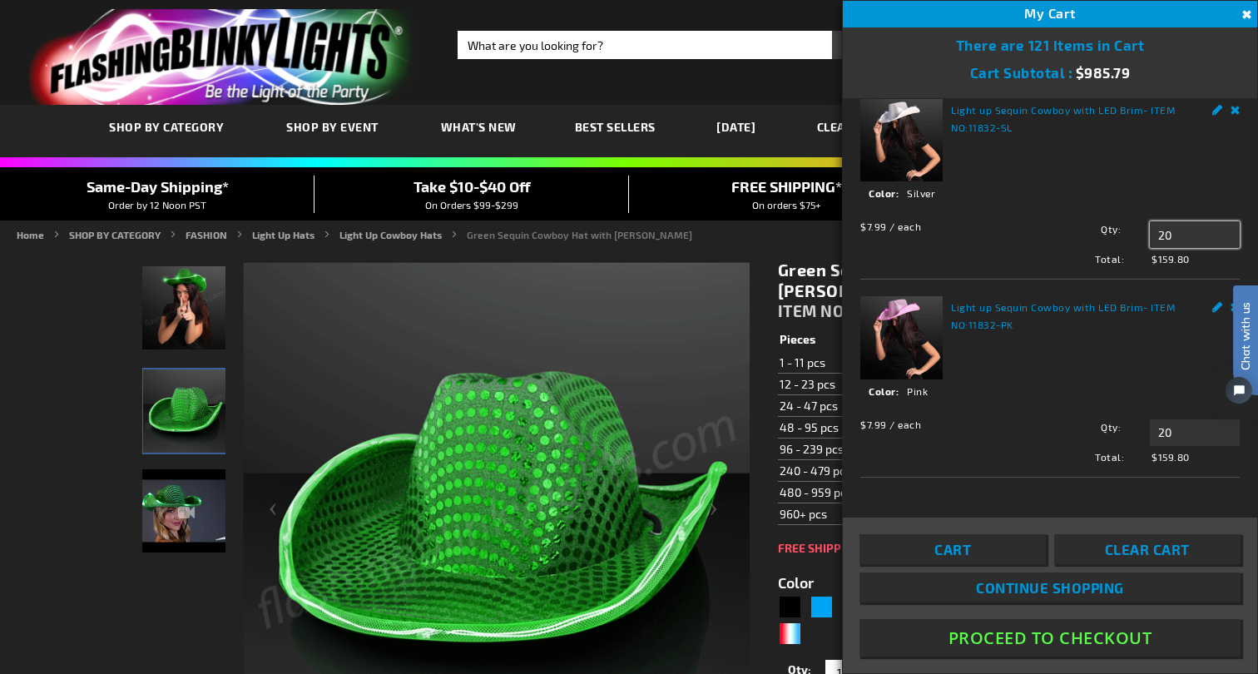
type input "2"
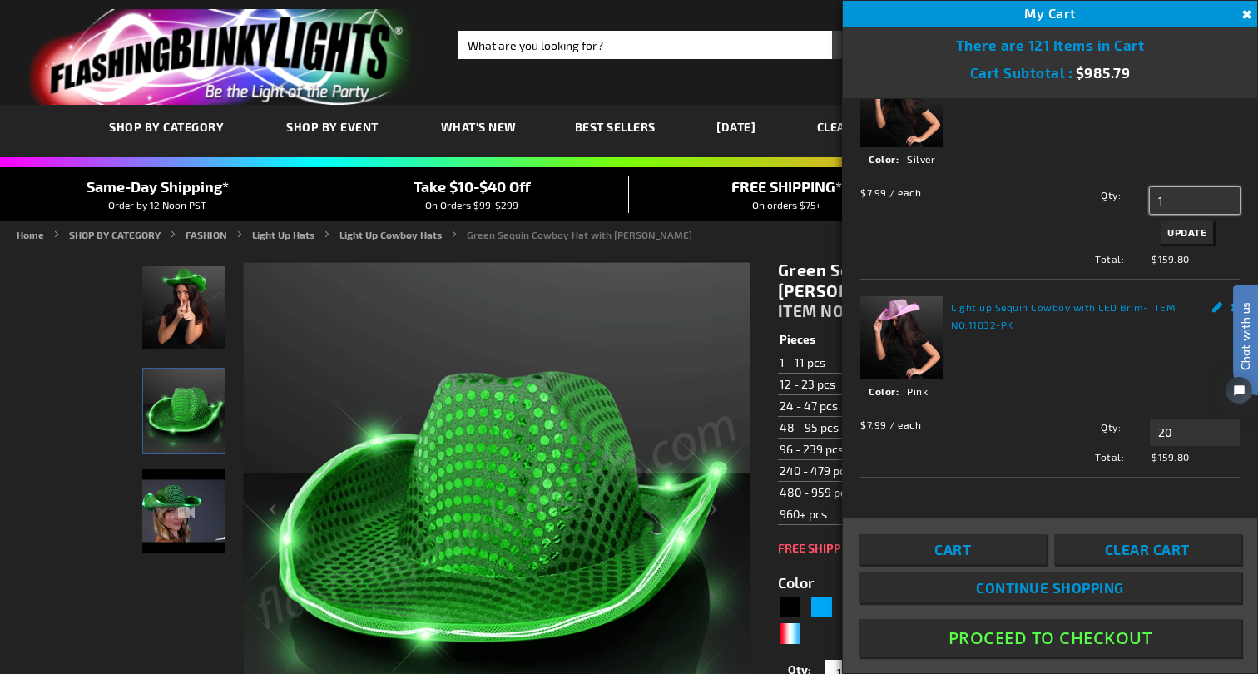
type input "1"
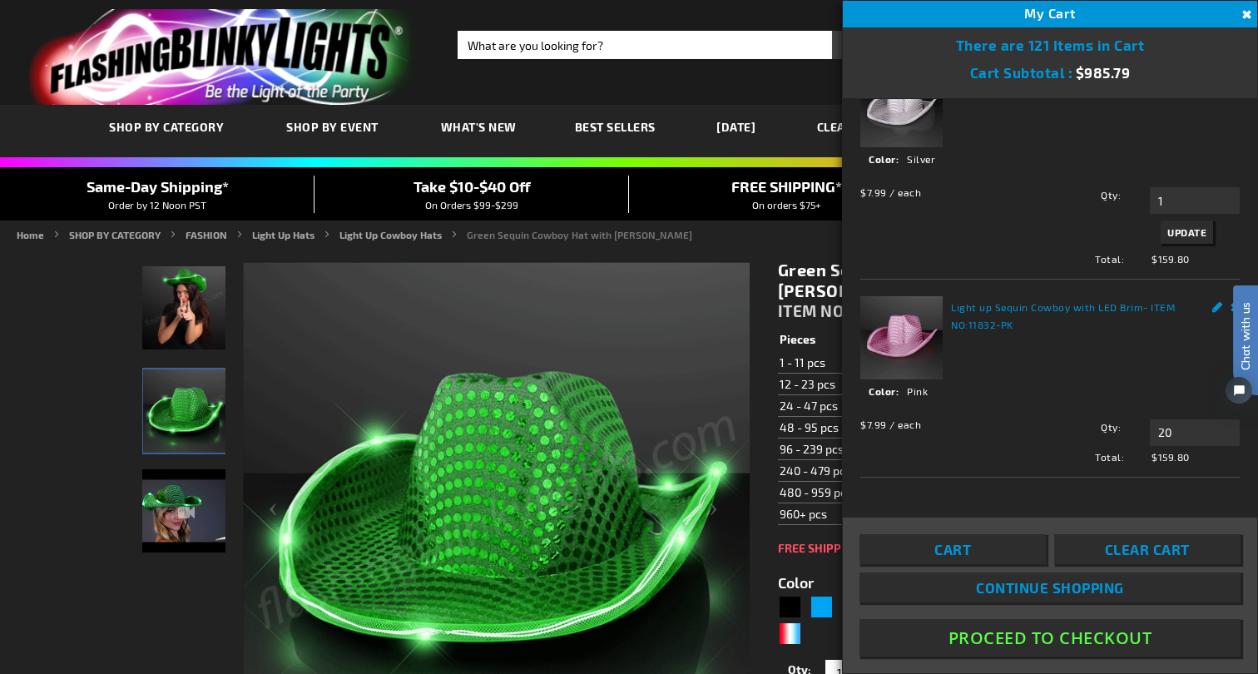
click at [1198, 238] on span "Update" at bounding box center [1187, 232] width 39 height 12
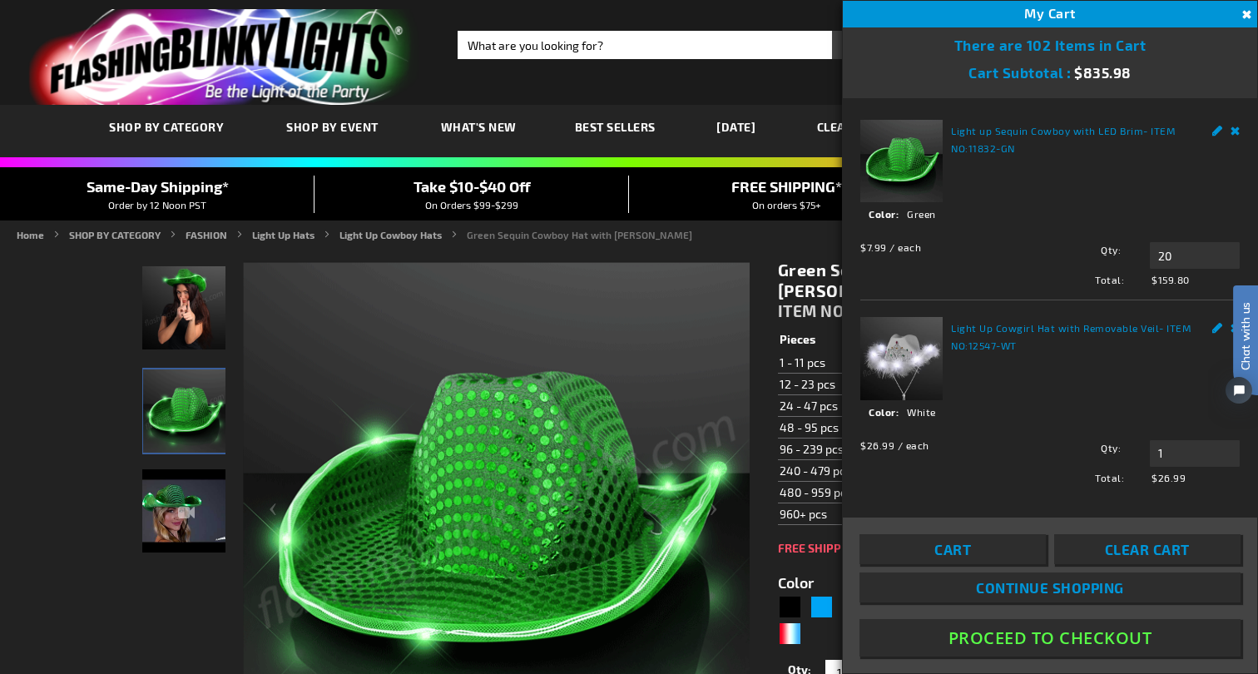
scroll to position [0, 0]
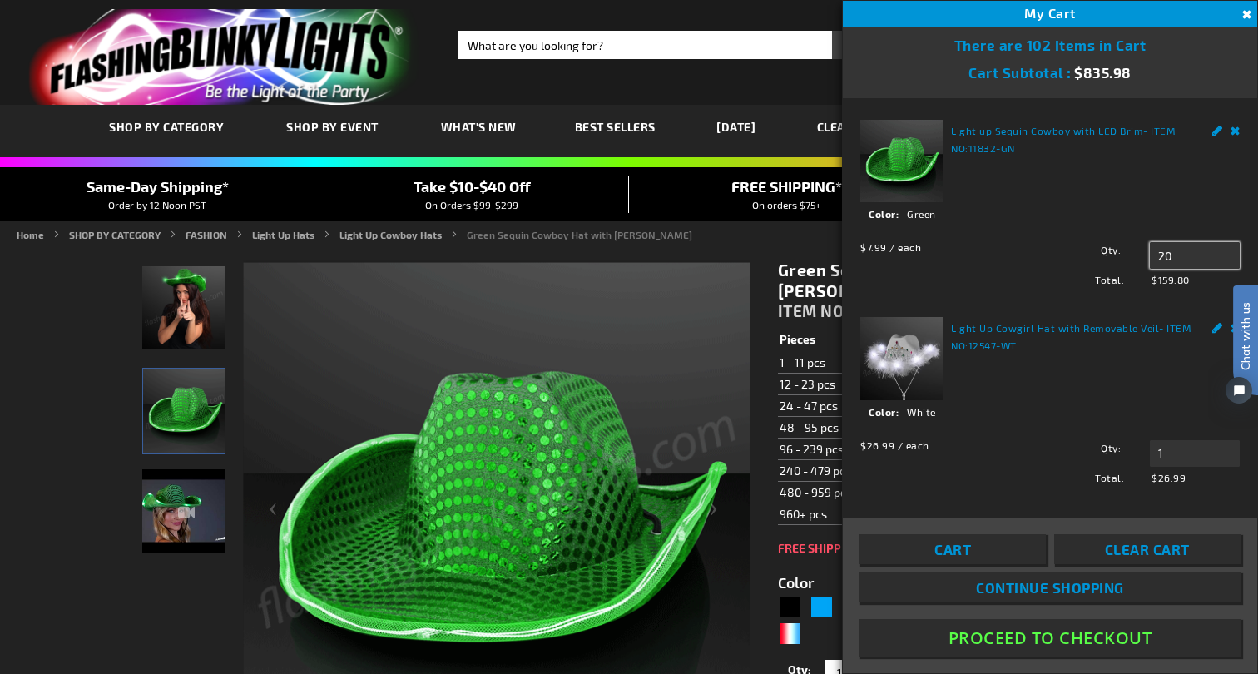
click at [1173, 255] on input "20" at bounding box center [1195, 255] width 90 height 27
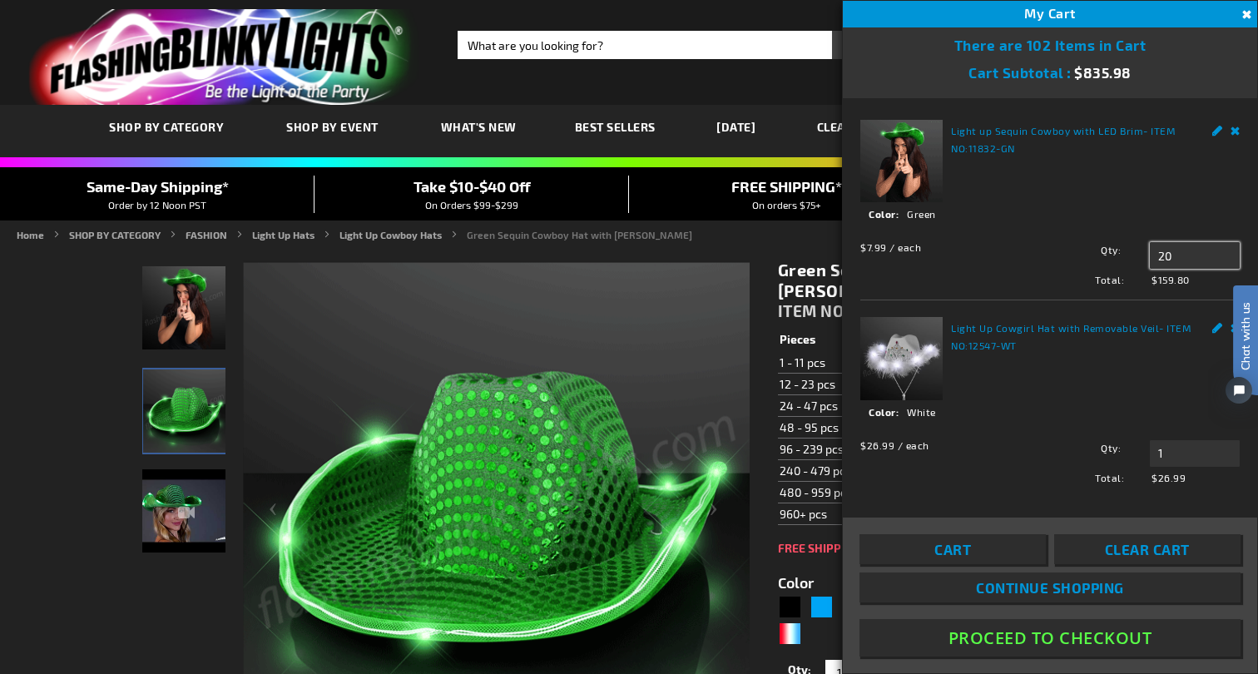
type input "2"
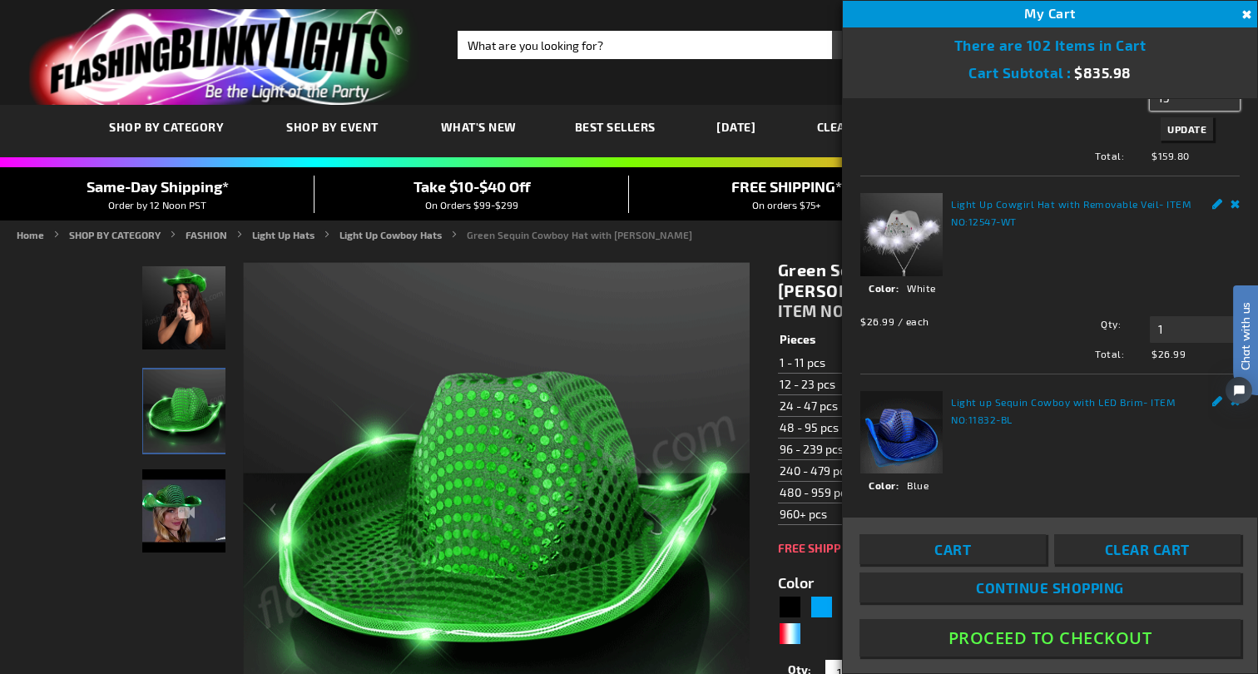
scroll to position [34, 0]
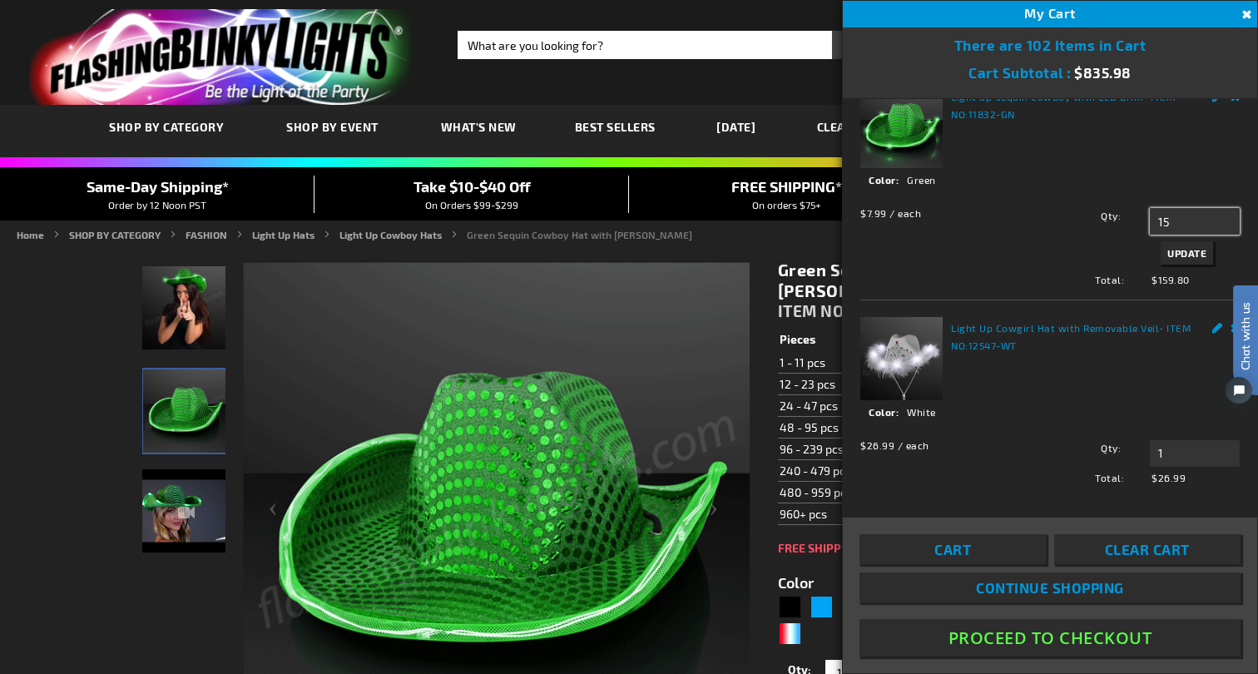
type input "15"
click at [1192, 250] on span "Update" at bounding box center [1187, 253] width 39 height 12
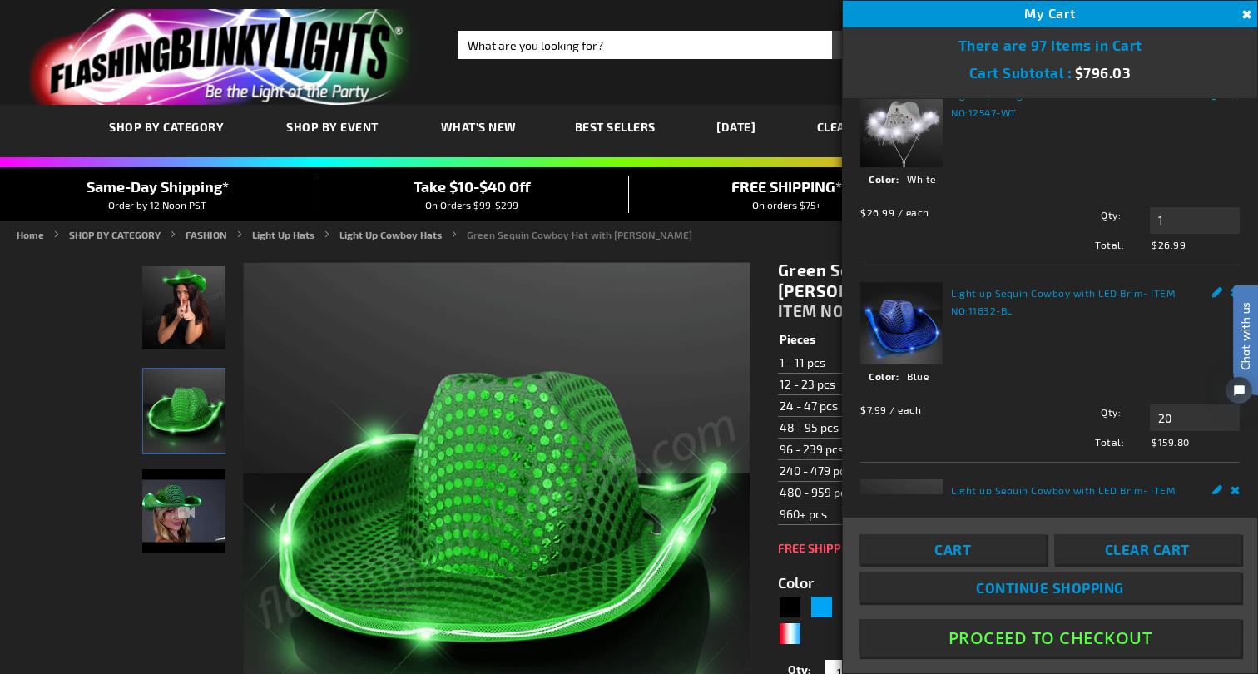
scroll to position [260, 0]
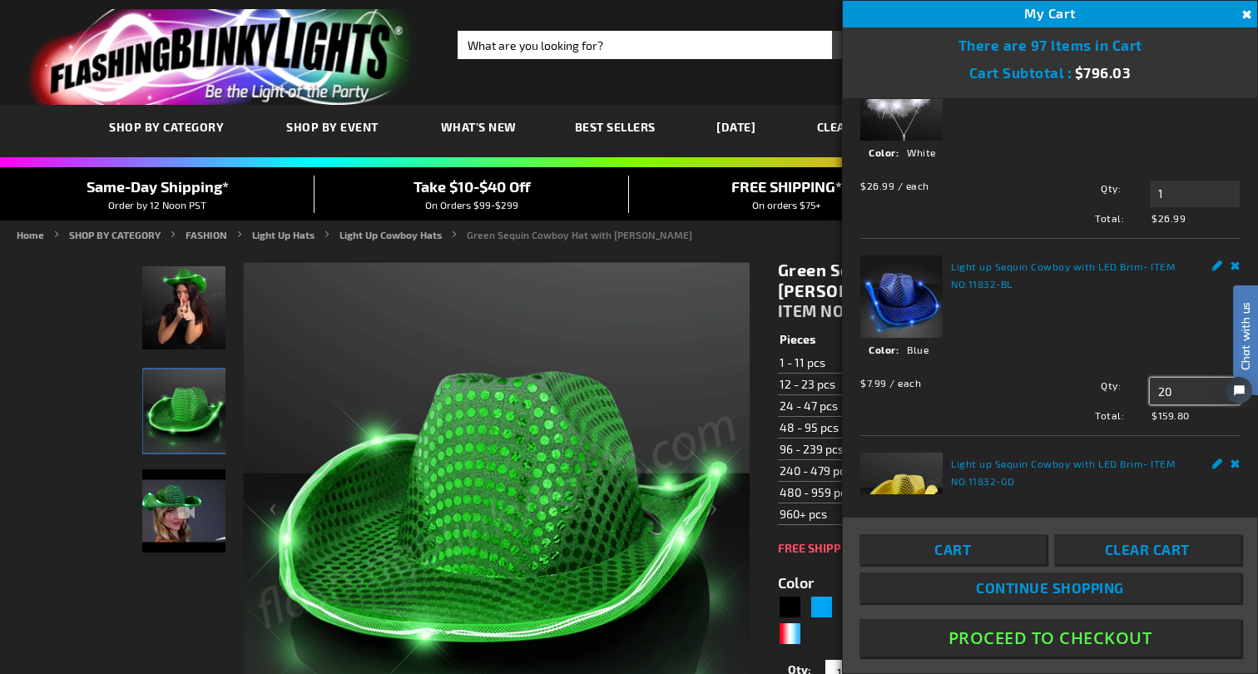
click at [1173, 391] on input "20" at bounding box center [1195, 391] width 90 height 27
type input "2"
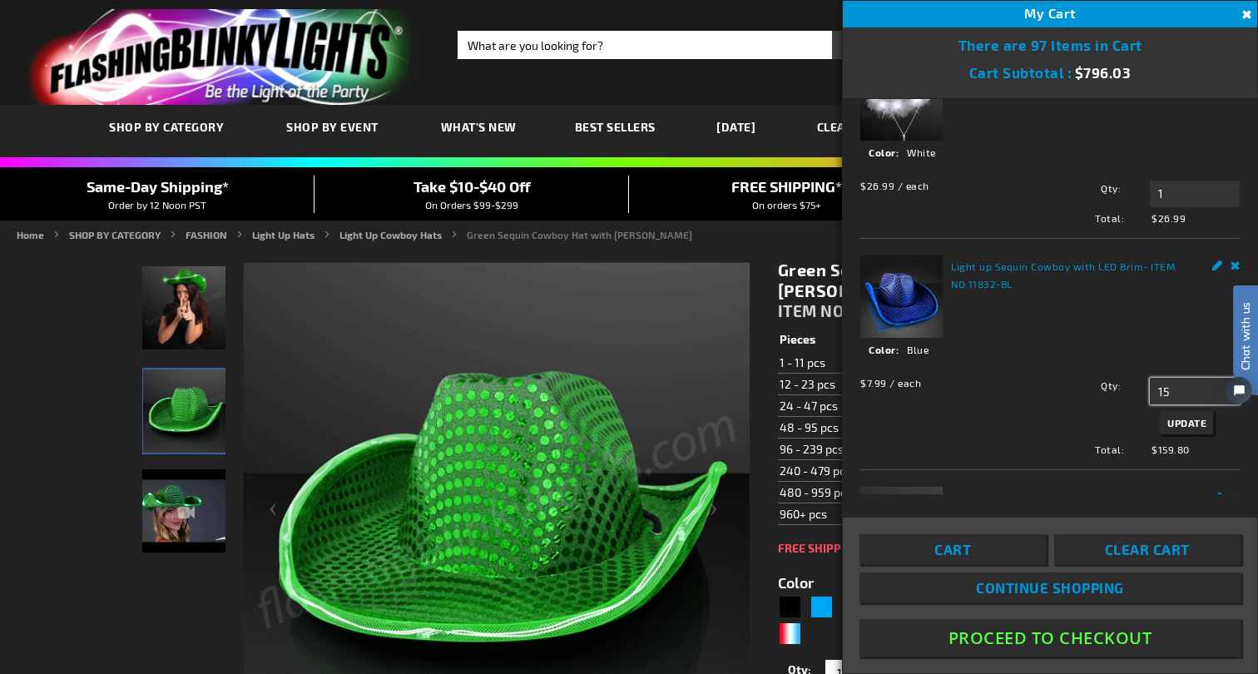
type input "15"
click at [1201, 419] on span "Update" at bounding box center [1187, 423] width 39 height 12
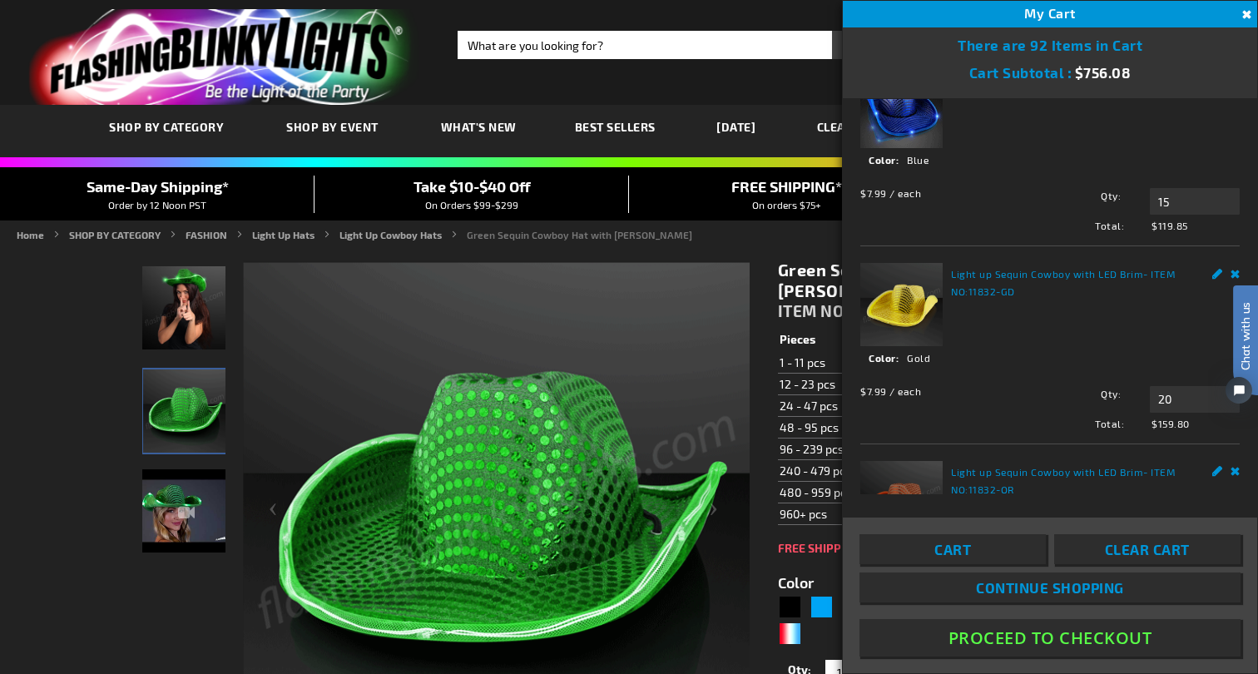
scroll to position [458, 0]
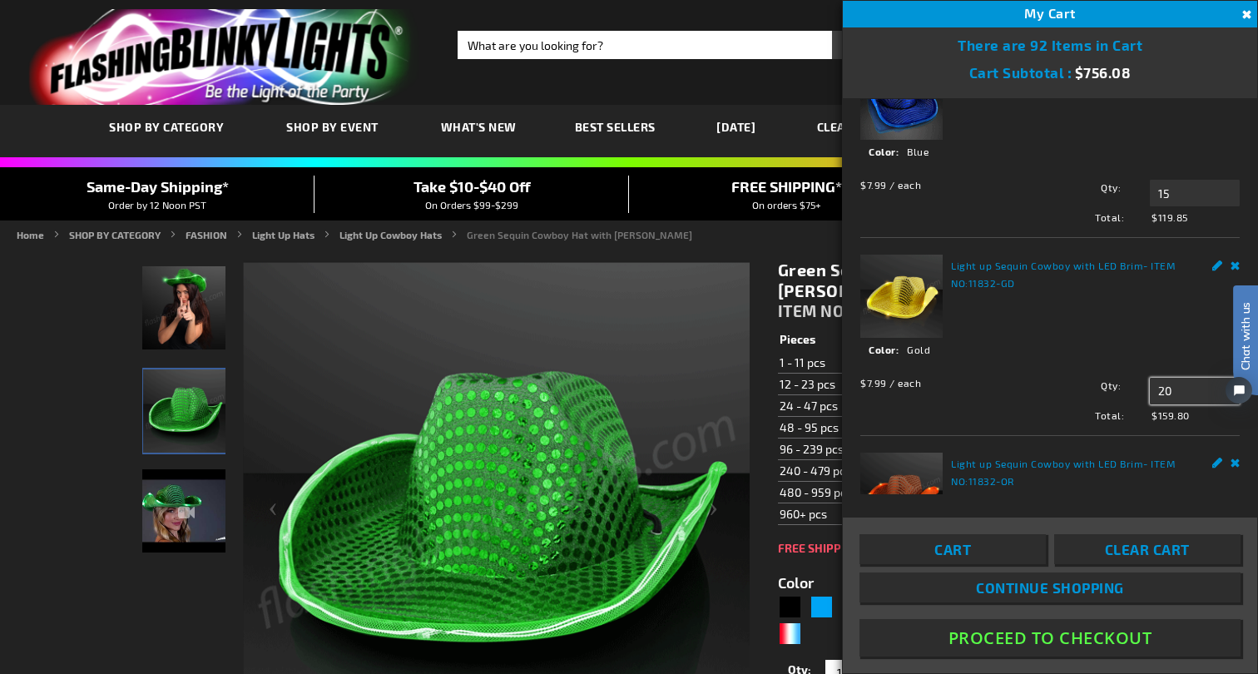
click at [1172, 390] on input "20" at bounding box center [1195, 391] width 90 height 27
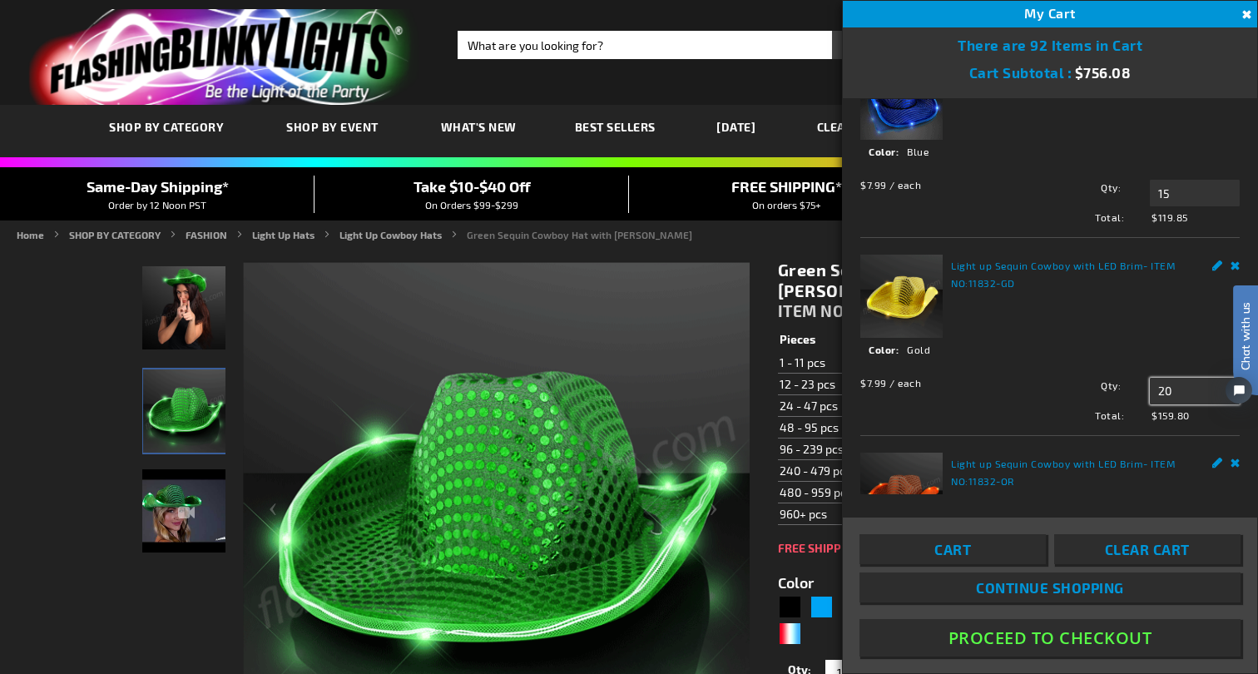
type input "2"
type input "15"
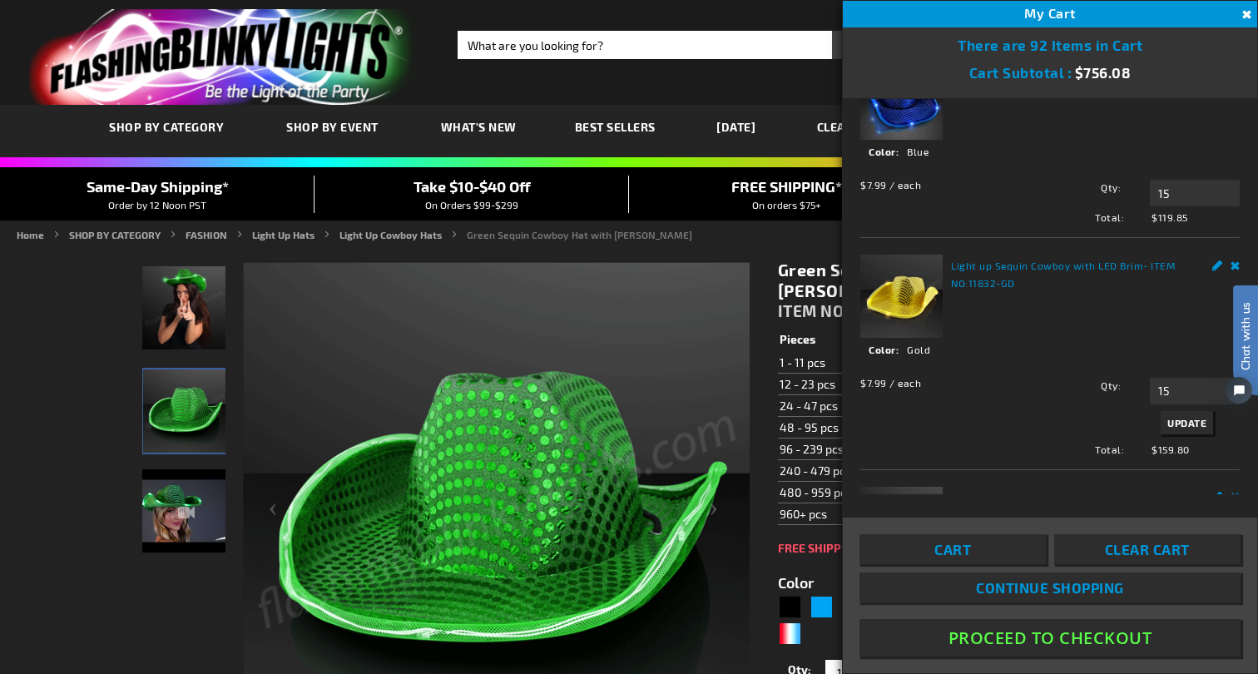
click at [1199, 424] on span "Update" at bounding box center [1187, 423] width 39 height 12
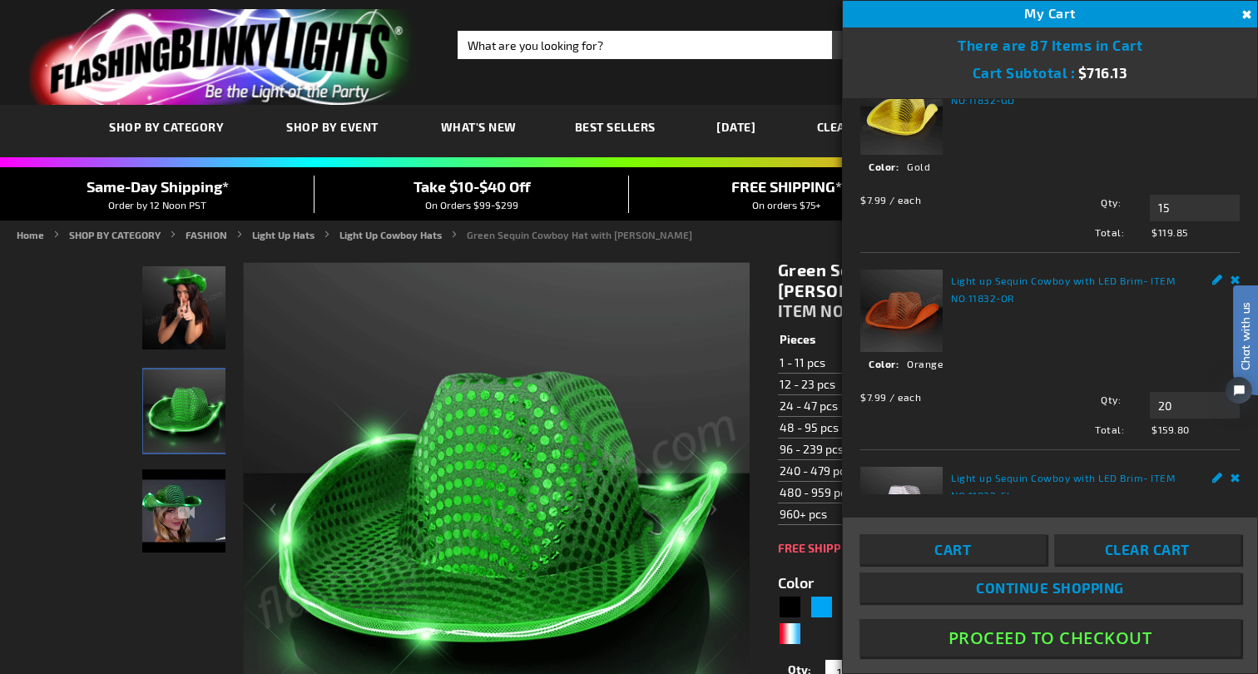
scroll to position [655, 0]
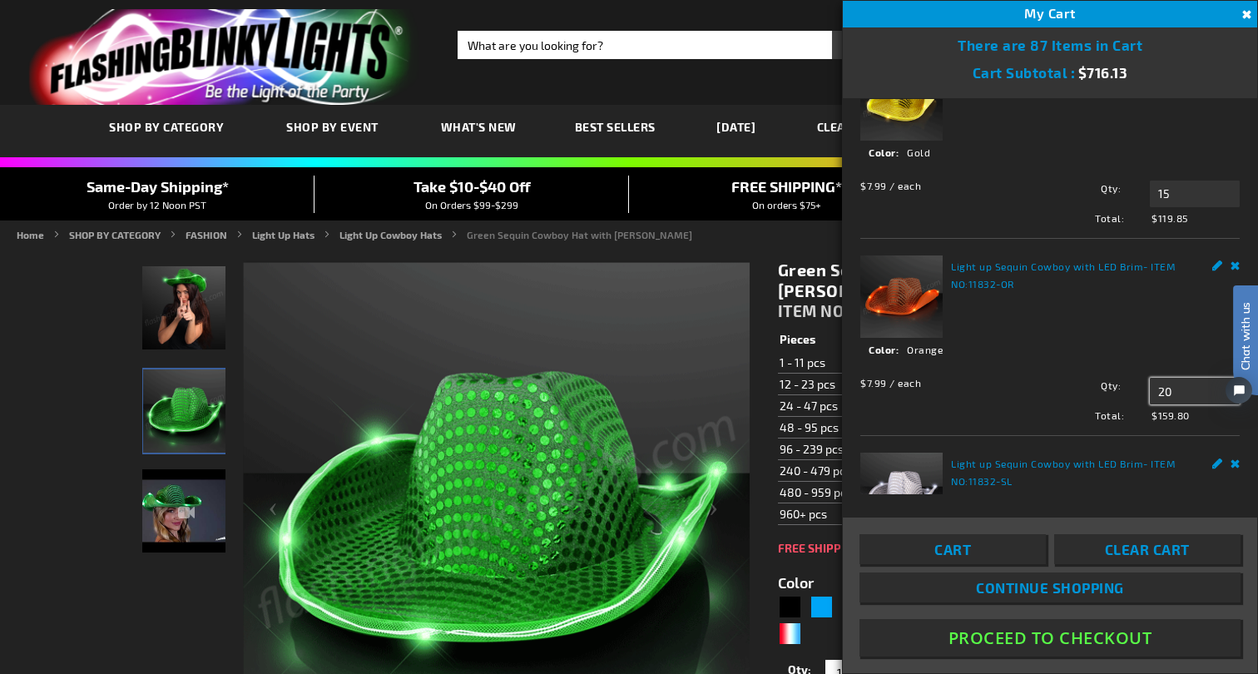
click at [1170, 390] on input "20" at bounding box center [1195, 391] width 90 height 27
type input "2"
type input "15"
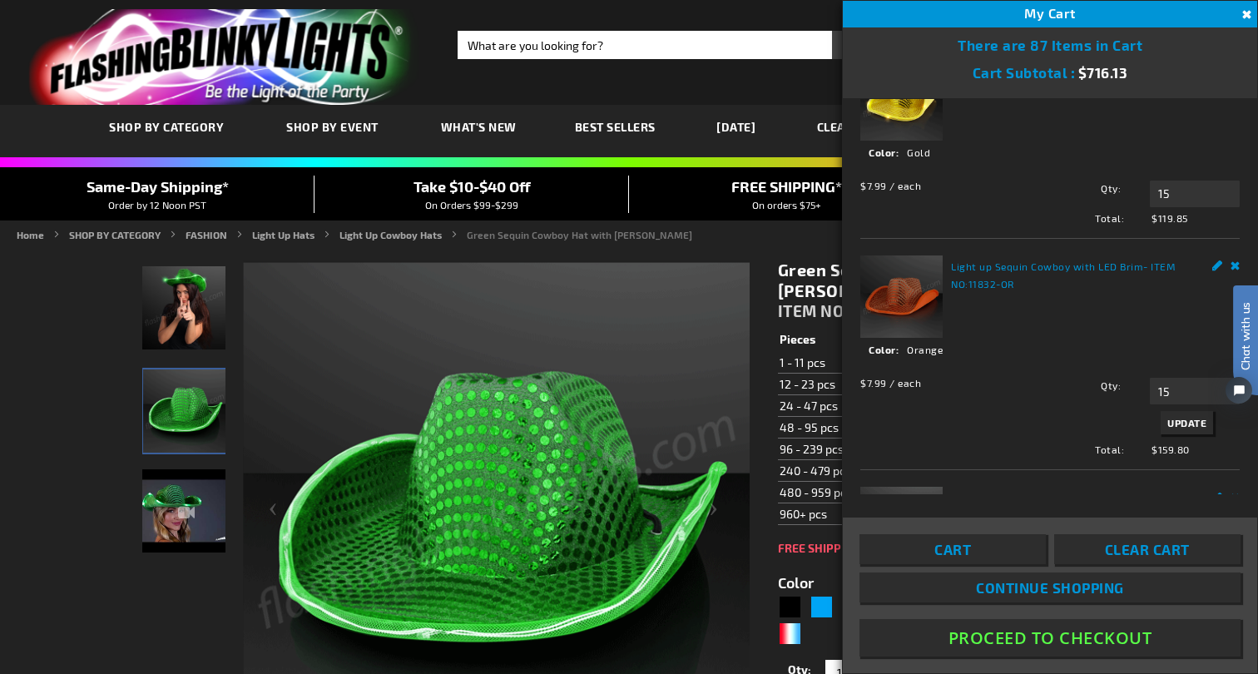
click at [1200, 421] on span "Update" at bounding box center [1187, 423] width 39 height 12
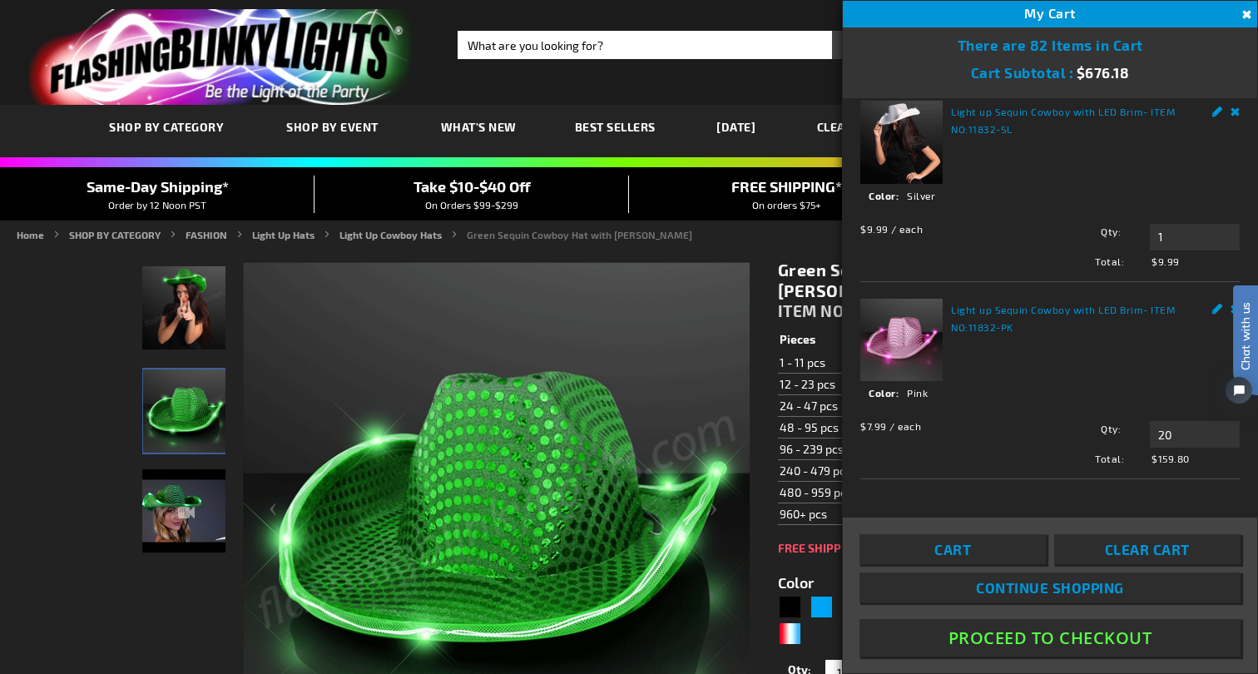
scroll to position [1006, 0]
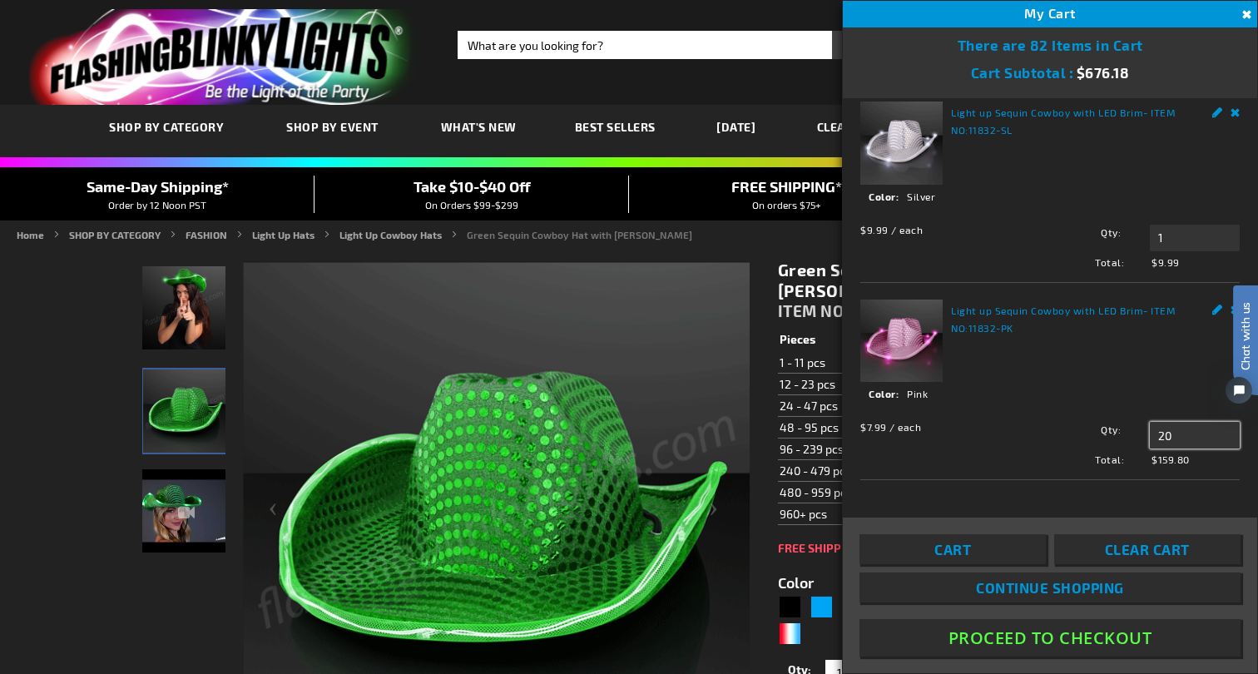
click at [1174, 432] on input "20" at bounding box center [1195, 435] width 90 height 27
type input "2"
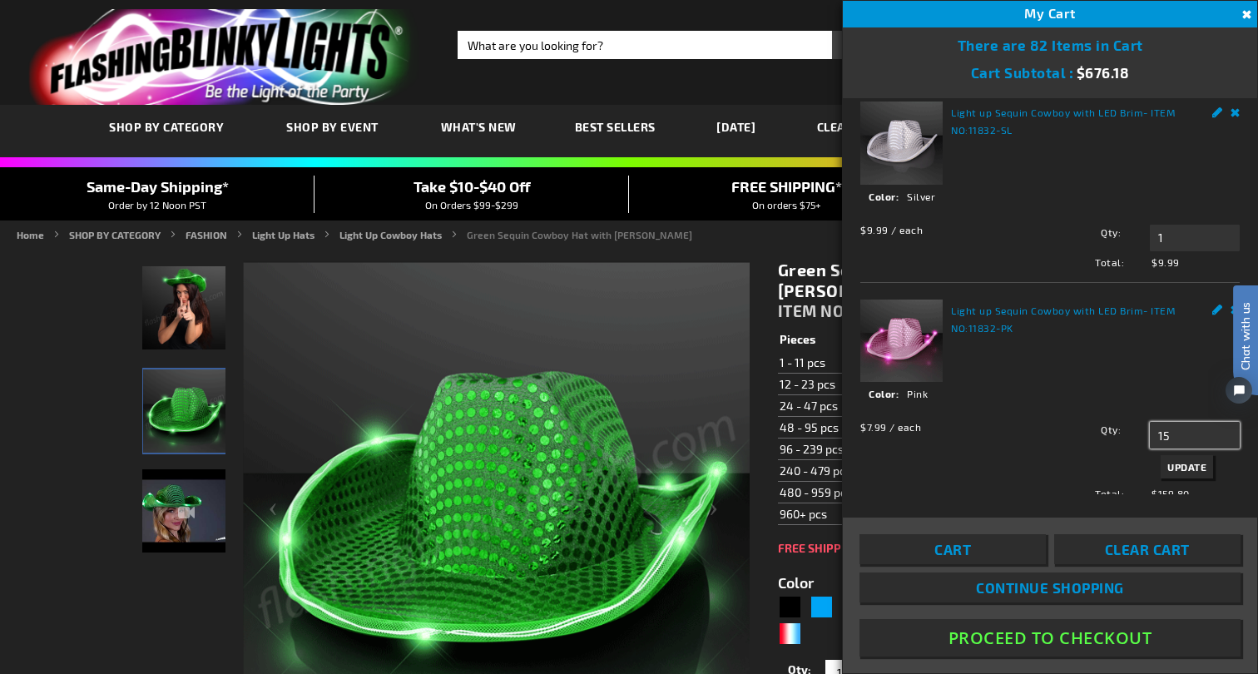
type input "15"
click at [1196, 462] on span "Update" at bounding box center [1187, 467] width 39 height 12
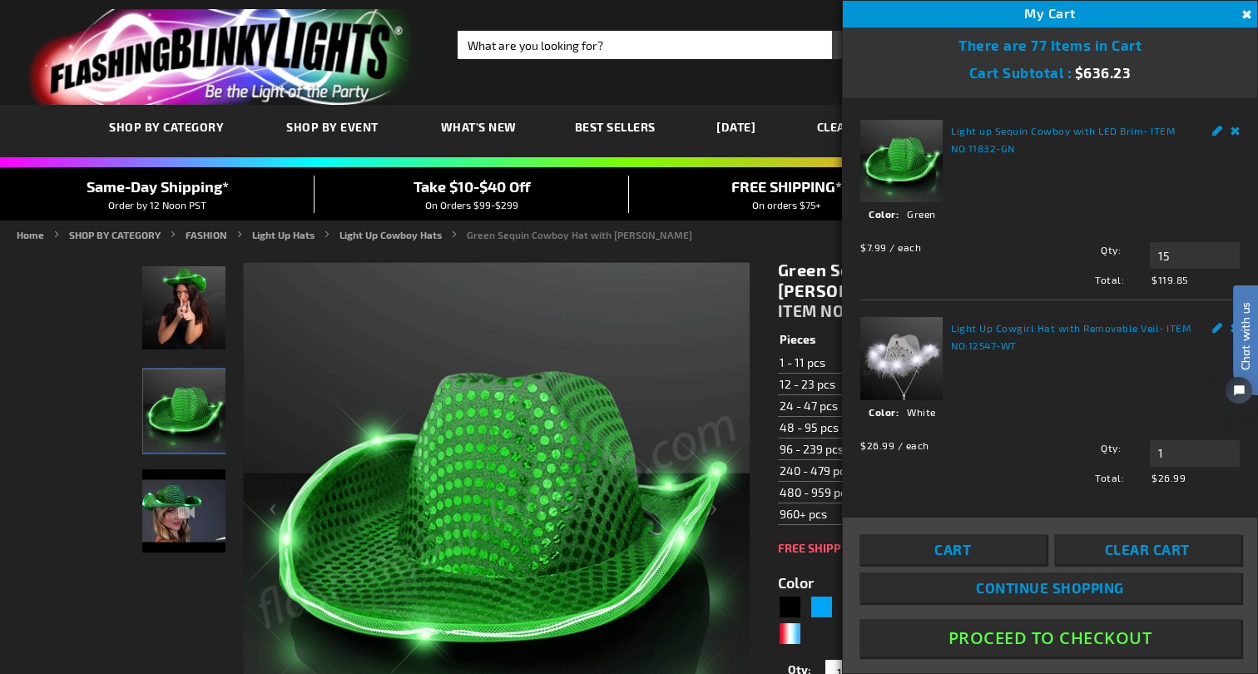
scroll to position [0, 0]
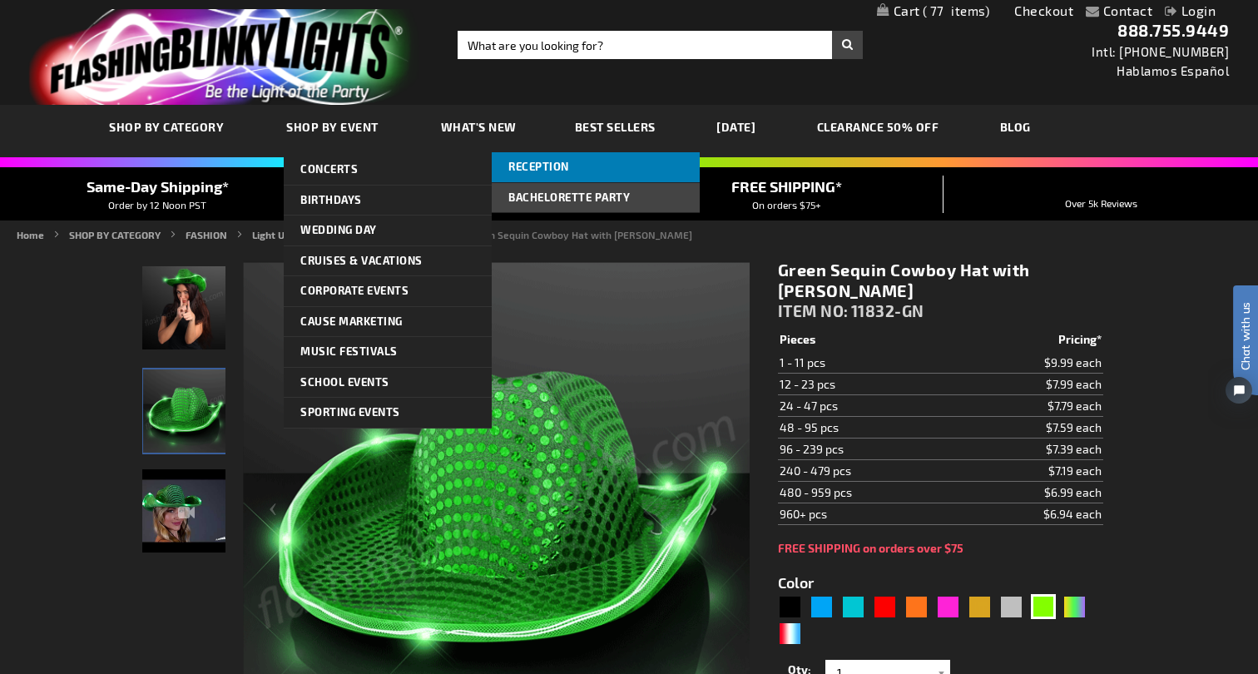
click at [533, 165] on span "Reception" at bounding box center [538, 166] width 61 height 13
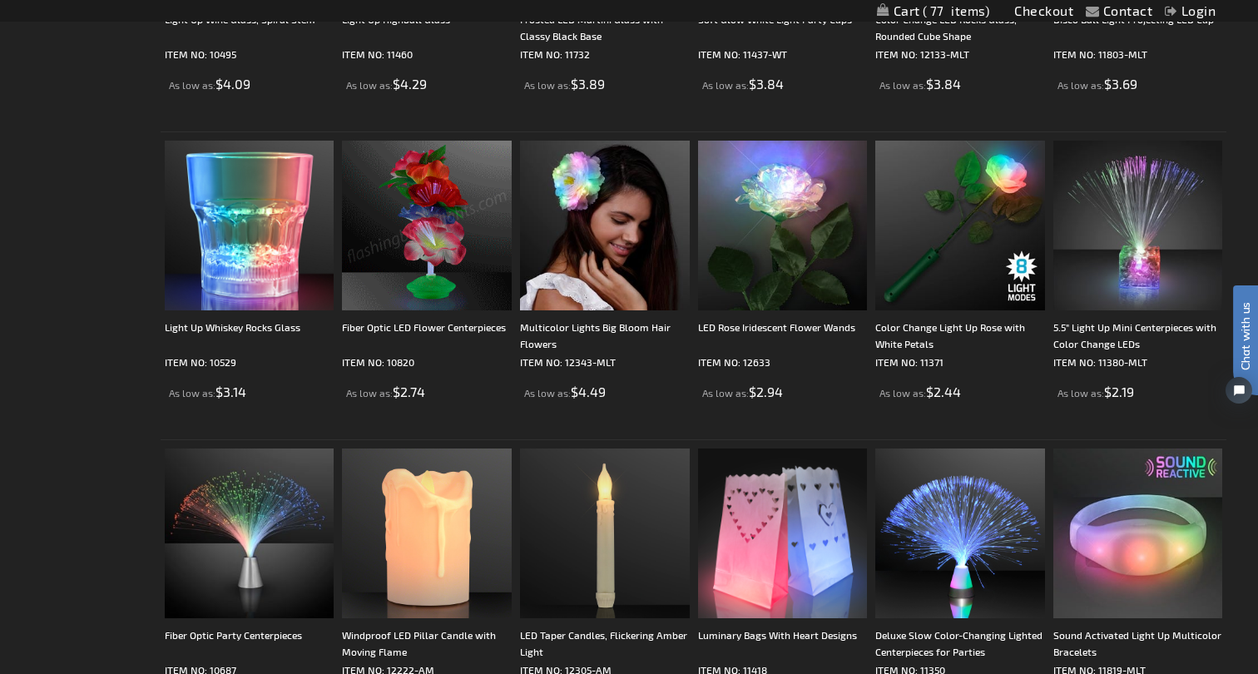
scroll to position [2774, 0]
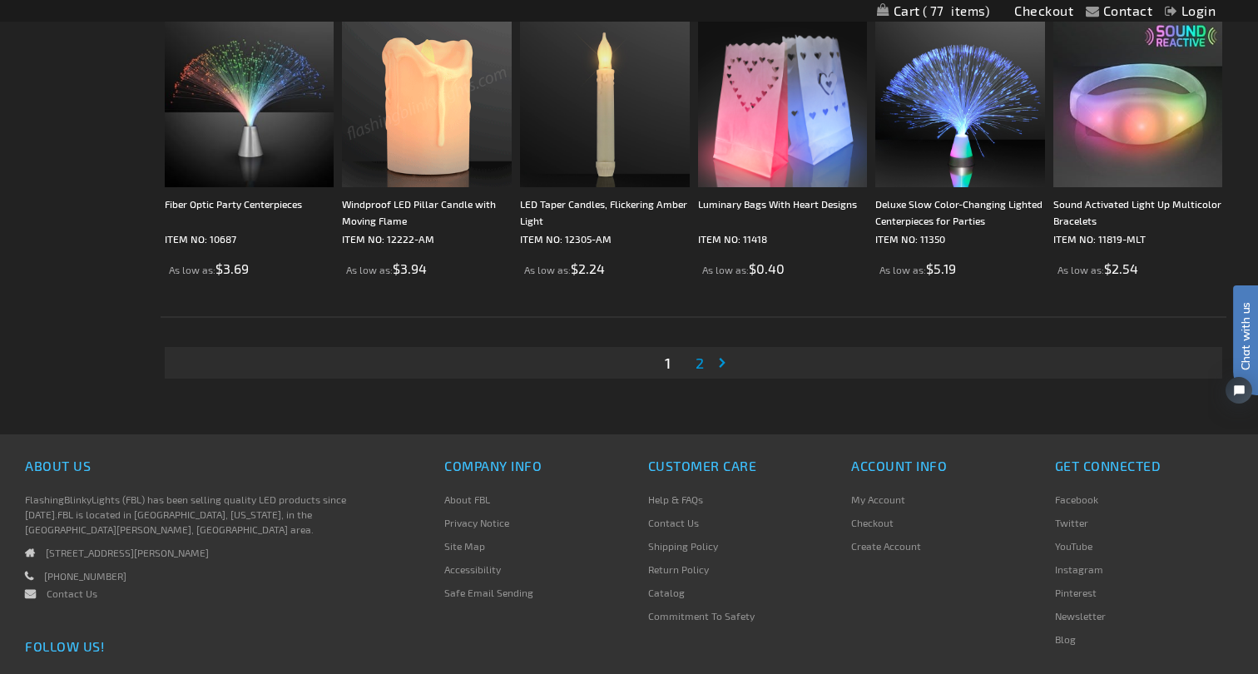
click at [698, 366] on span "2" at bounding box center [700, 363] width 8 height 18
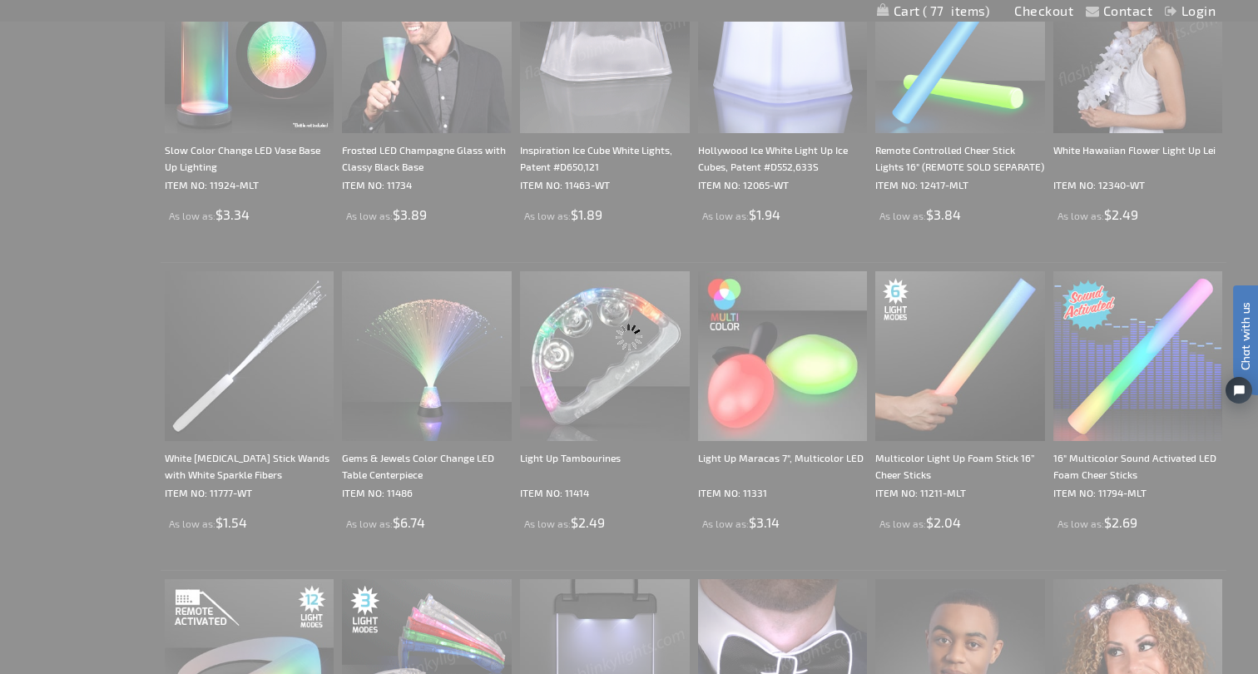
scroll to position [0, 0]
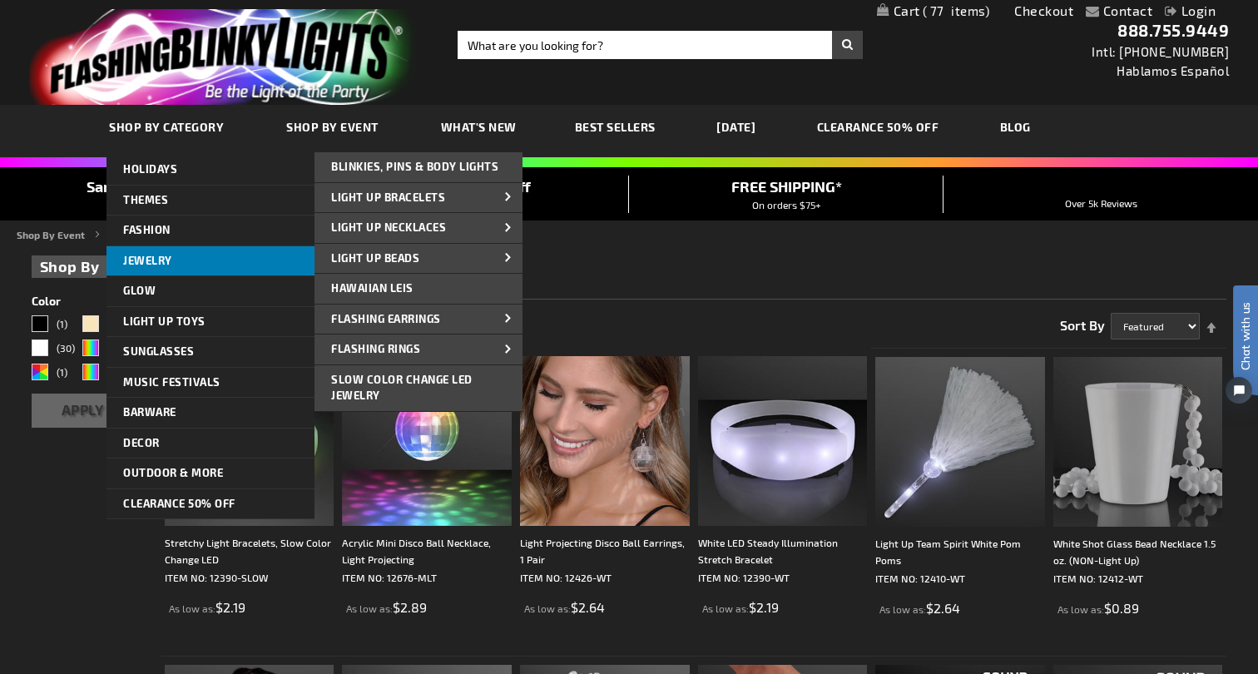
click at [156, 256] on span "Jewelry" at bounding box center [147, 260] width 49 height 13
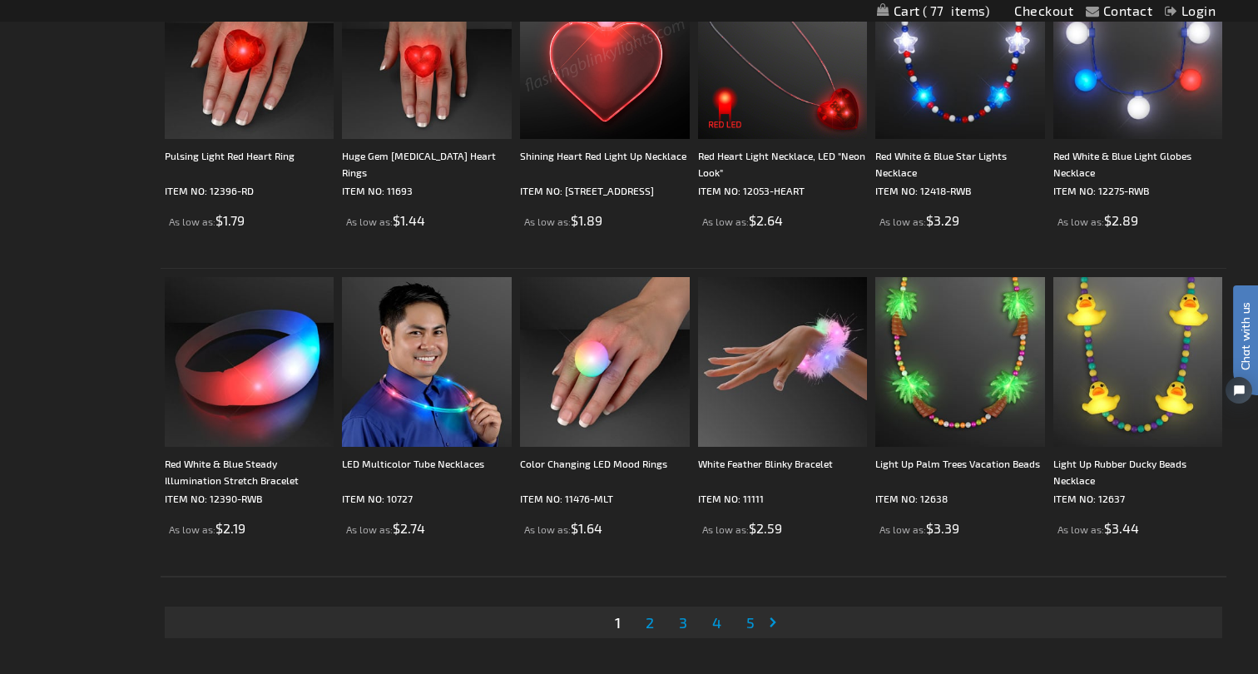
scroll to position [3002, 0]
click at [649, 618] on span "2" at bounding box center [650, 621] width 8 height 18
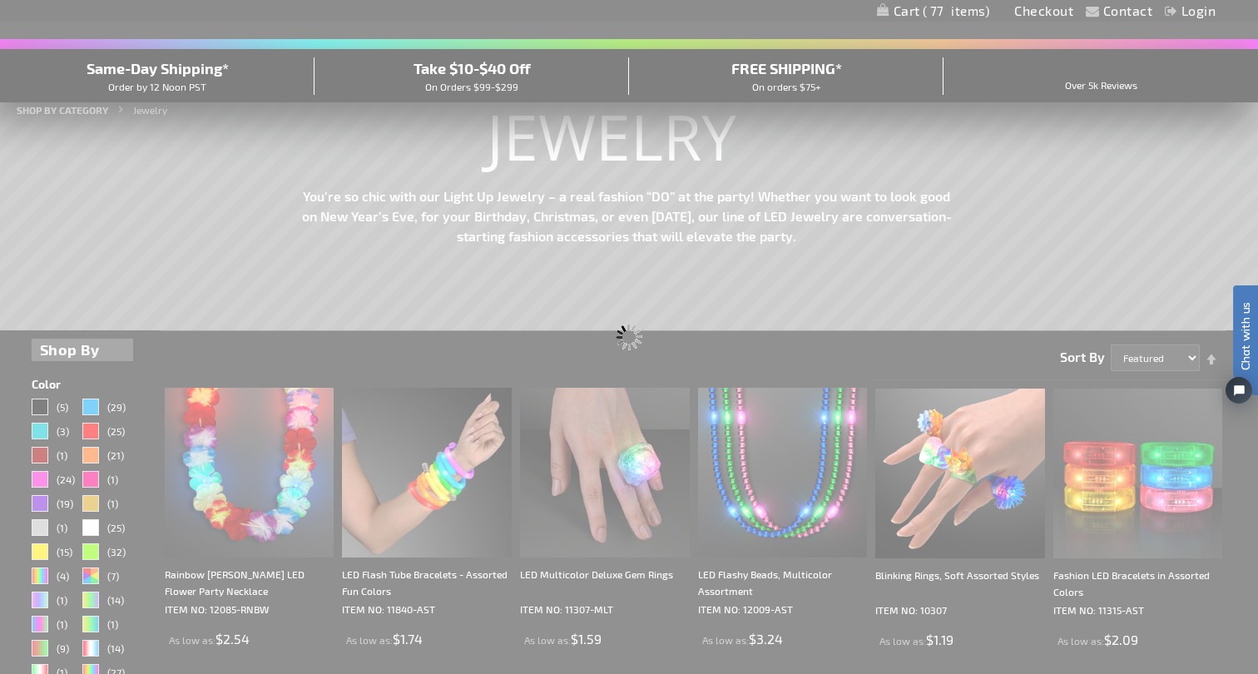
scroll to position [0, 0]
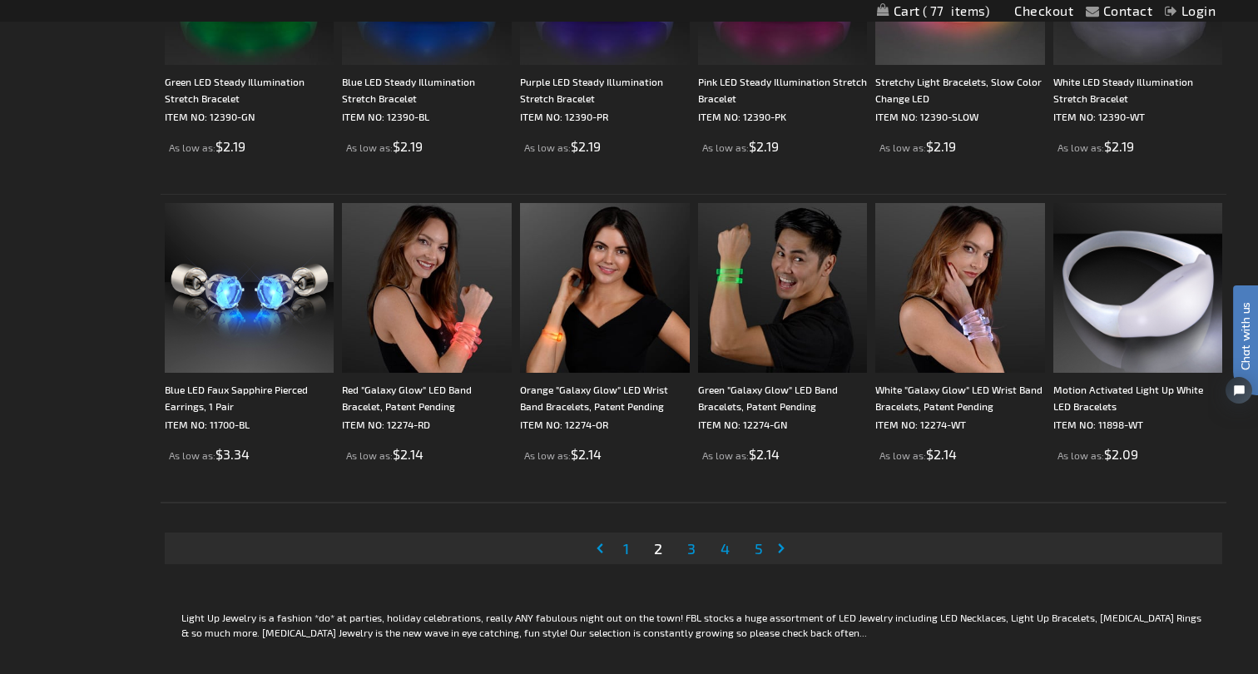
scroll to position [3084, 0]
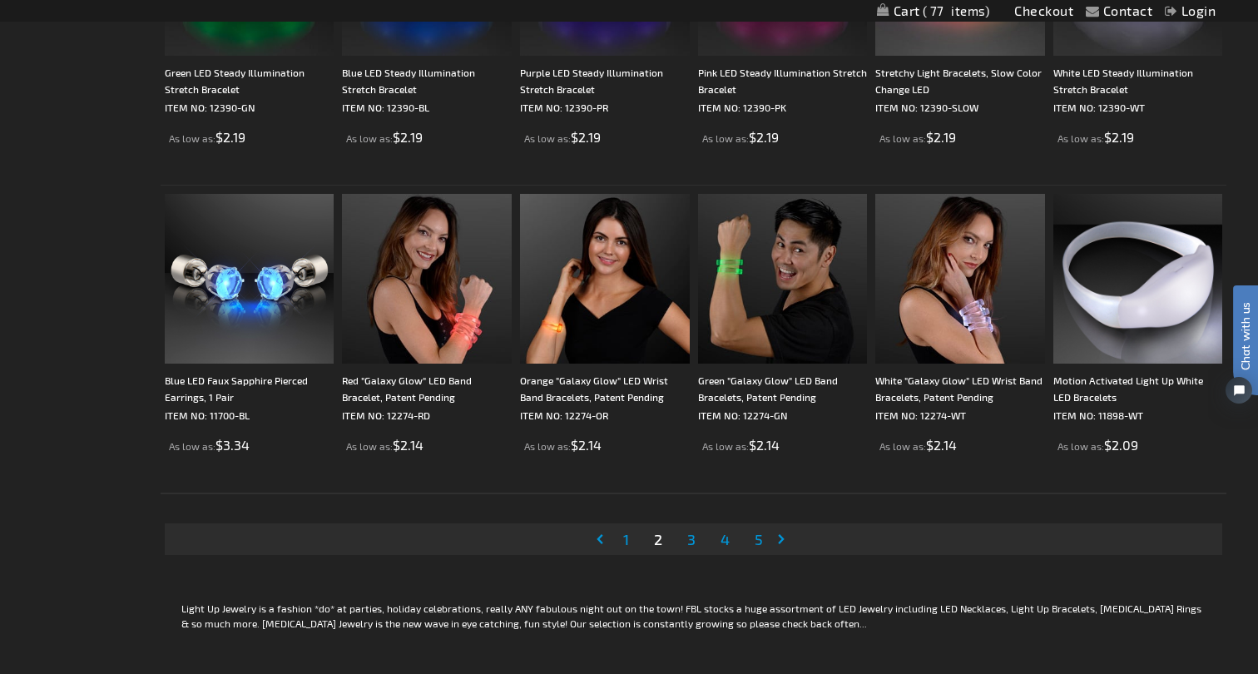
click at [690, 551] on link "Page 3" at bounding box center [691, 539] width 15 height 25
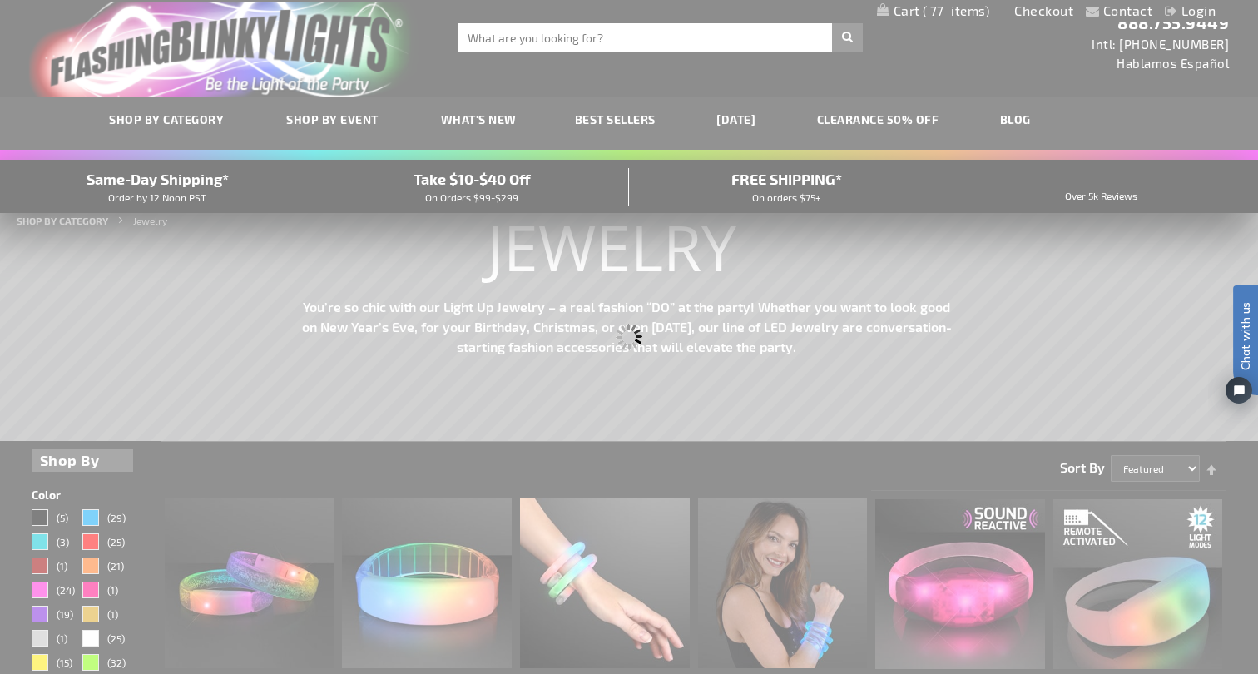
scroll to position [0, 0]
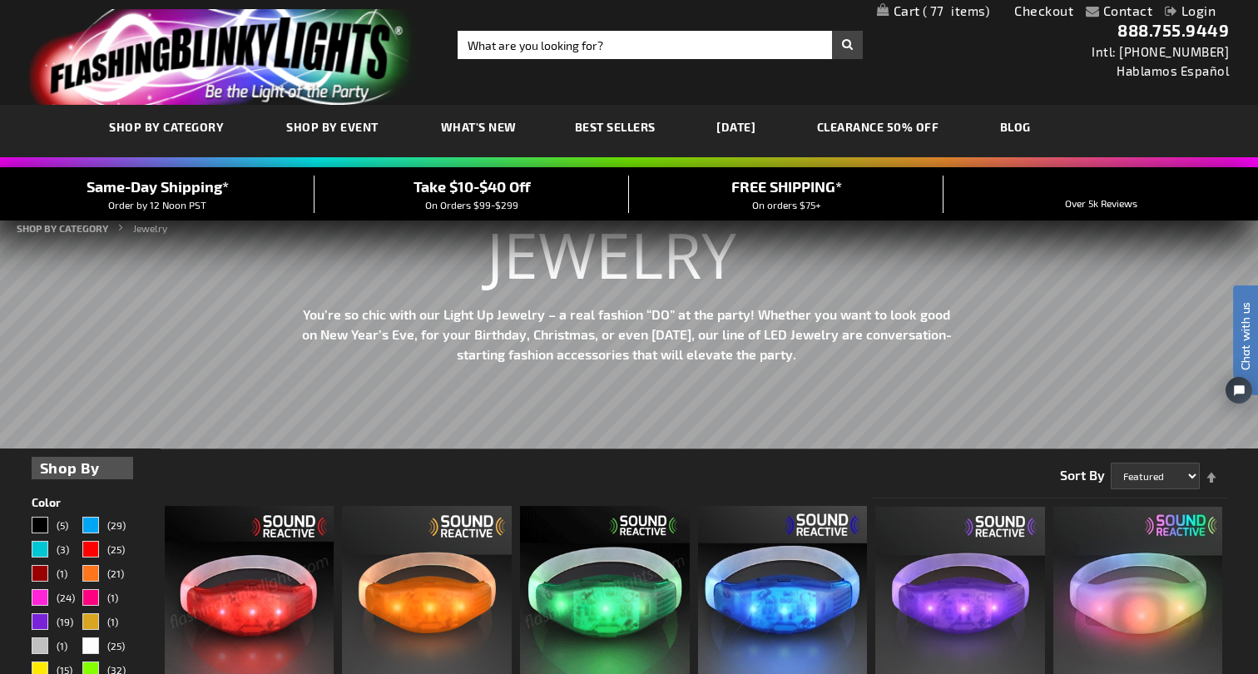
click at [971, 11] on span "77" at bounding box center [956, 10] width 67 height 15
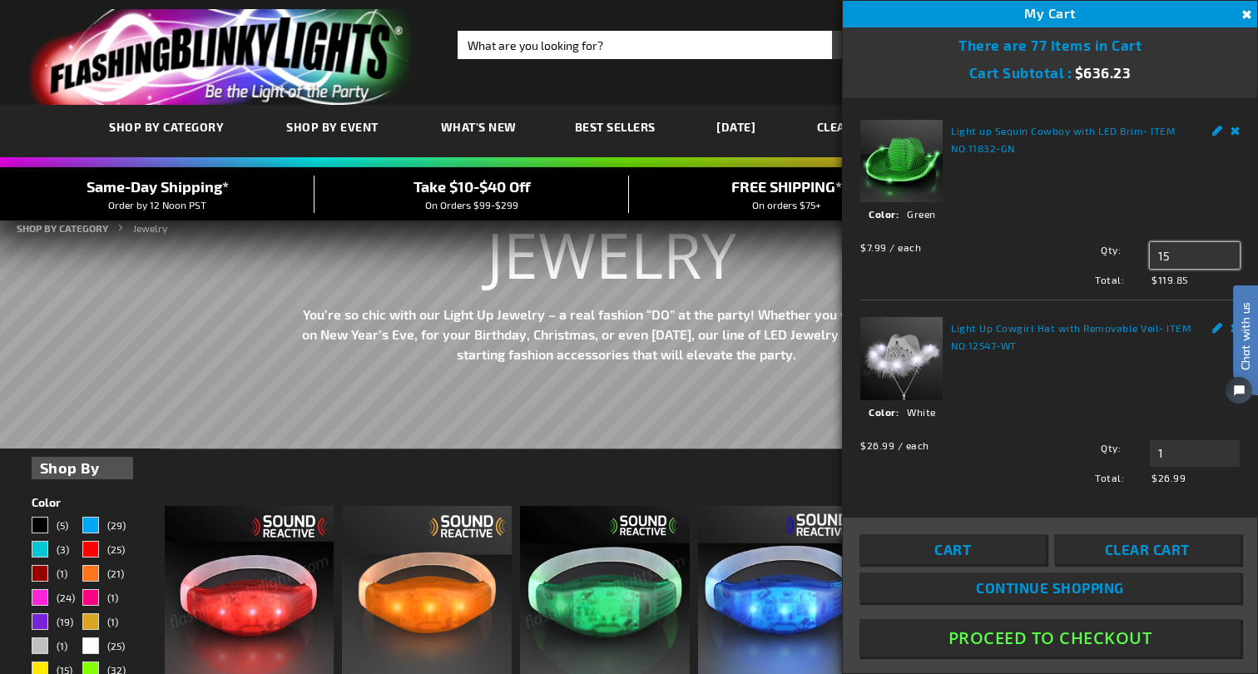
click at [1169, 257] on input "15" at bounding box center [1195, 255] width 90 height 27
type input "1"
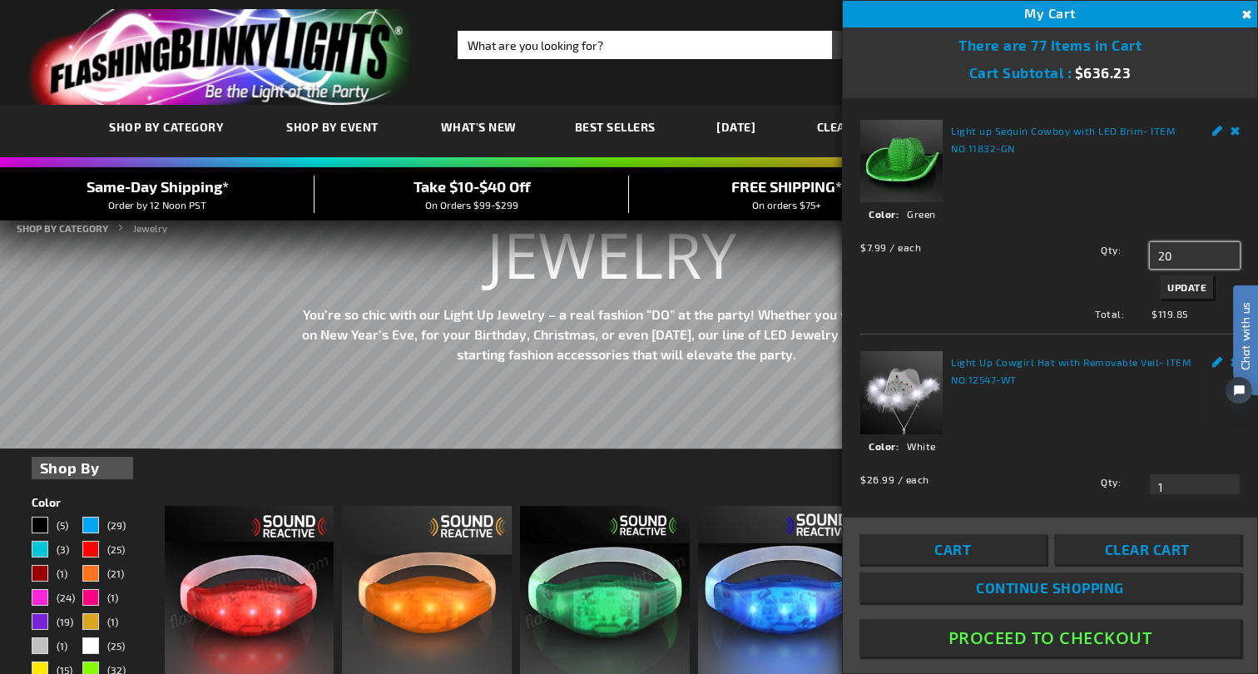
type input "20"
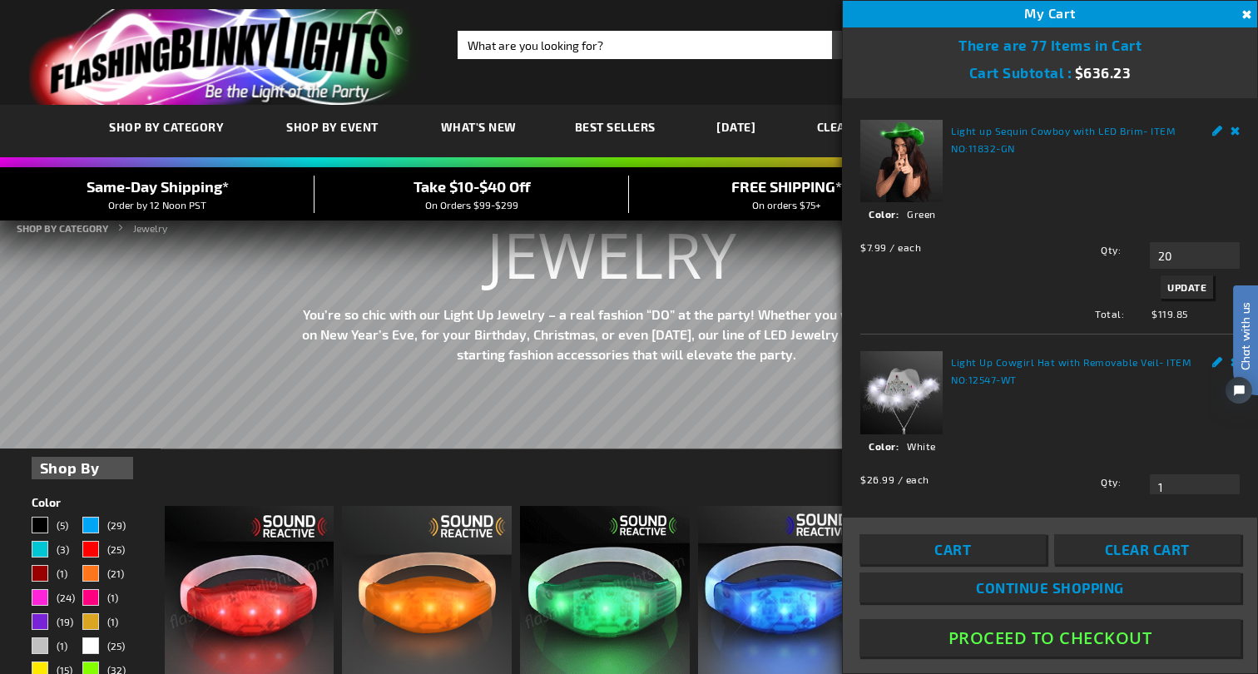
click at [1181, 290] on span "Update" at bounding box center [1187, 287] width 39 height 12
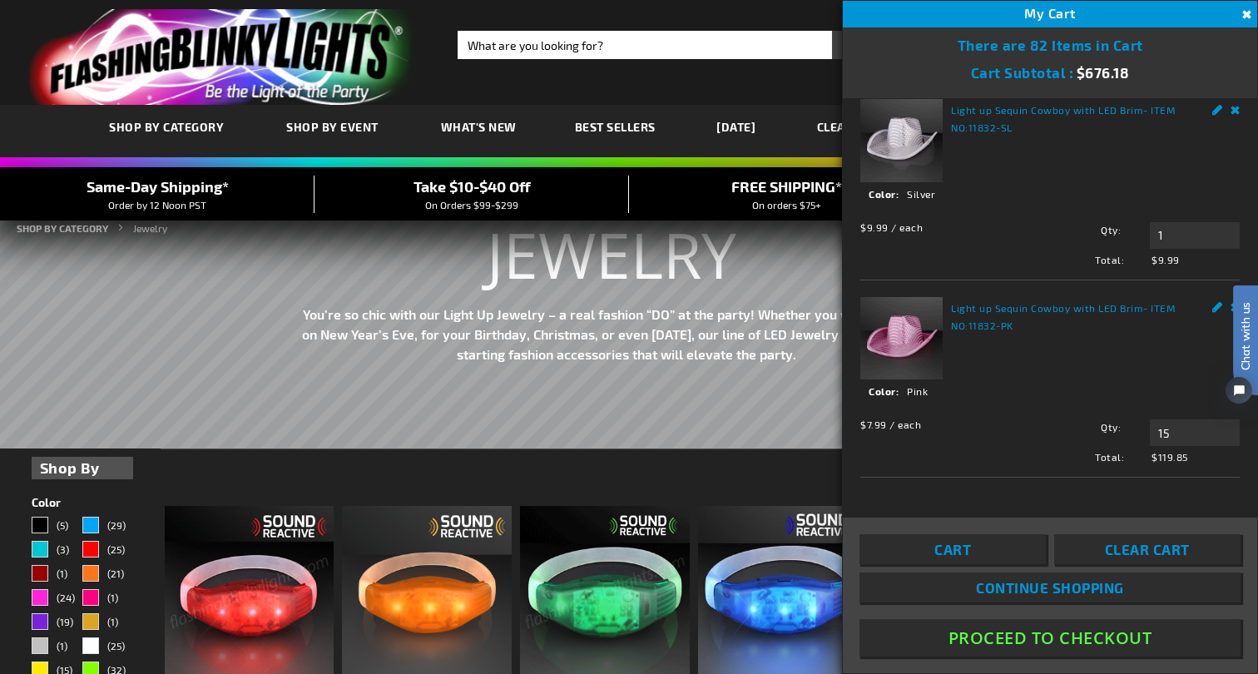
scroll to position [963, 0]
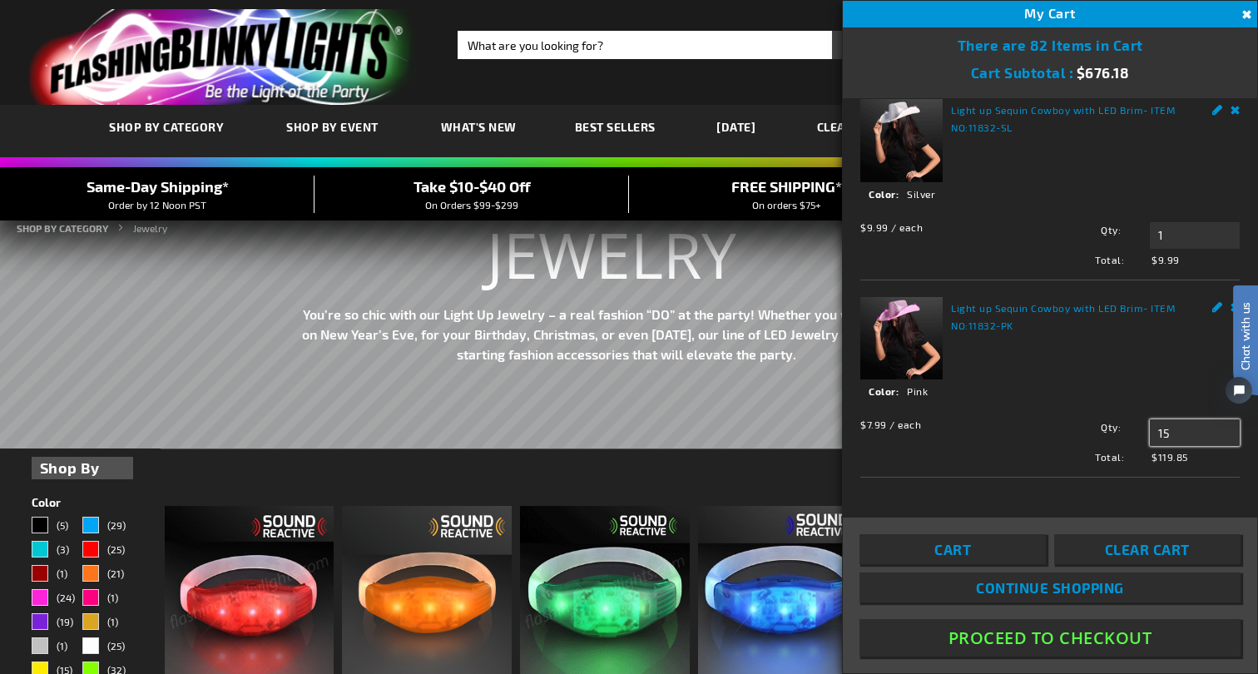
click at [1172, 434] on input "15" at bounding box center [1195, 432] width 90 height 27
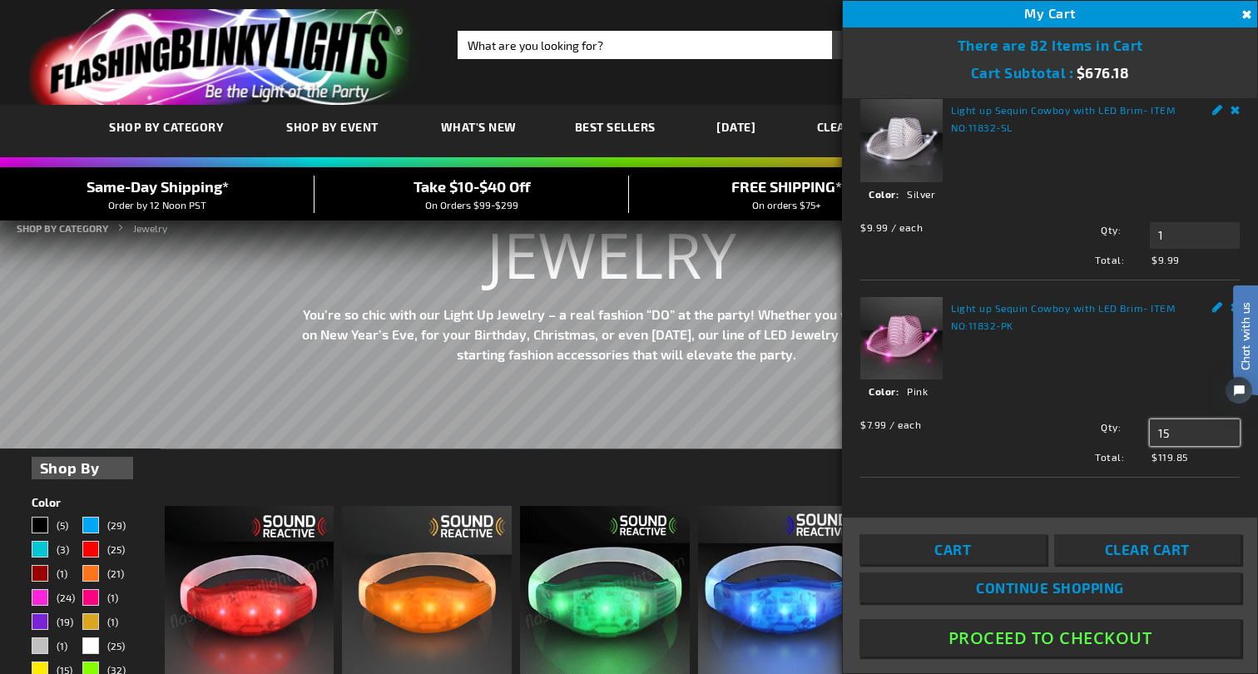
type input "1"
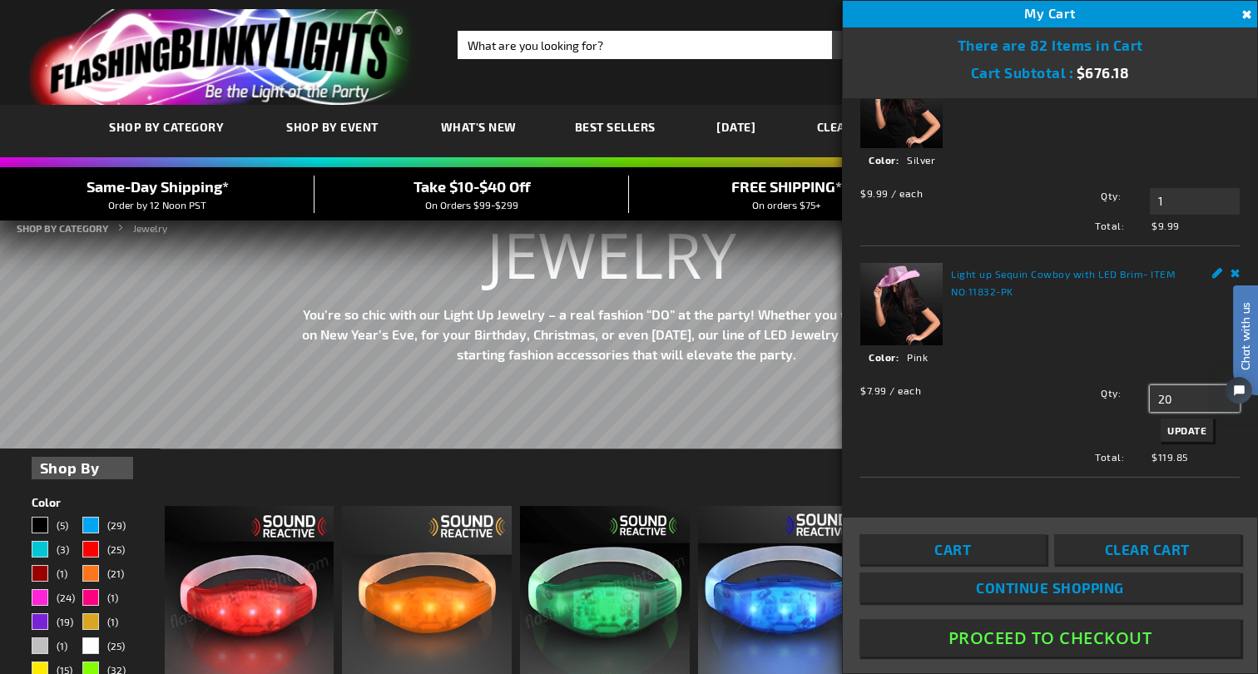
type input "20"
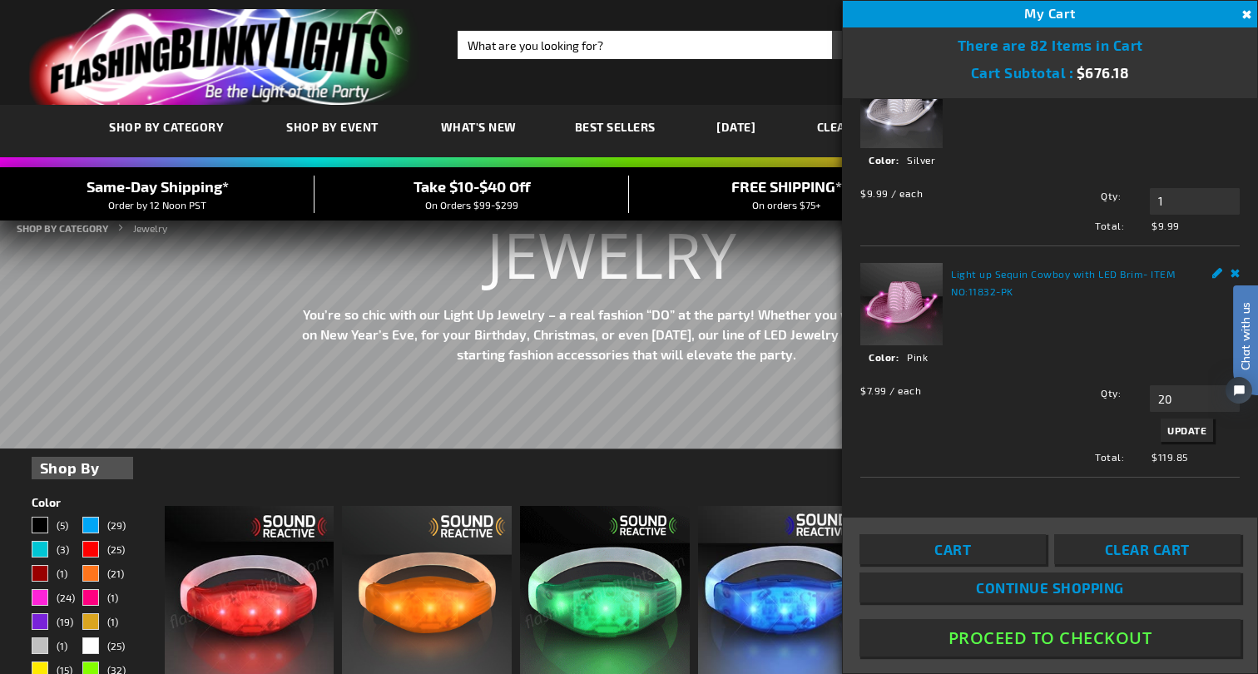
click at [1195, 436] on span "Update" at bounding box center [1187, 430] width 39 height 12
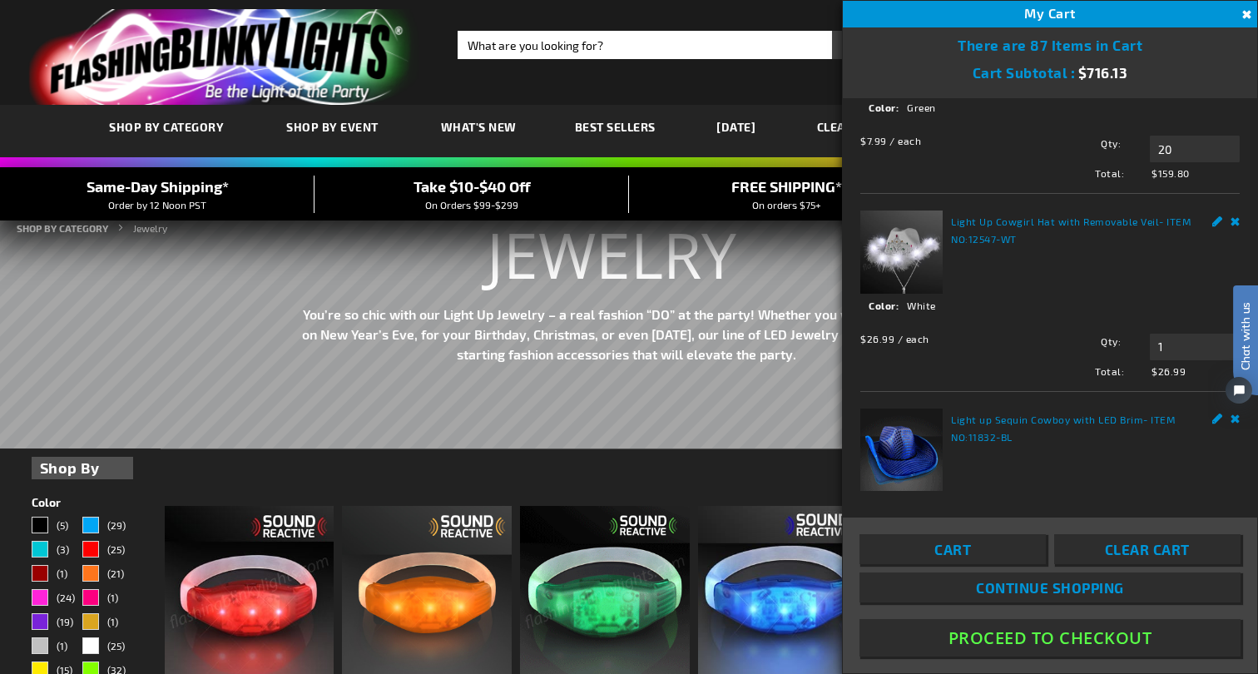
scroll to position [139, 0]
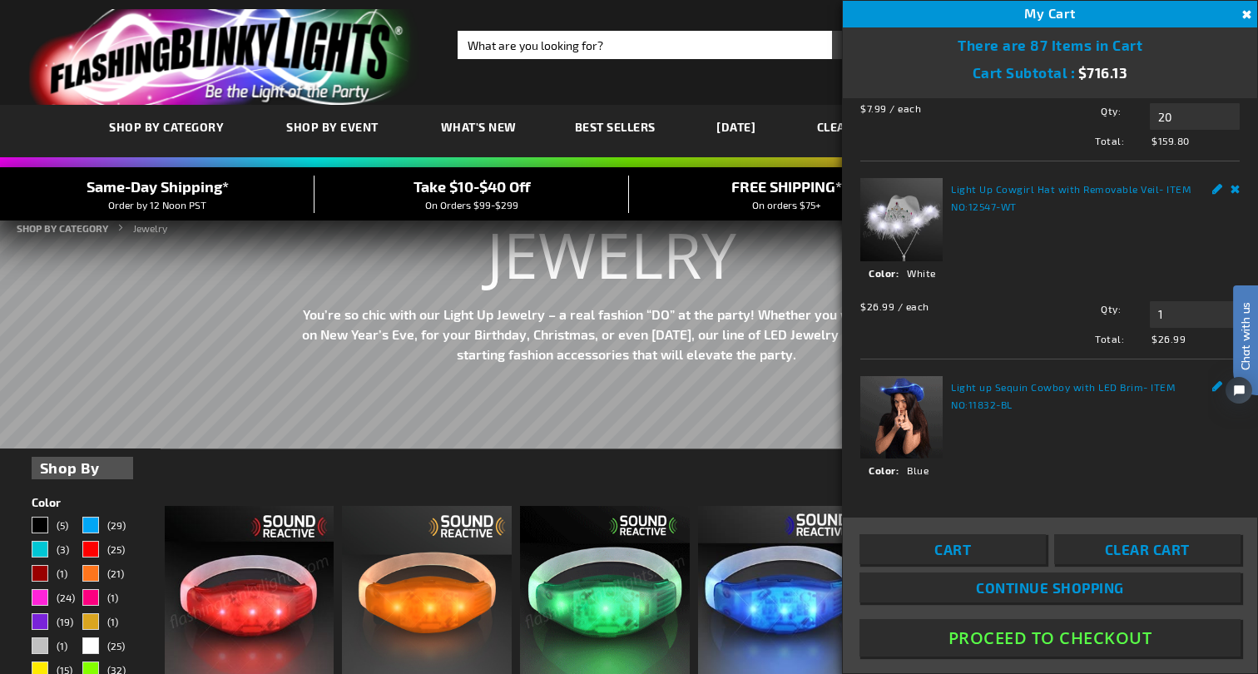
click at [1115, 642] on button "Proceed To Checkout" at bounding box center [1050, 637] width 381 height 37
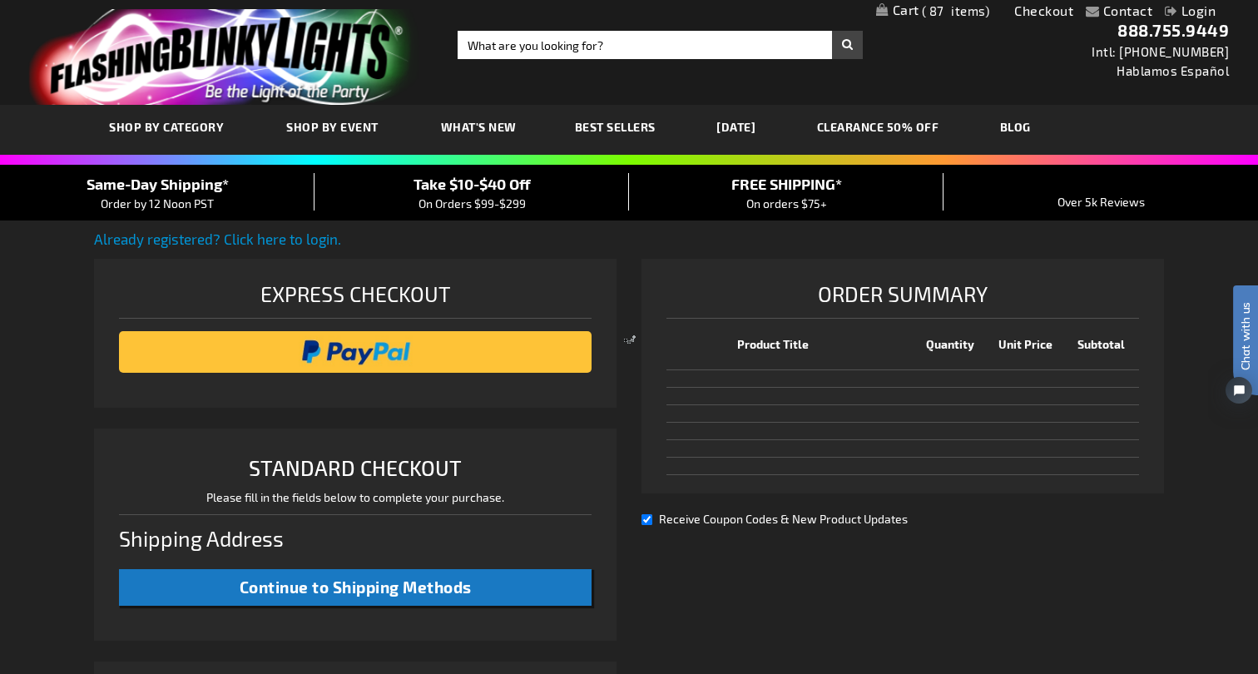
select select "US"
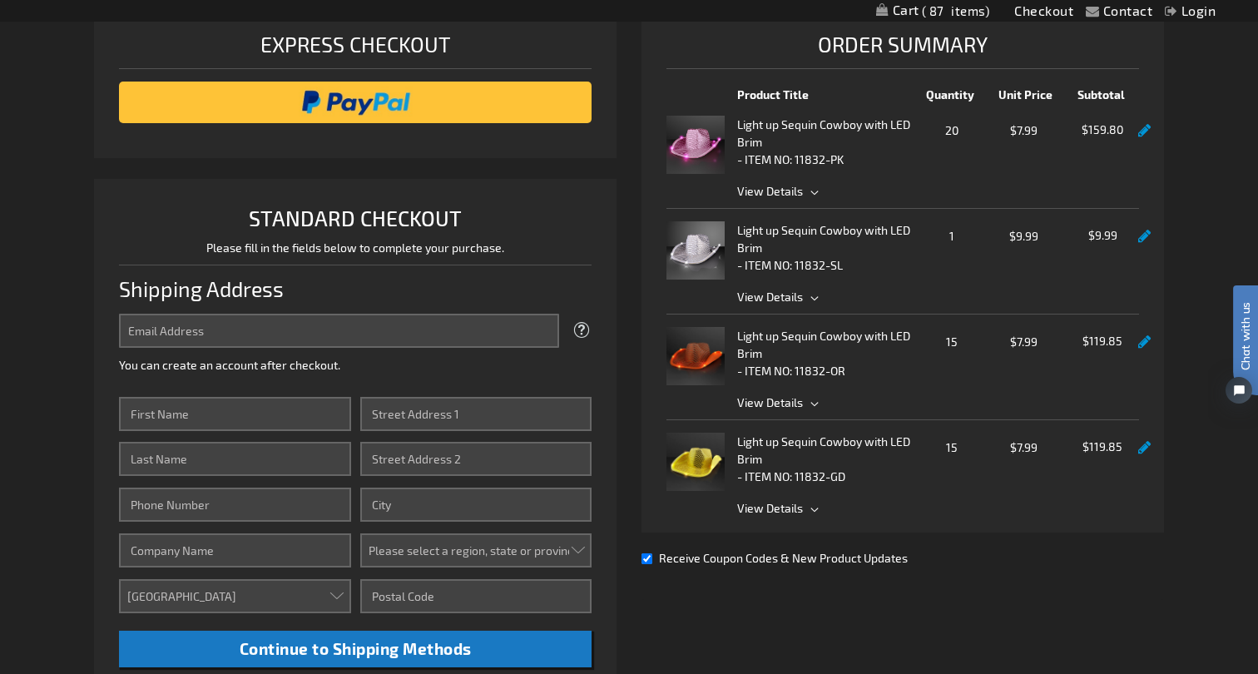
scroll to position [250, 0]
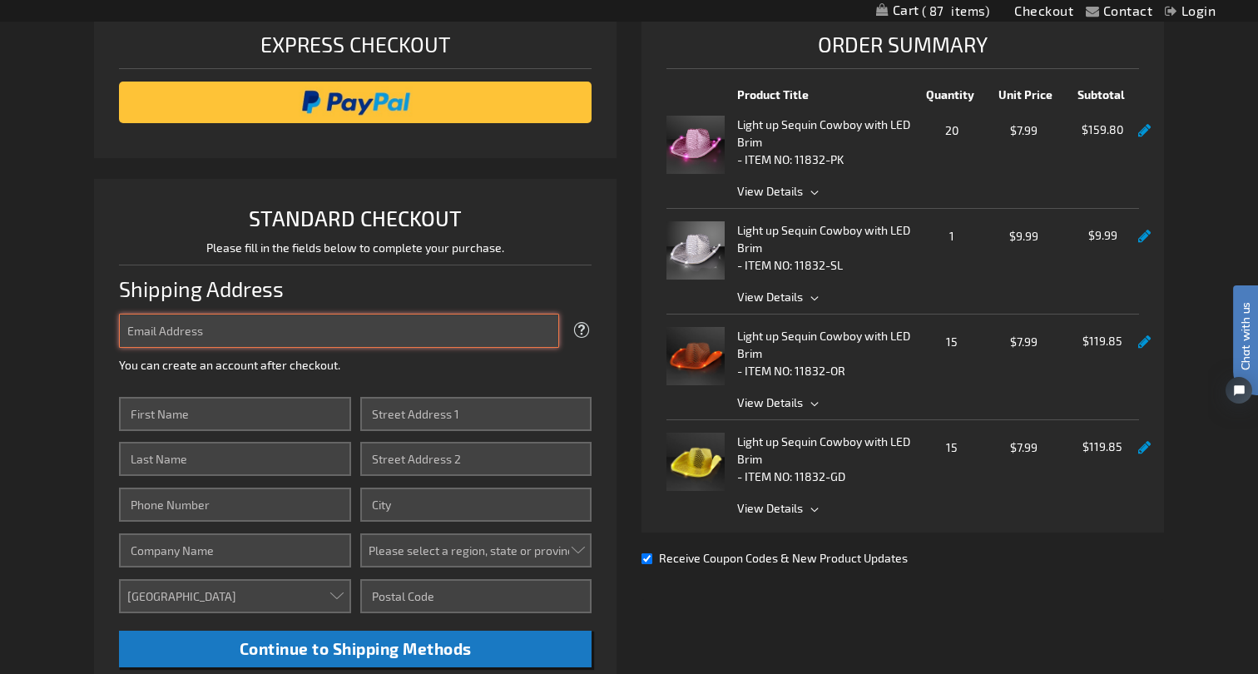
click at [268, 330] on input "Email Address" at bounding box center [339, 331] width 440 height 34
type input "[PERSON_NAME][EMAIL_ADDRESS][PERSON_NAME][DOMAIN_NAME]"
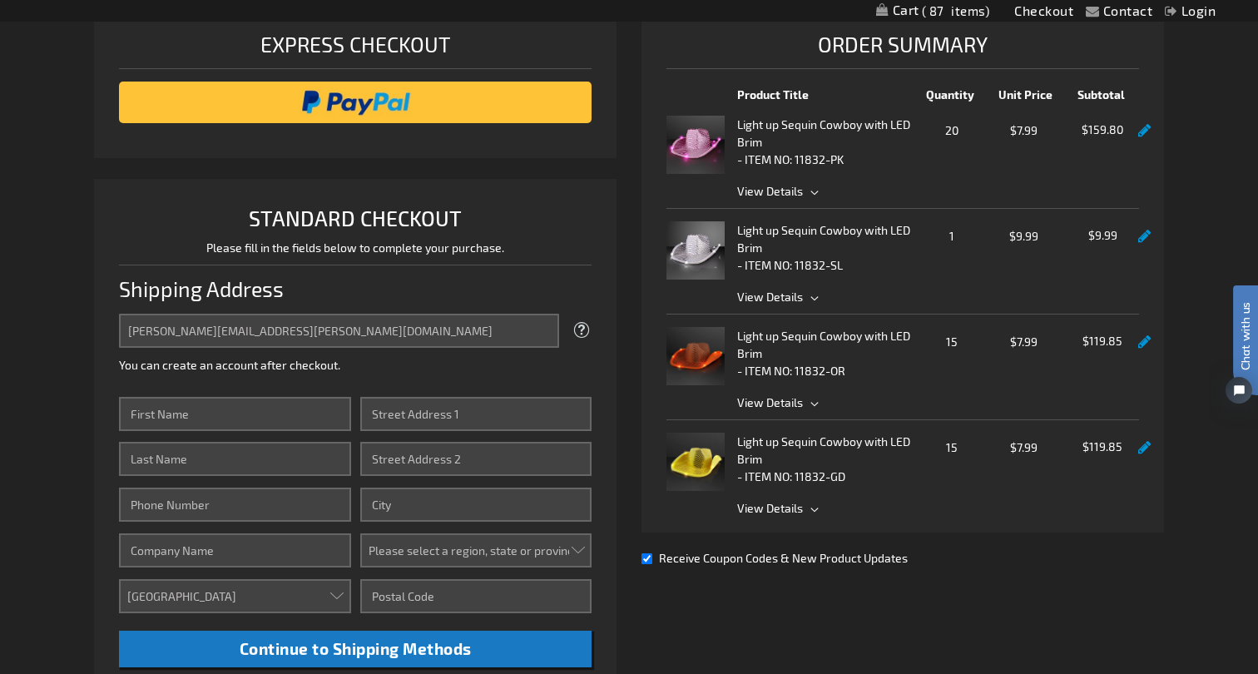
click at [369, 374] on fieldset "Email Address catherine@susser.com Tooltip We'll send your order confirmation h…" at bounding box center [355, 347] width 473 height 67
type input "Catherine"
type input "Susser"
type input "5521 Deloache Ave"
type input "d"
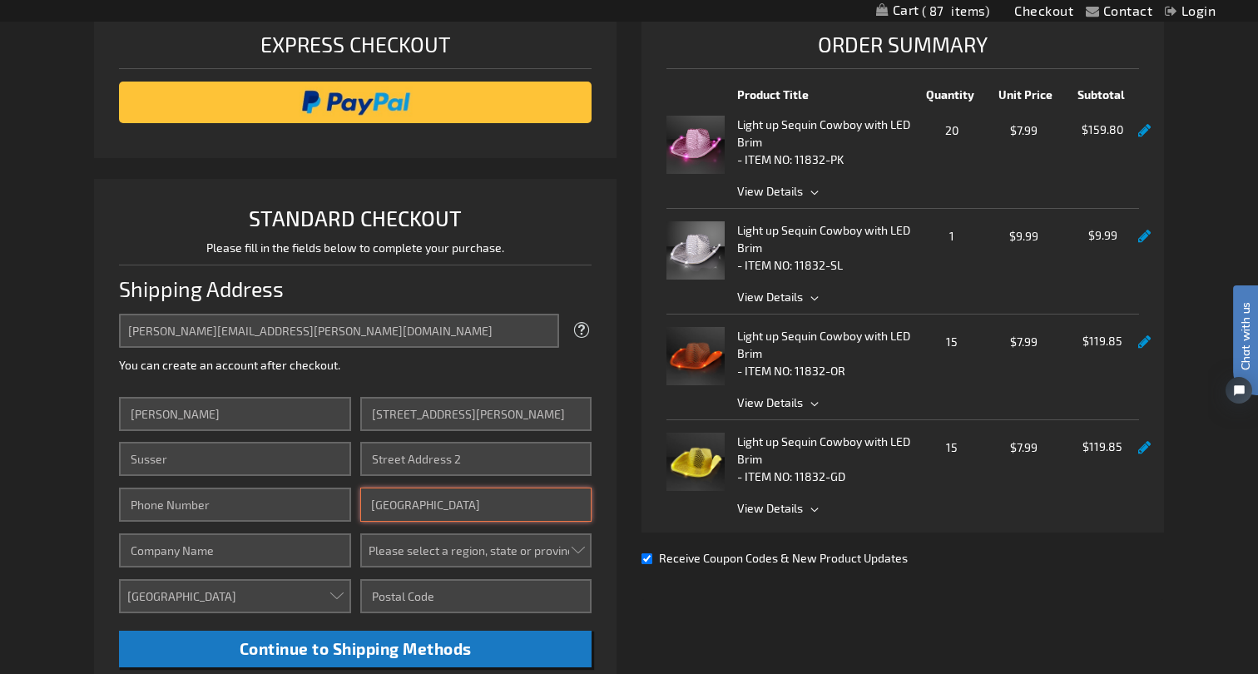
type input "Dallas"
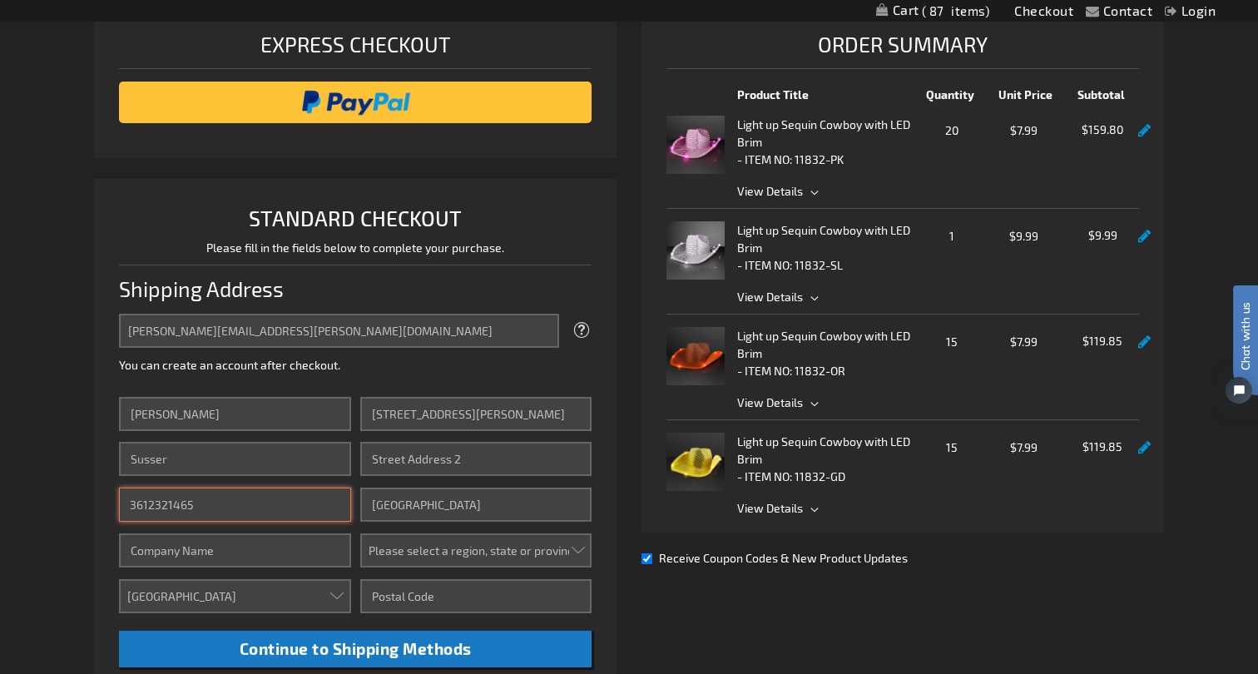
type input "3612321465"
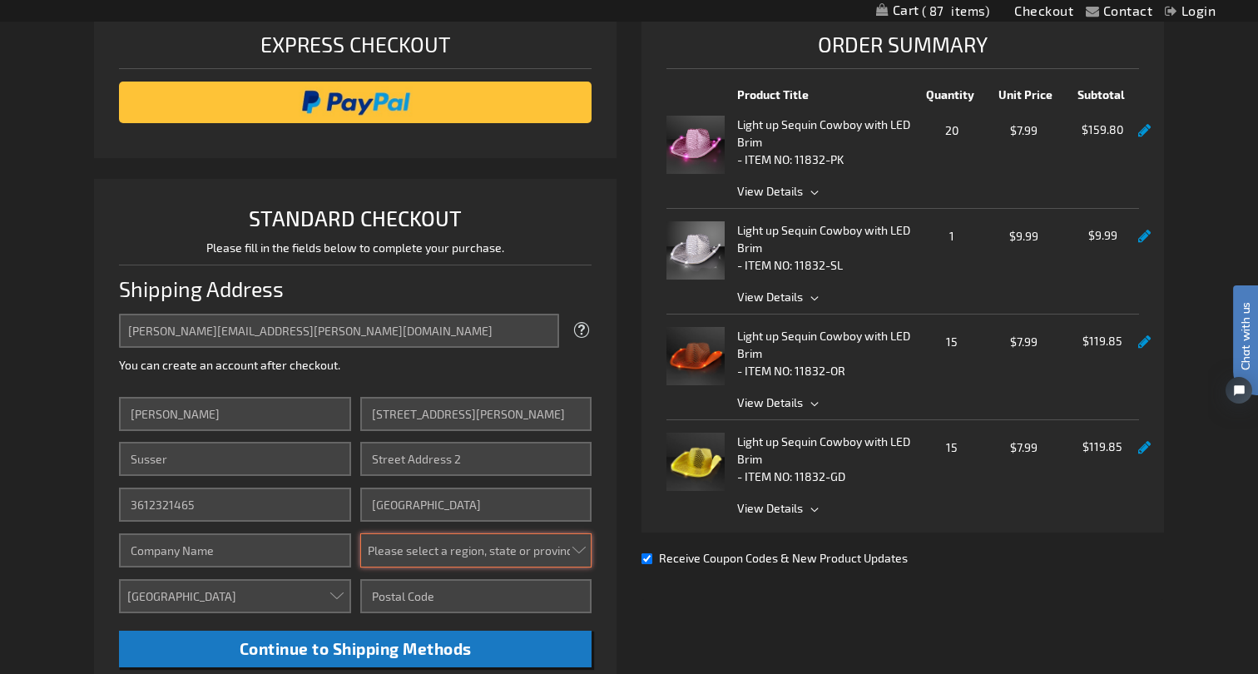
select select "57"
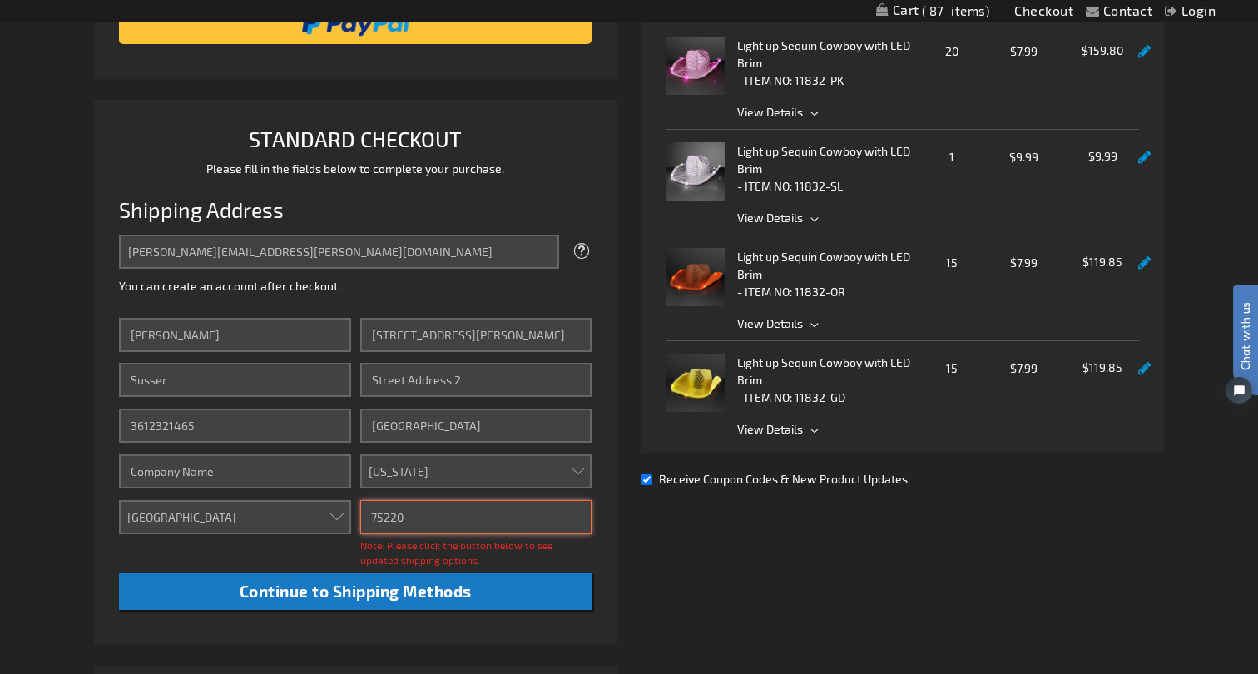
scroll to position [335, 0]
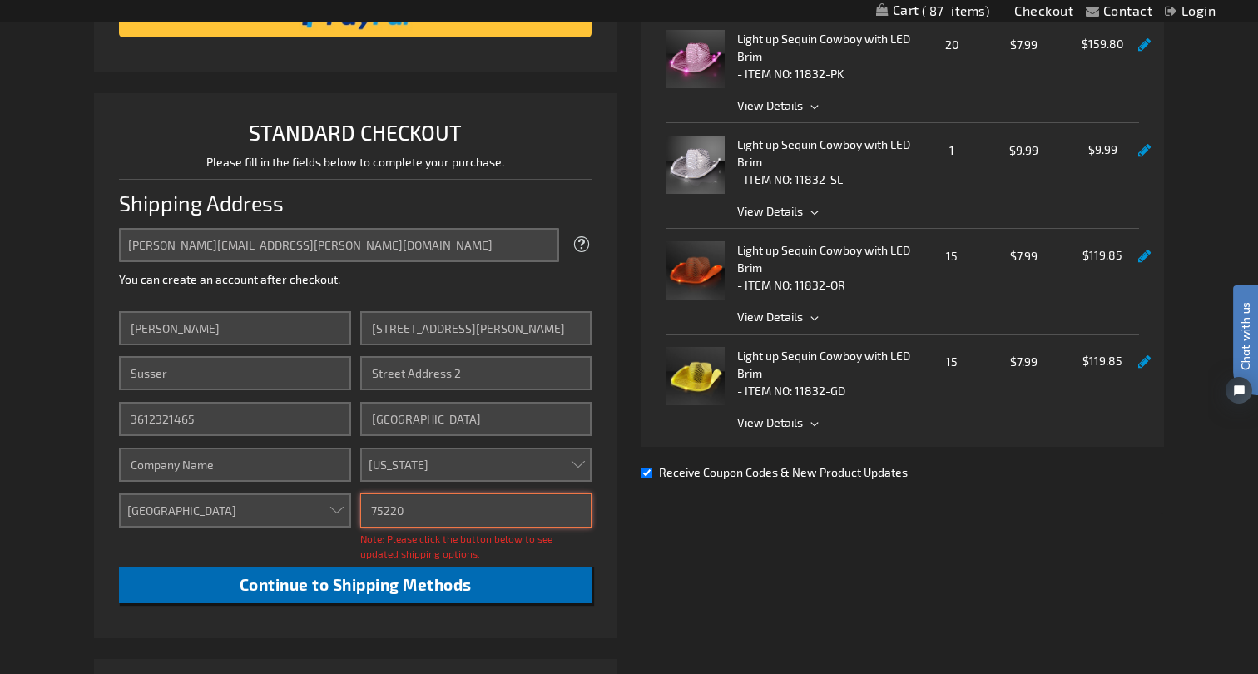
type input "75220"
click at [505, 583] on button "Continue to Shipping Methods" at bounding box center [355, 585] width 473 height 37
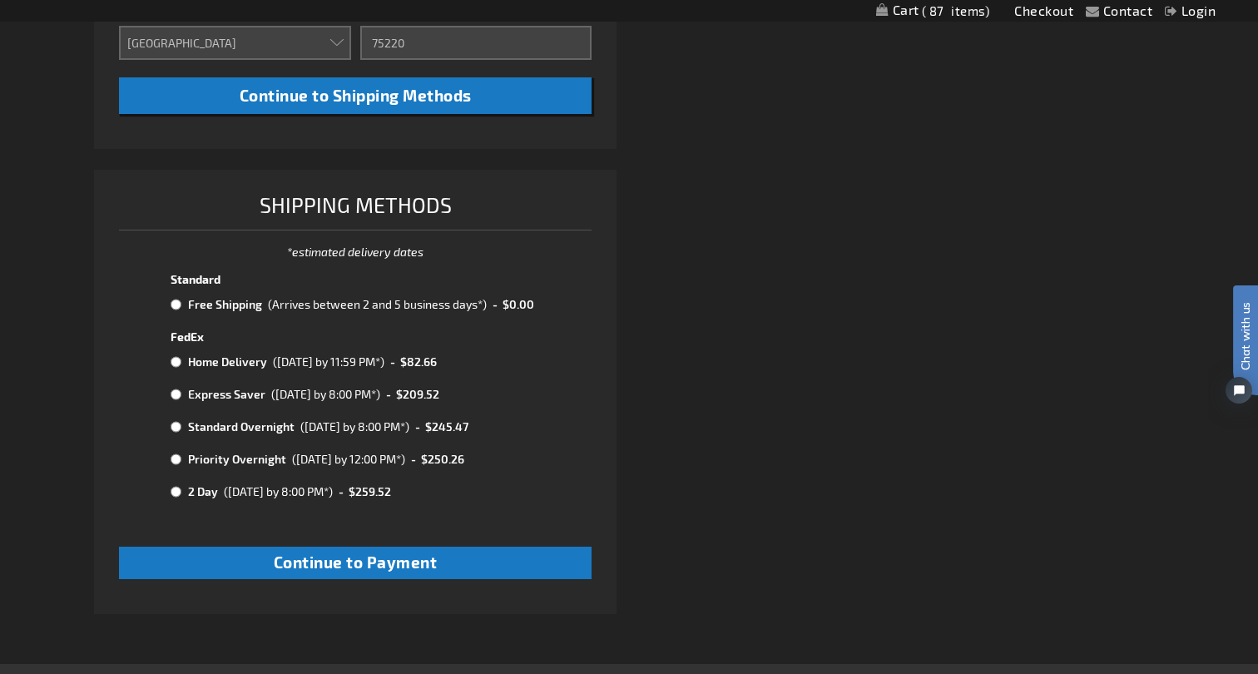
scroll to position [821, 0]
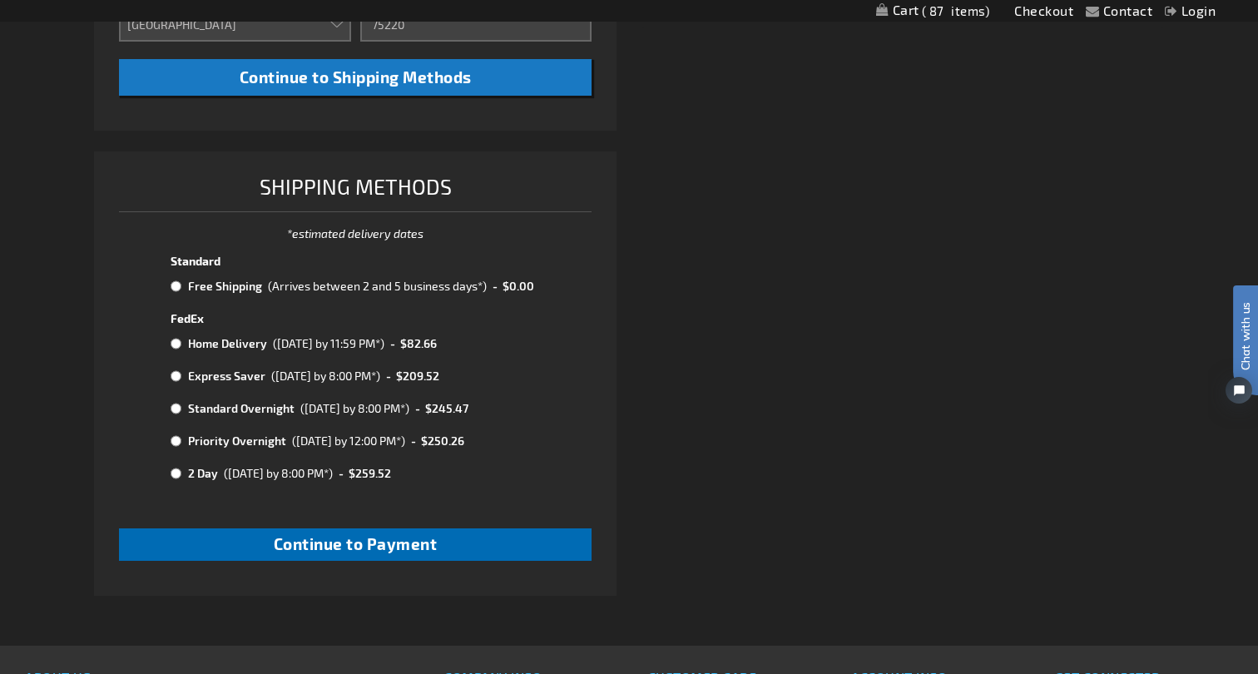
click at [322, 534] on span "Continue to Payment" at bounding box center [356, 543] width 164 height 19
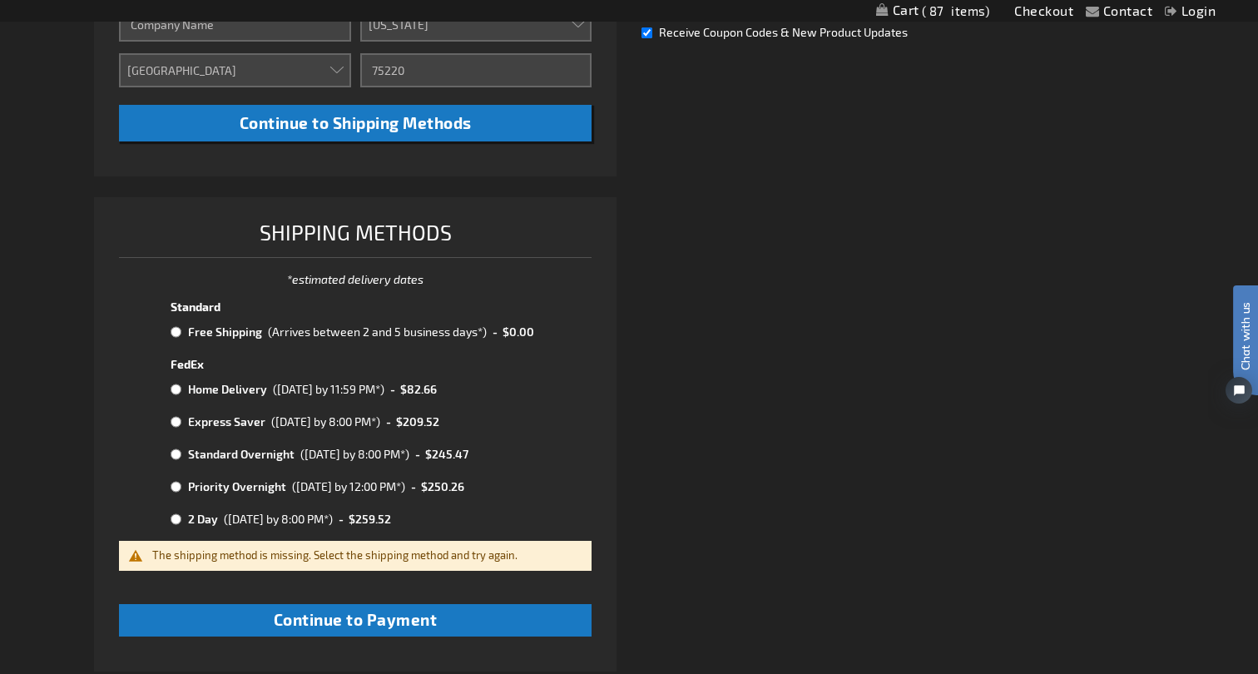
scroll to position [800, 0]
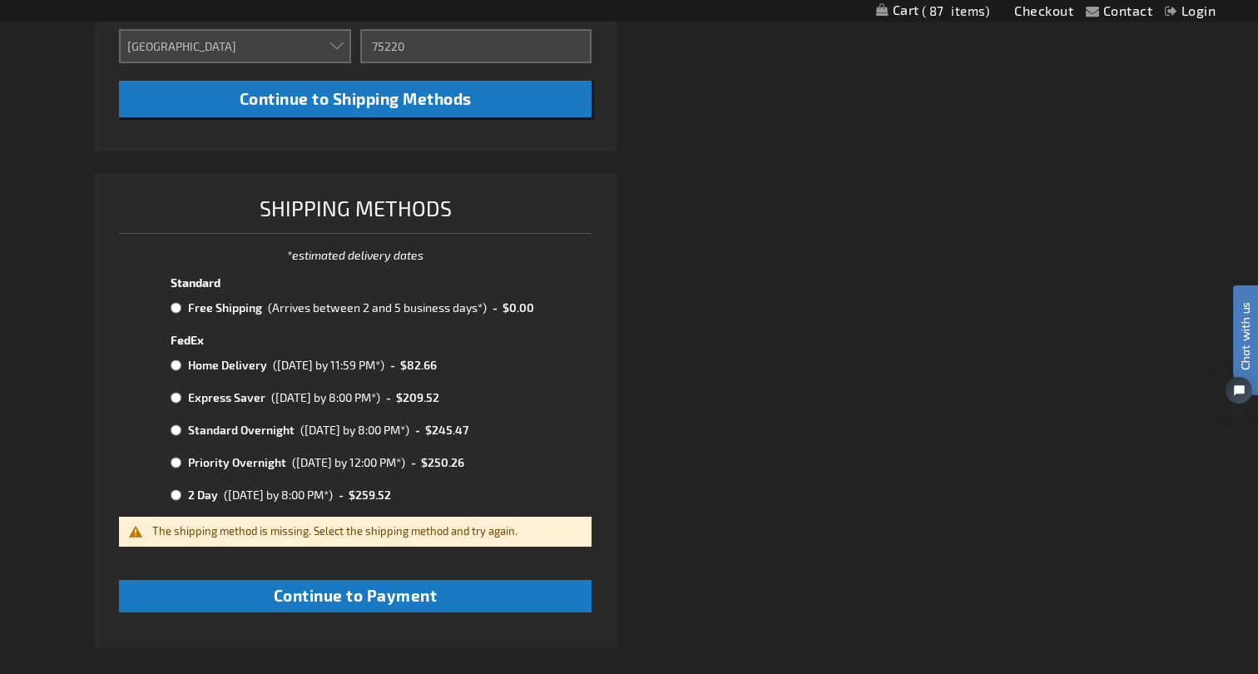
click at [178, 362] on input "radio" at bounding box center [176, 365] width 11 height 13
radio input "true"
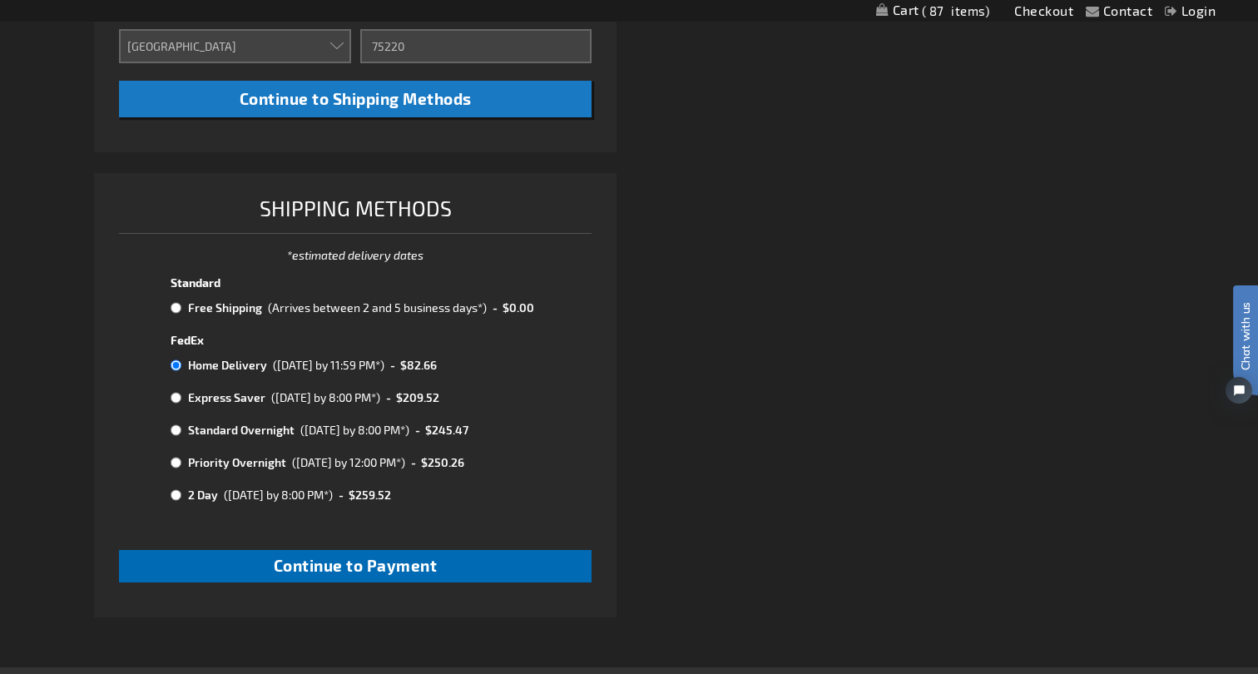
click at [402, 556] on span "Continue to Payment" at bounding box center [356, 565] width 164 height 19
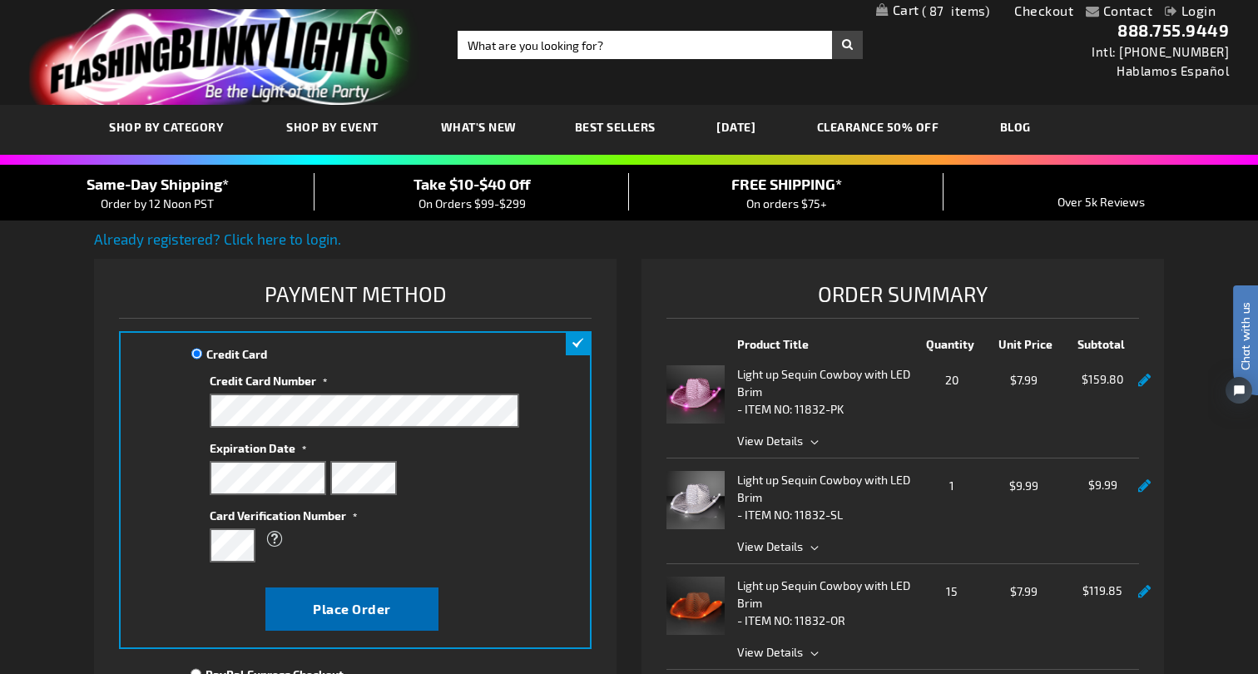
click at [377, 606] on span "Place Order" at bounding box center [352, 609] width 78 height 16
